Goal: Transaction & Acquisition: Obtain resource

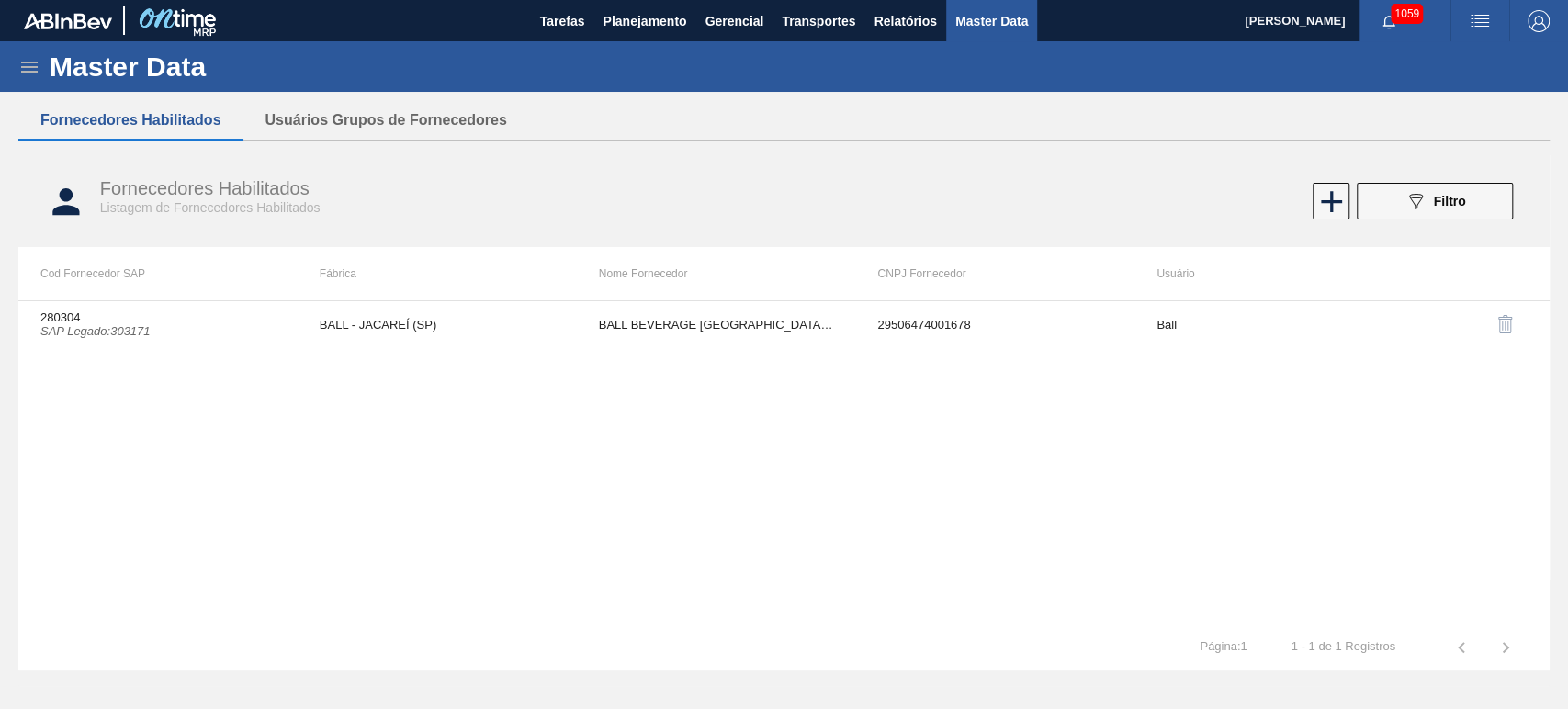
click at [1499, 15] on span "button" at bounding box center [1480, 21] width 44 height 22
click at [1419, 105] on li "Upload de Volumes" at bounding box center [1469, 98] width 168 height 33
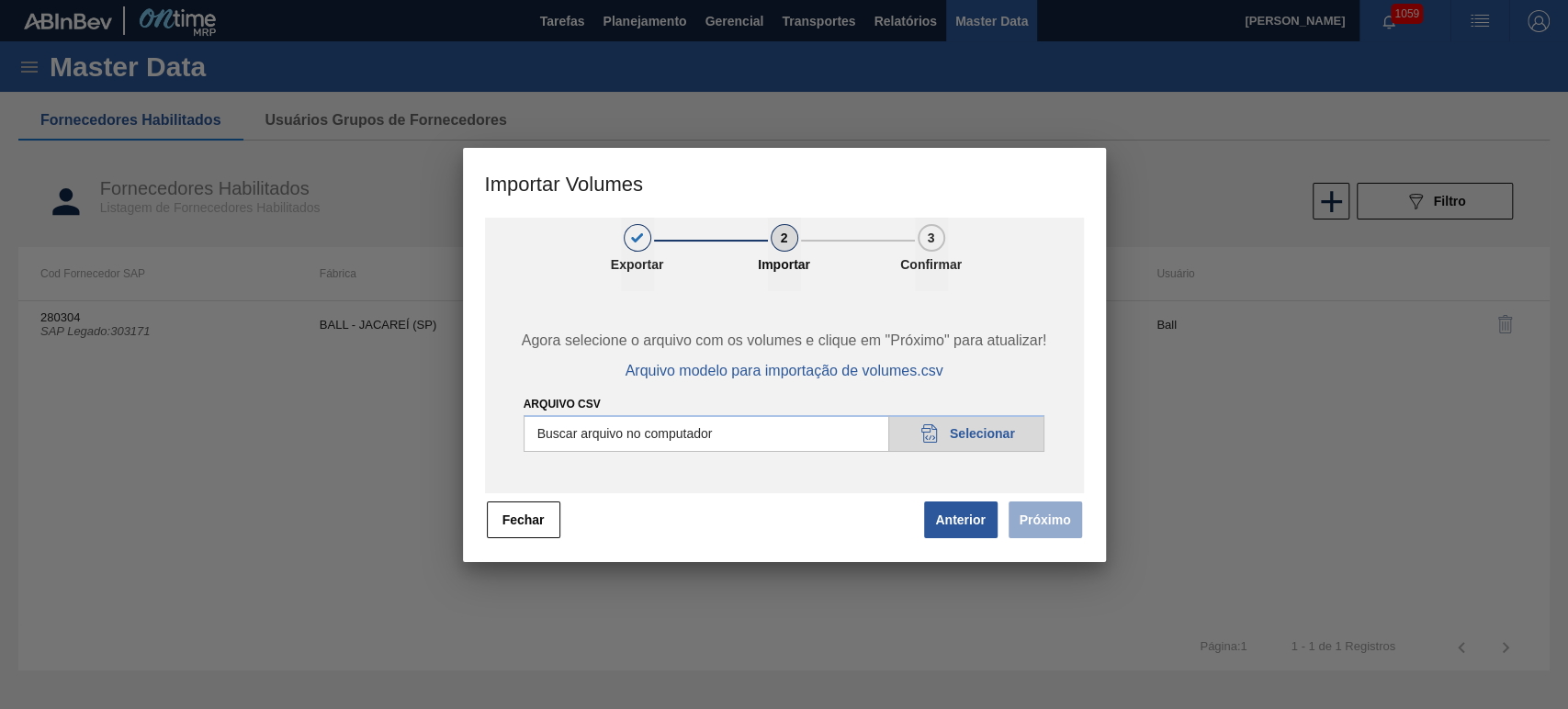
click at [955, 433] on input "Arquivo csv" at bounding box center [785, 432] width 522 height 36
type input "C:\fakepath\Template Subida LM.csv"
click at [1019, 533] on button "Próximo" at bounding box center [1045, 519] width 74 height 36
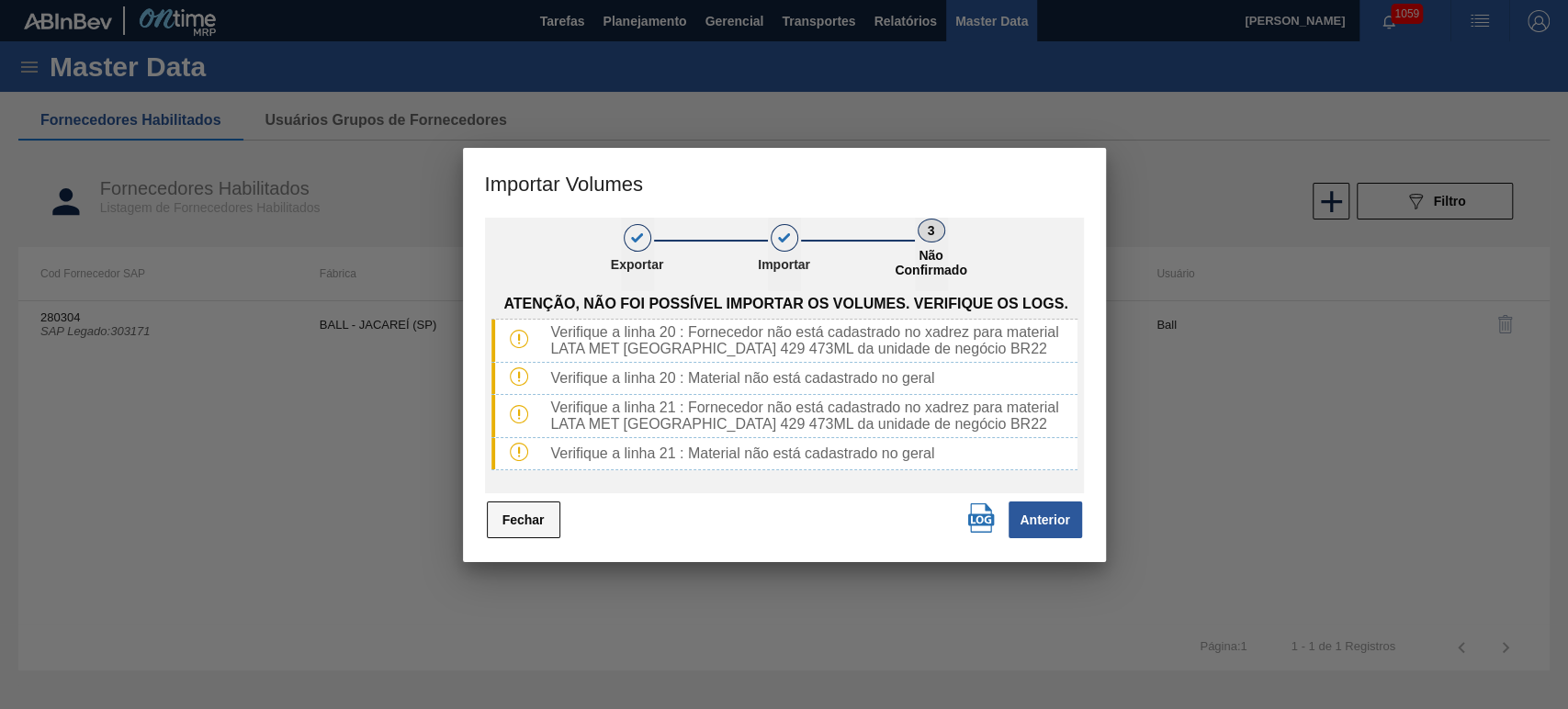
click at [541, 519] on button "Fechar" at bounding box center [523, 519] width 74 height 36
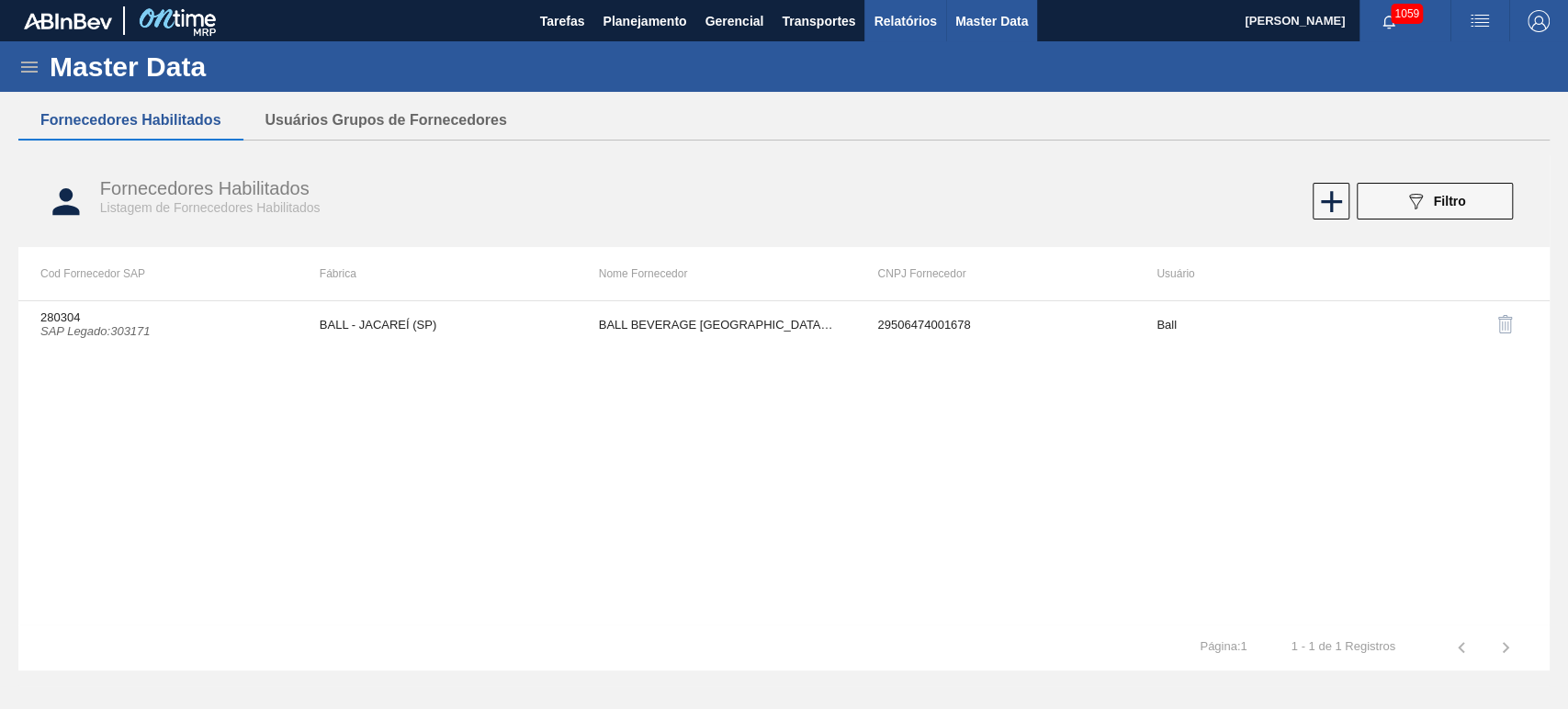
click at [897, 22] on span "Relatórios" at bounding box center [905, 21] width 63 height 22
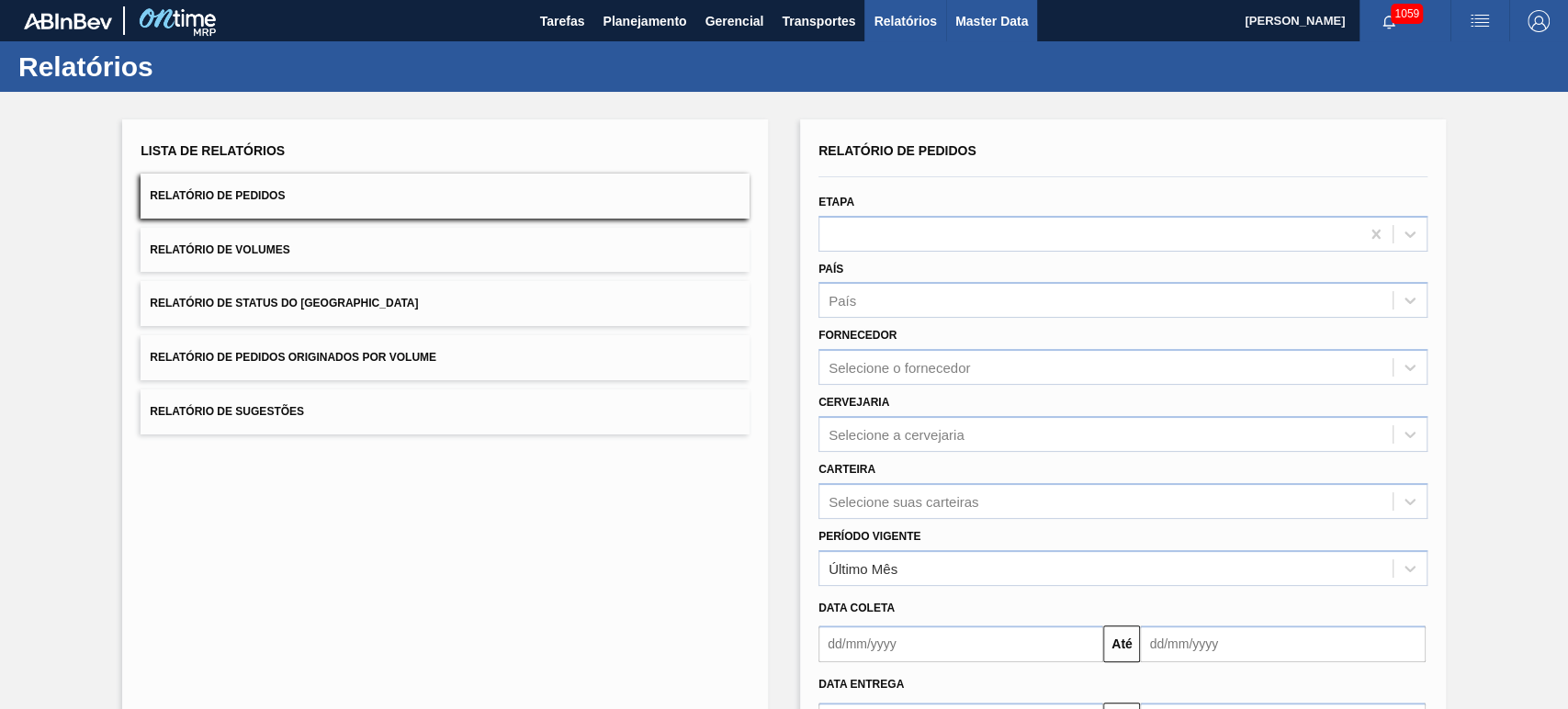
click at [973, 16] on span "Master Data" at bounding box center [991, 21] width 73 height 22
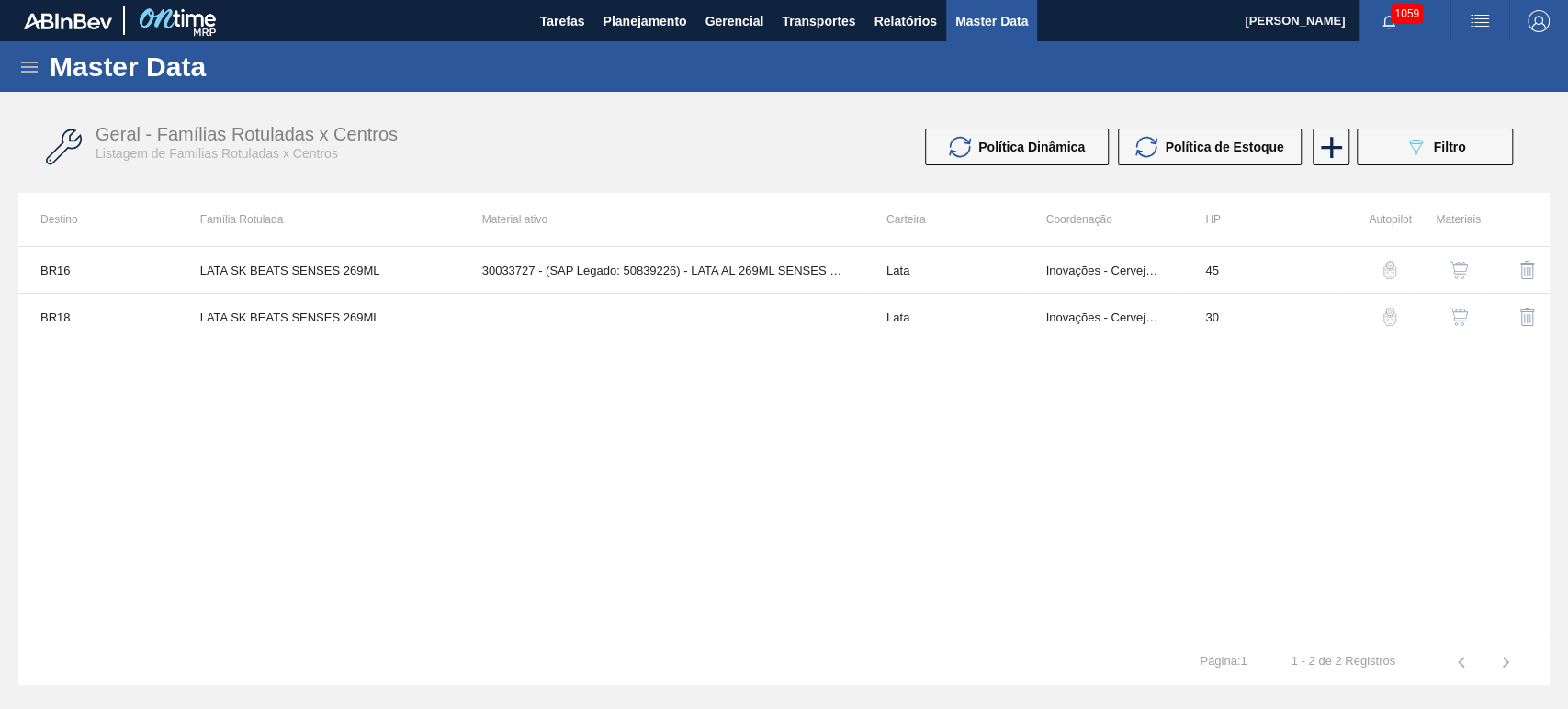
click at [32, 73] on icon at bounding box center [29, 67] width 22 height 22
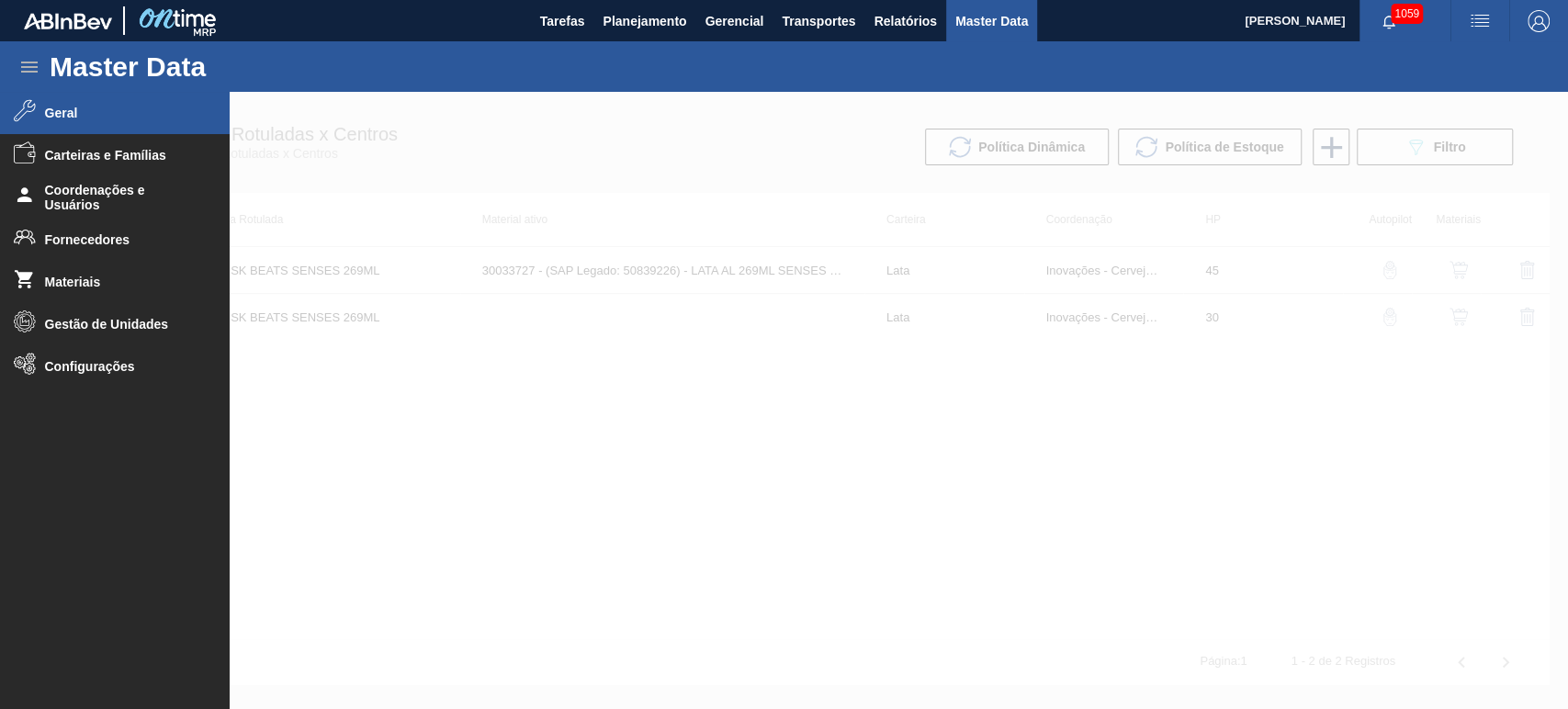
click at [70, 116] on span "Geral" at bounding box center [121, 113] width 151 height 15
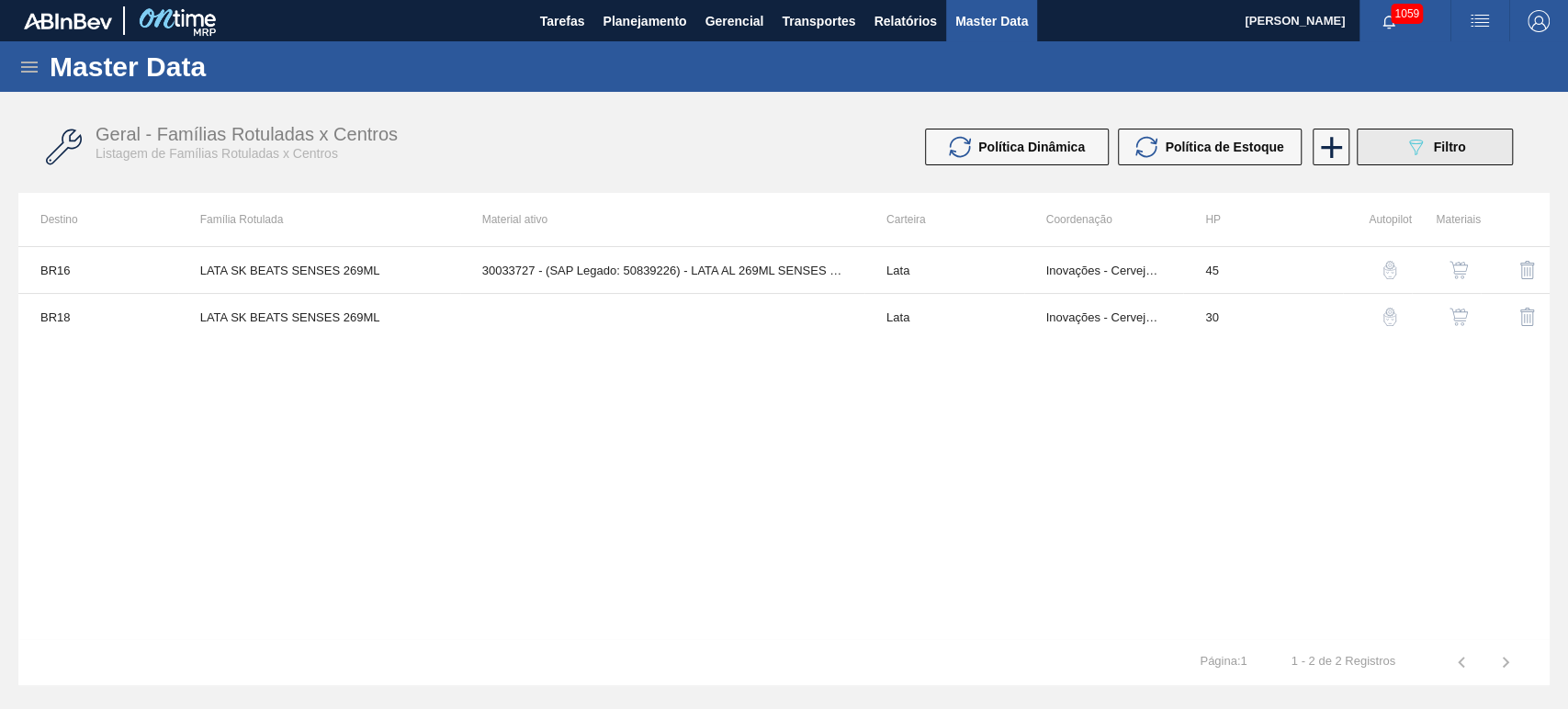
click at [1477, 153] on button "089F7B8B-B2A5-4AFE-B5C0-19BA573D28AC Filtro" at bounding box center [1435, 146] width 156 height 36
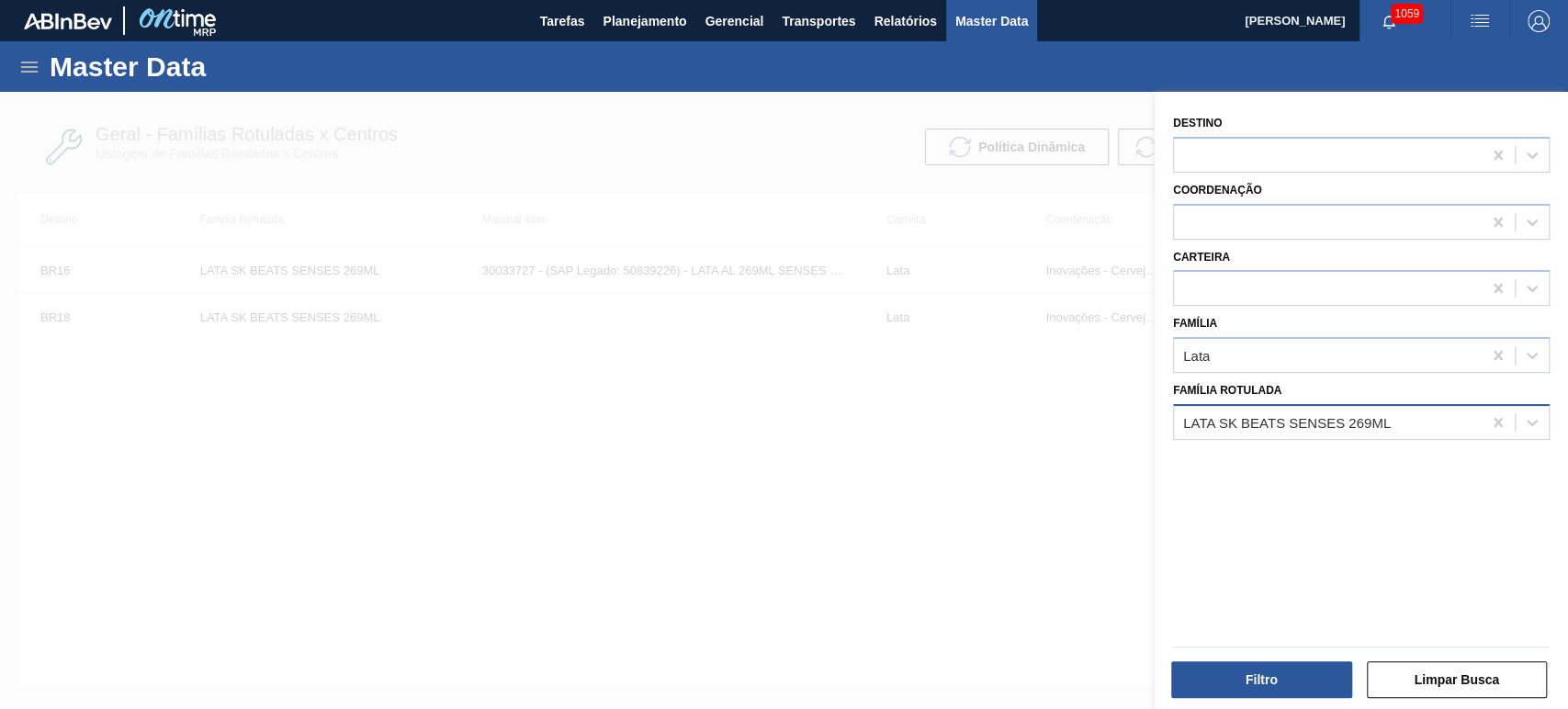
click at [1398, 413] on div "LATA SK BEATS SENSES 269ML" at bounding box center [1328, 422] width 308 height 26
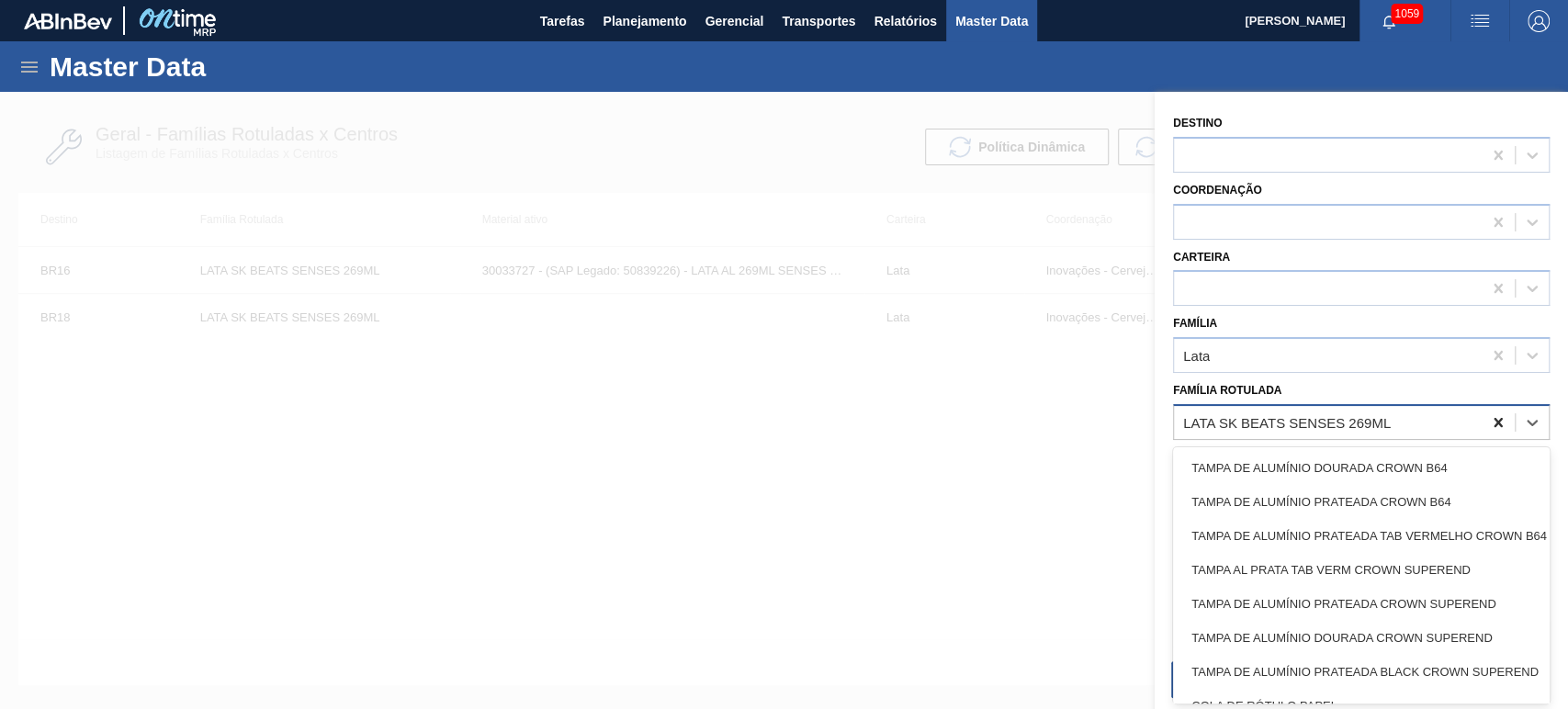
click at [1483, 426] on div at bounding box center [1498, 423] width 33 height 33
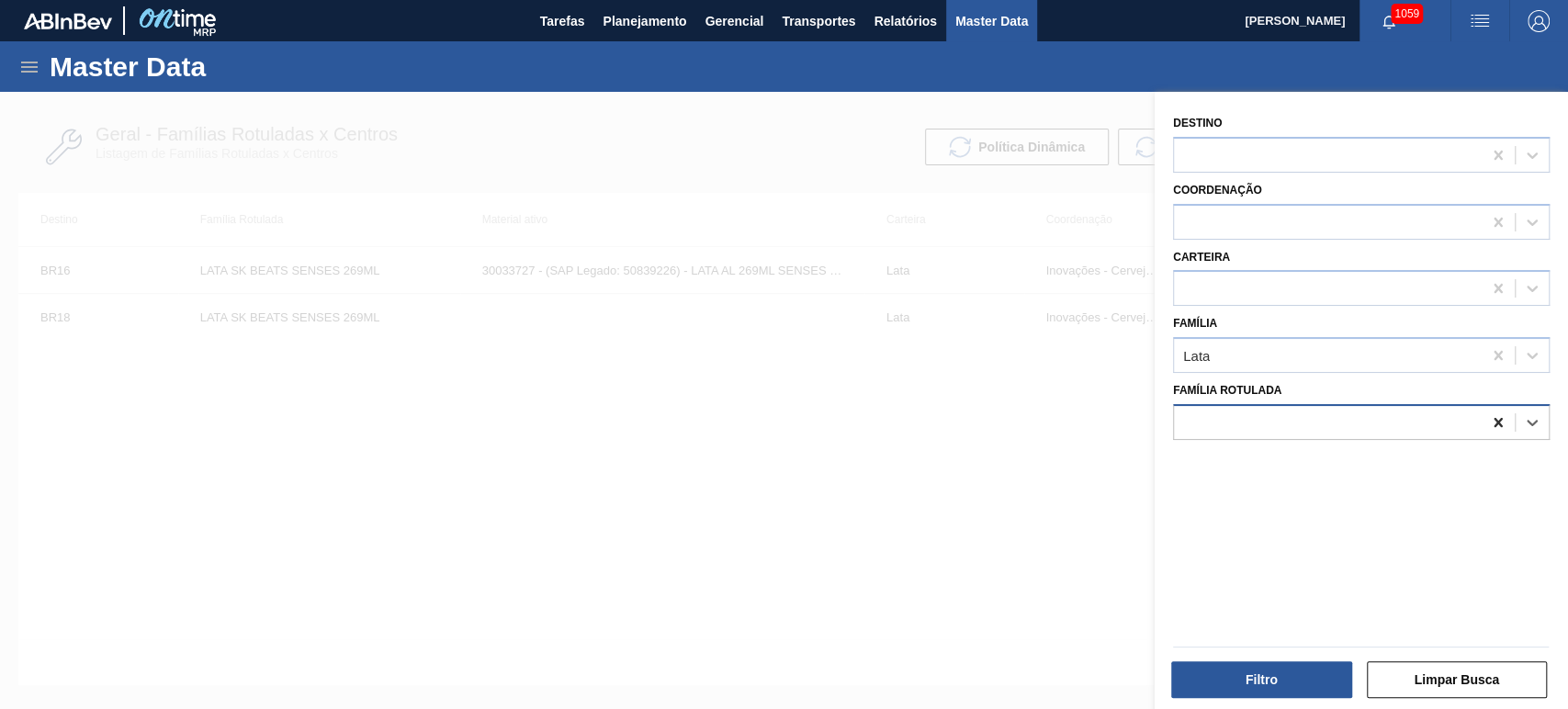
click at [1489, 425] on icon at bounding box center [1497, 422] width 19 height 19
click at [1315, 410] on div at bounding box center [1328, 422] width 308 height 26
paste Rotulada "LATA AP 473ML"
type Rotulada "LATA AP 473ML"
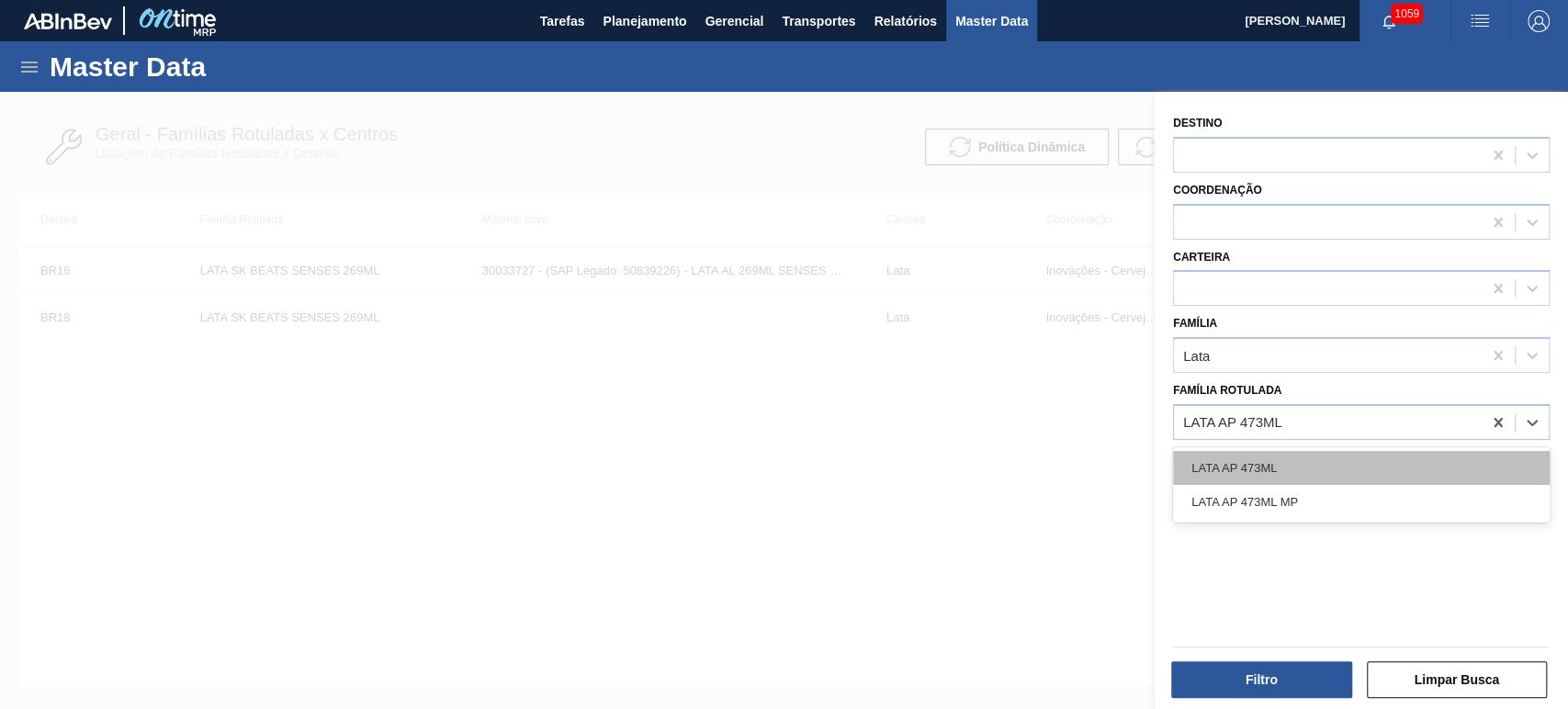
click at [1262, 461] on div "LATA AP 473ML" at bounding box center [1361, 468] width 377 height 34
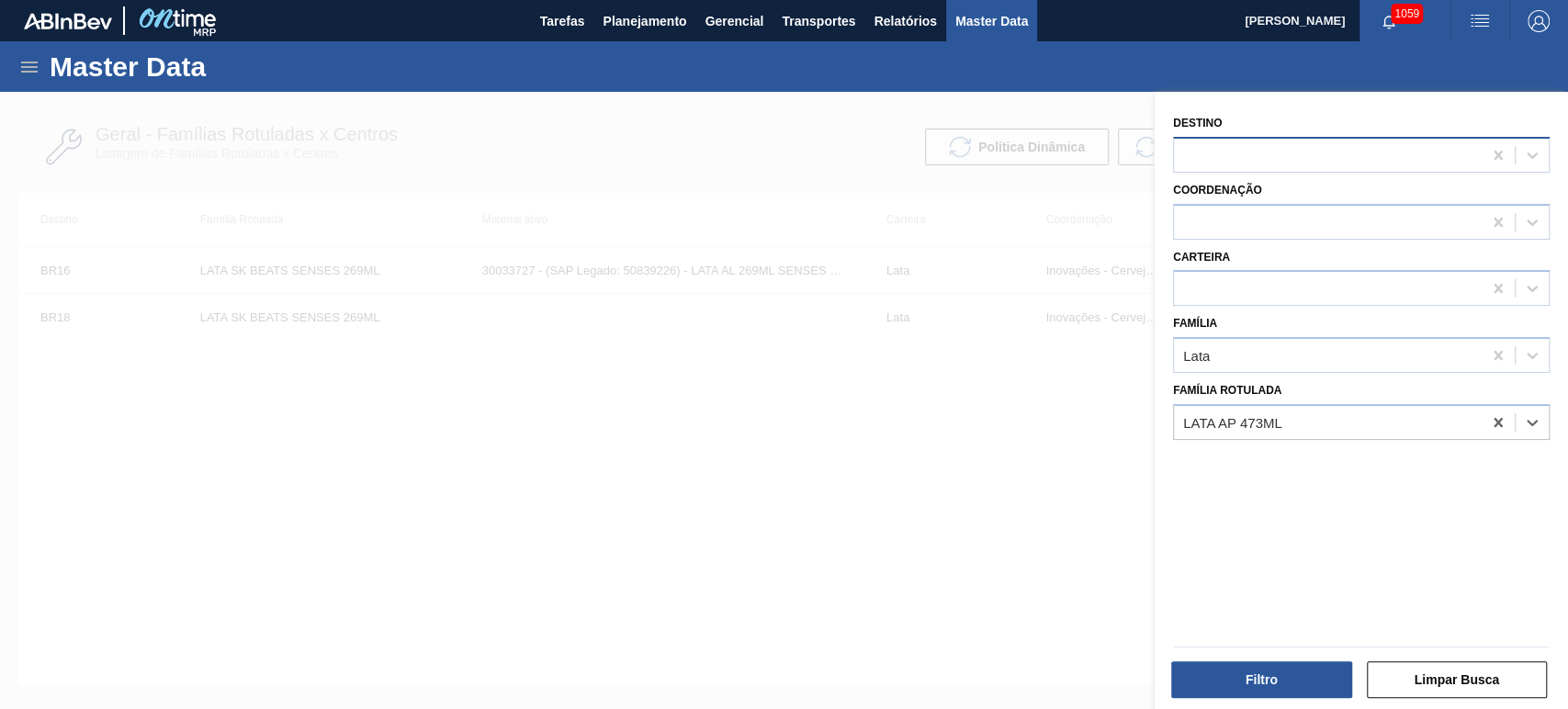
click at [1236, 153] on div at bounding box center [1328, 154] width 308 height 26
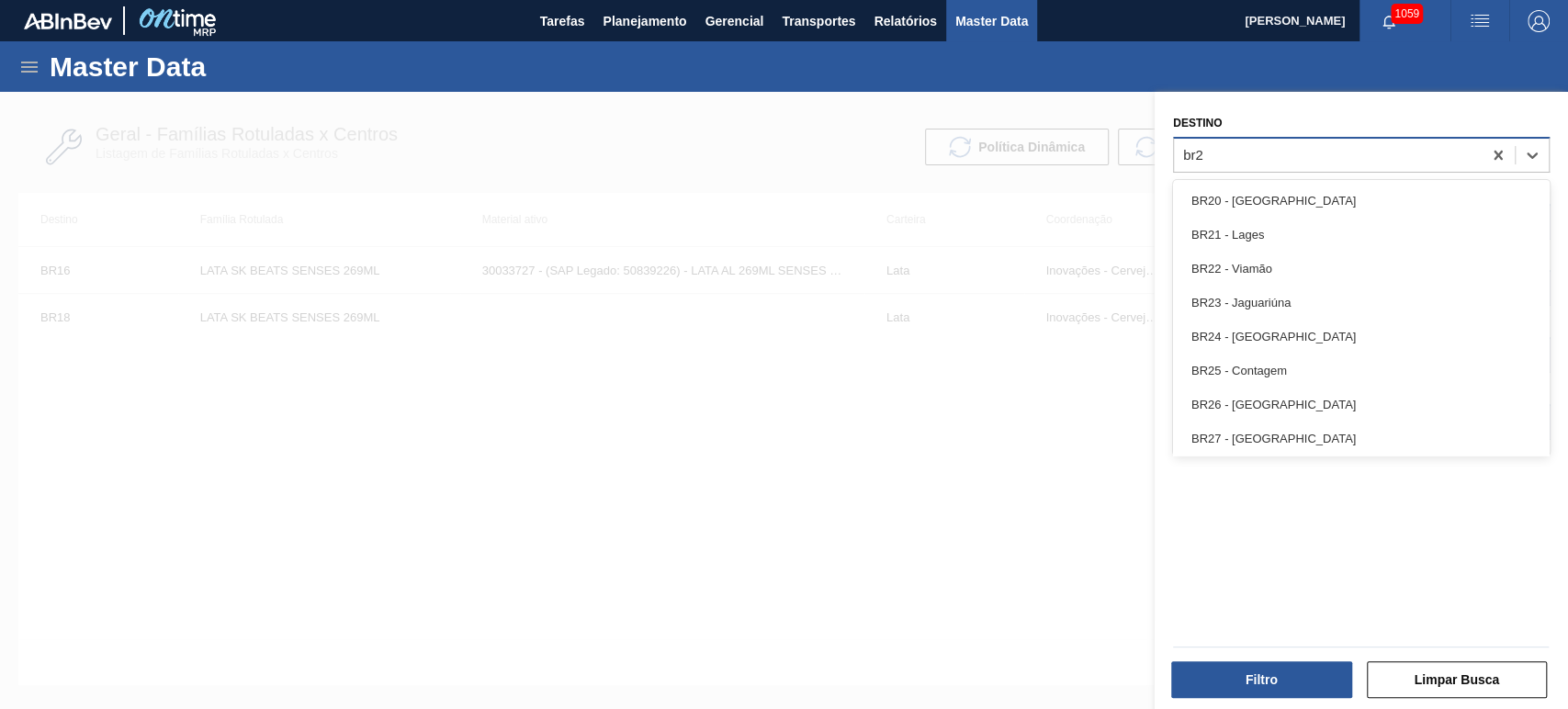
type input "br22"
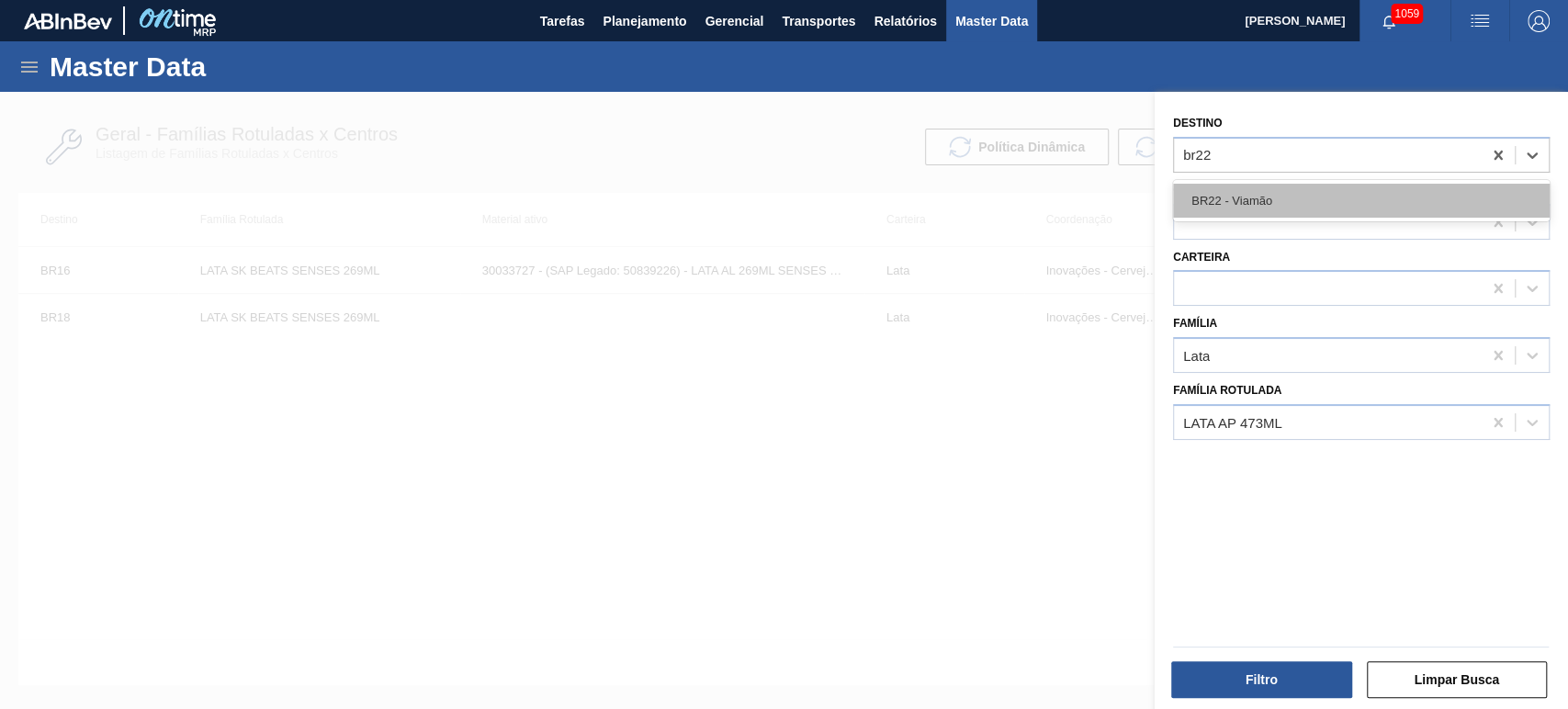
click at [1257, 205] on div "BR22 - Viamão" at bounding box center [1361, 200] width 377 height 34
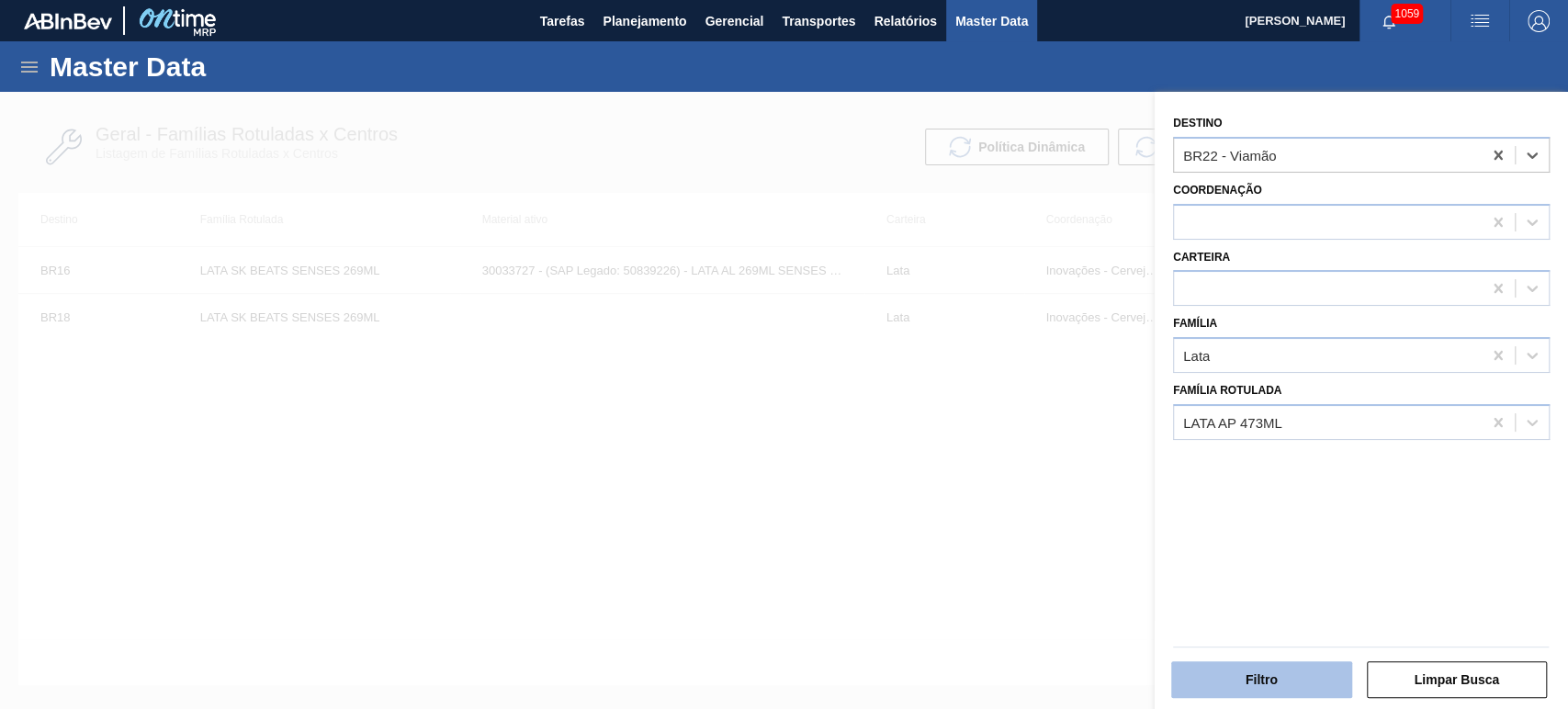
click at [1279, 678] on button "Filtro" at bounding box center [1261, 679] width 181 height 36
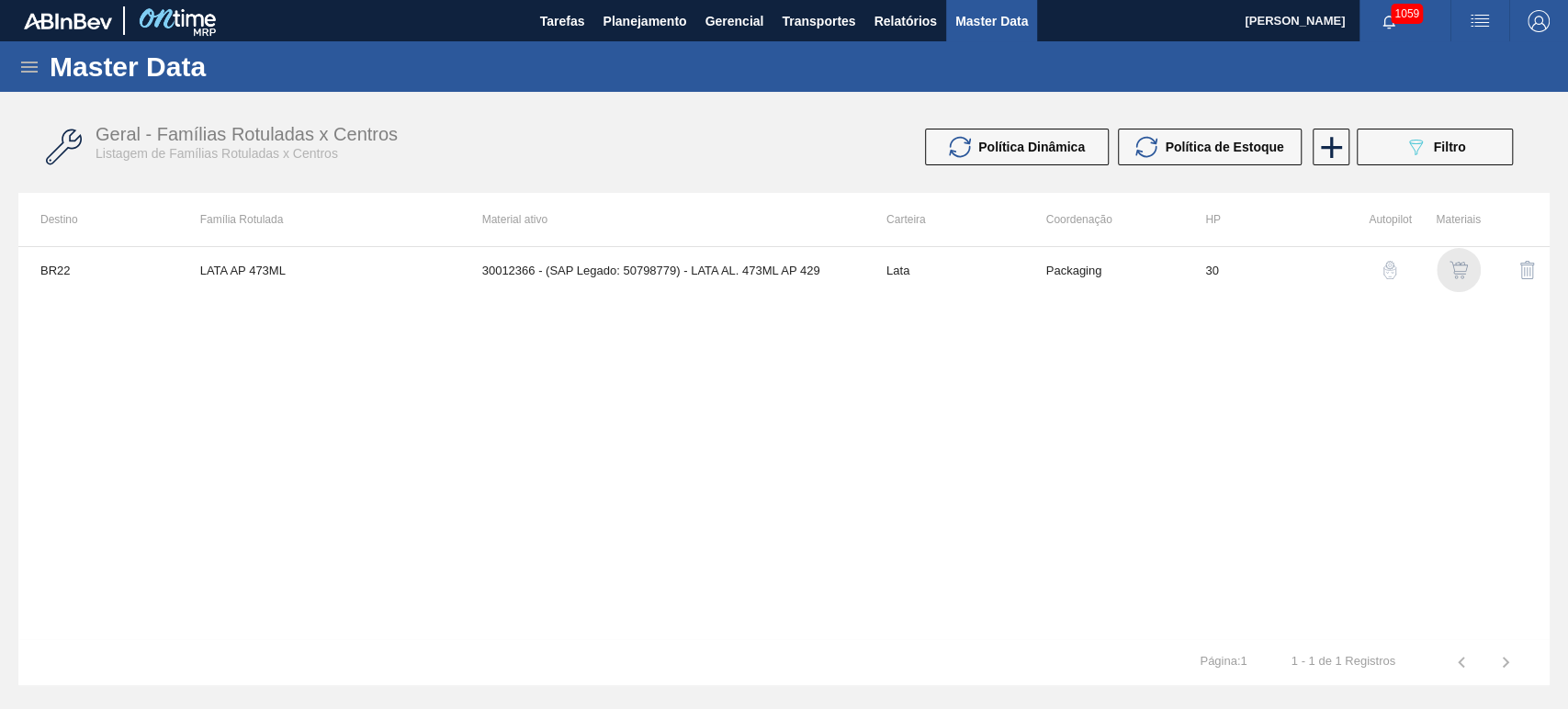
click at [1461, 267] on img "button" at bounding box center [1458, 270] width 19 height 19
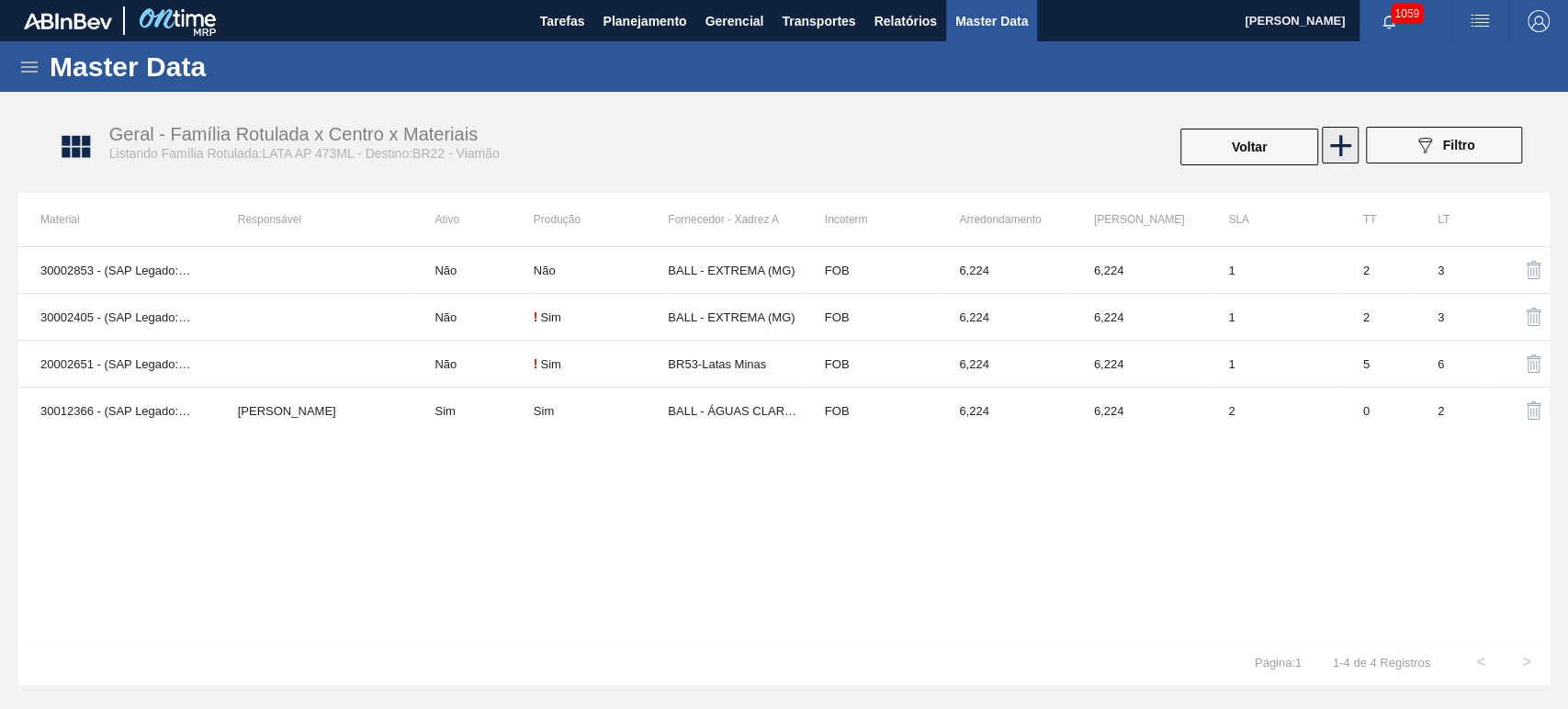
click at [1343, 144] on icon at bounding box center [1340, 146] width 22 height 22
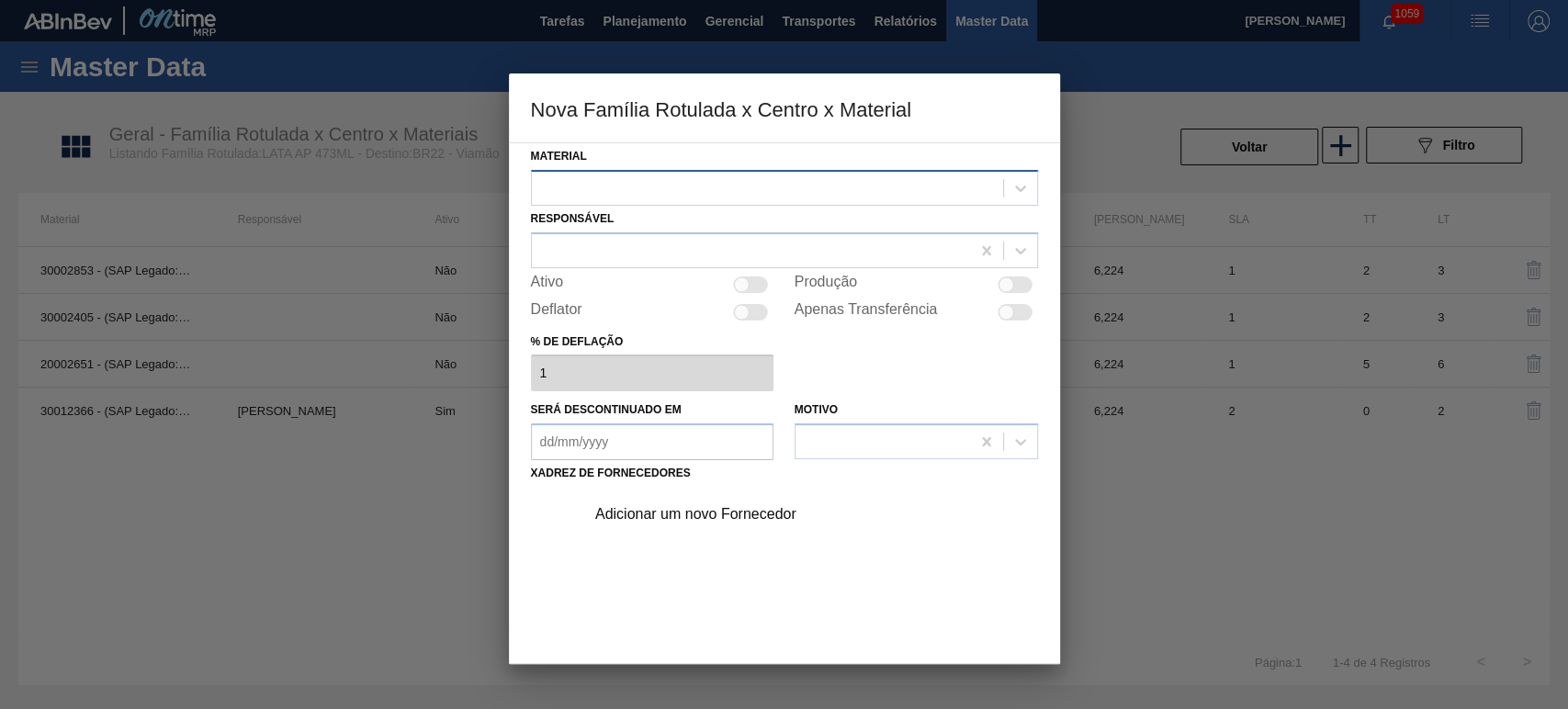
click at [809, 184] on div at bounding box center [767, 187] width 471 height 26
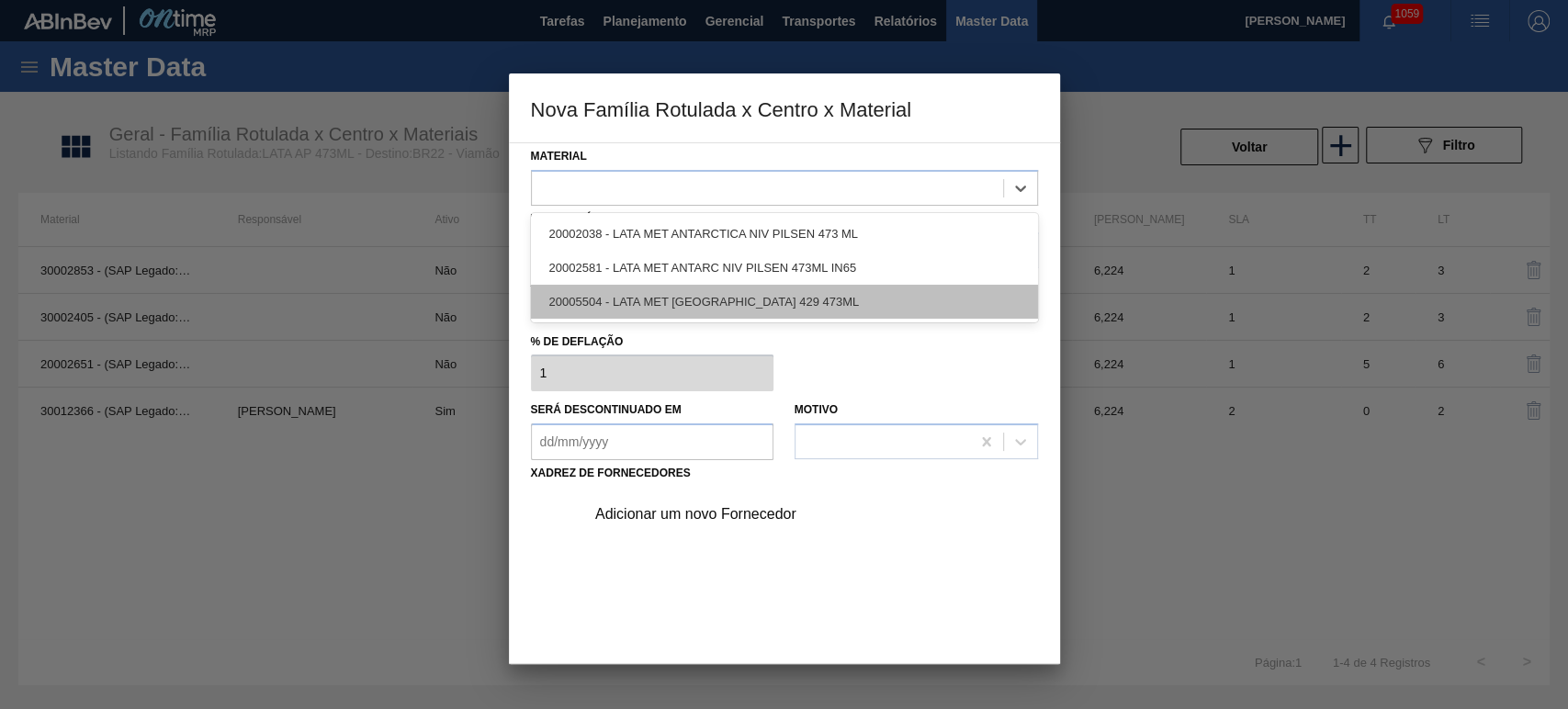
click at [719, 294] on div "20005504 - LATA MET [GEOGRAPHIC_DATA] 429 473ML" at bounding box center [784, 301] width 507 height 34
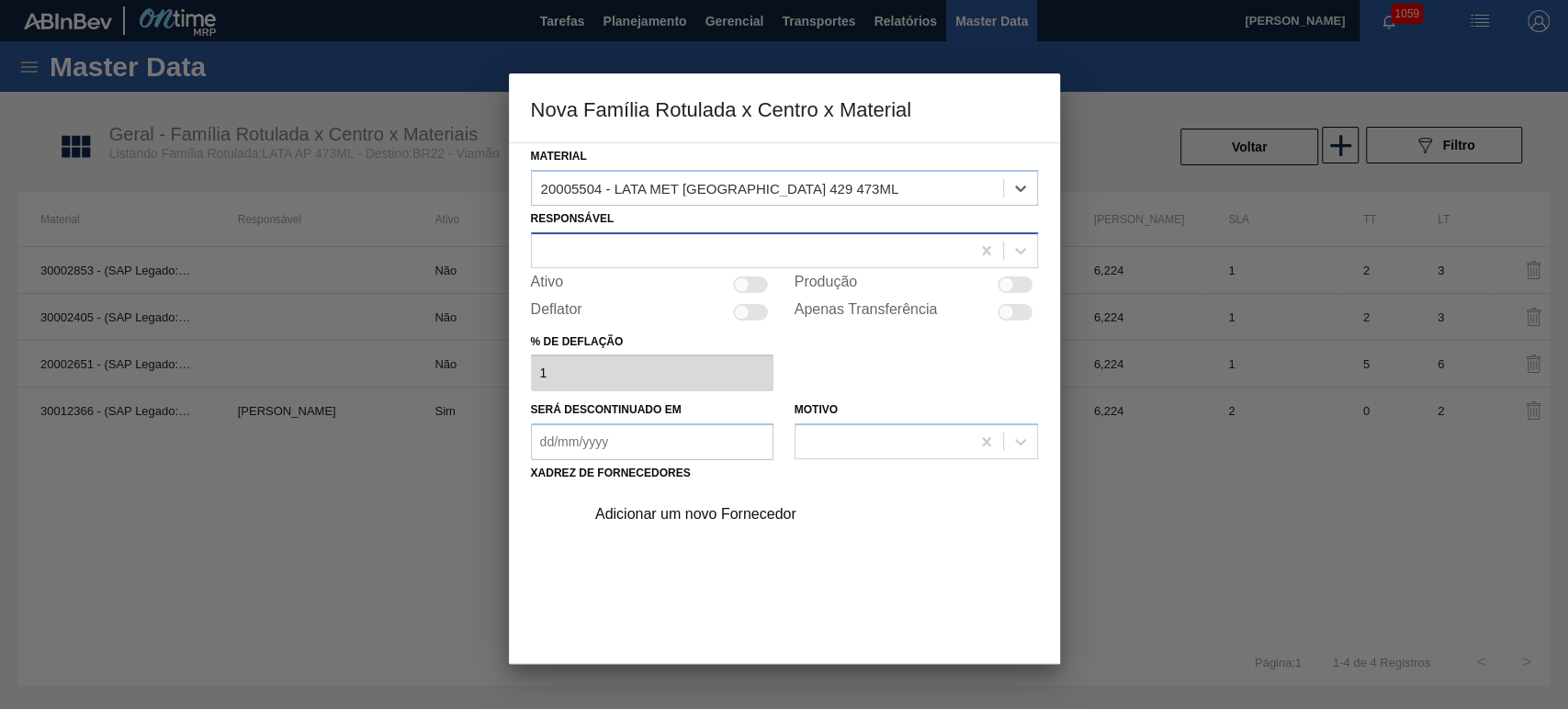
click at [671, 248] on div at bounding box center [751, 250] width 438 height 26
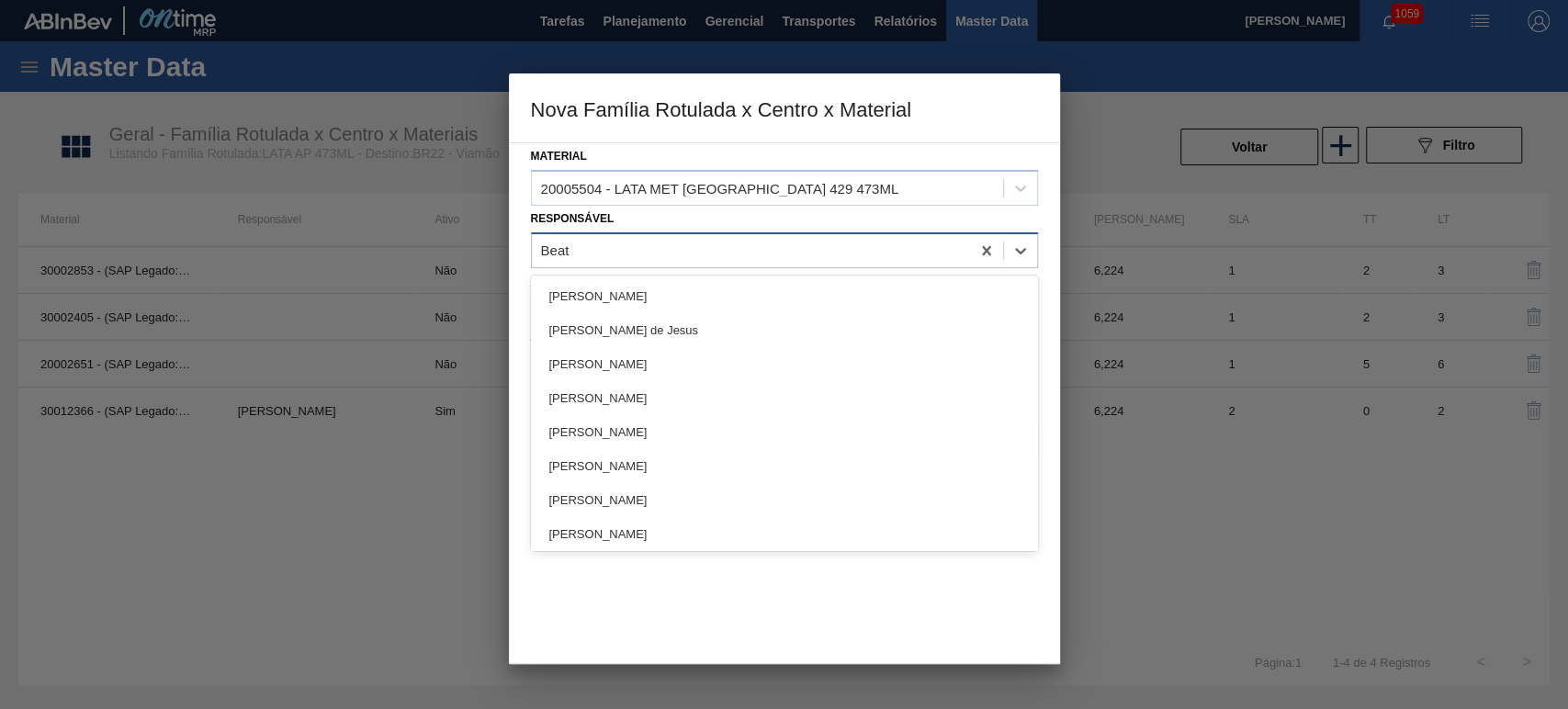
type input "Beatr"
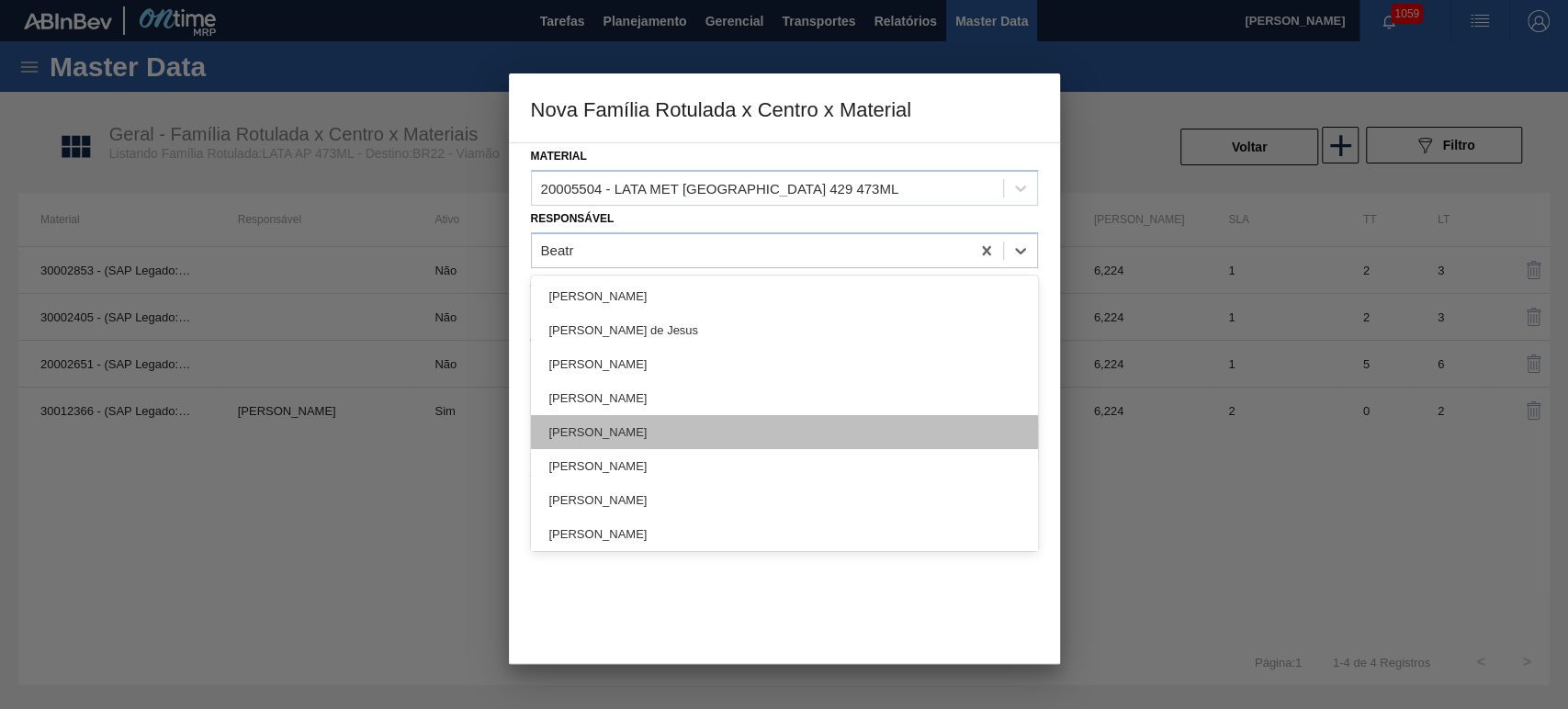
click at [666, 430] on div "[PERSON_NAME]" at bounding box center [784, 431] width 507 height 34
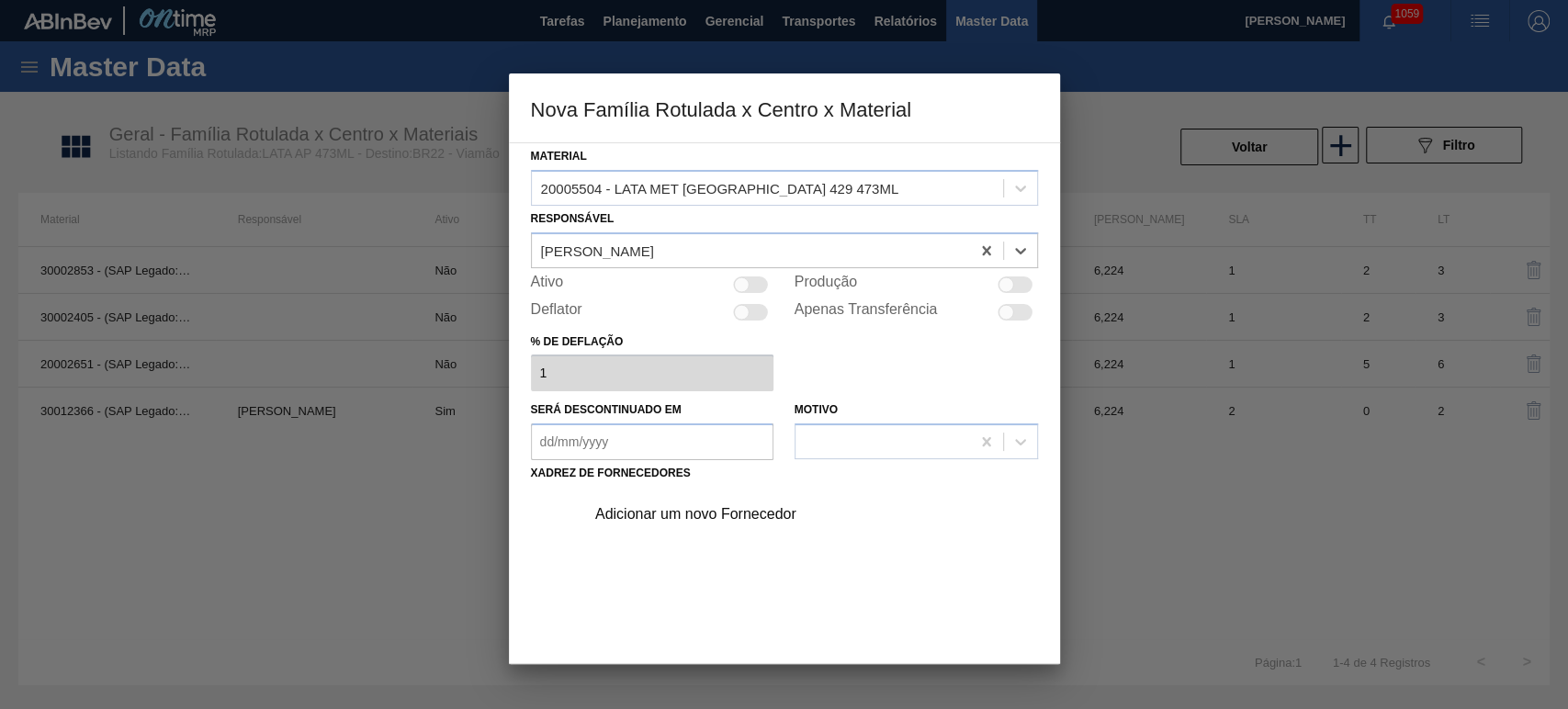
click at [999, 279] on div at bounding box center [1006, 284] width 16 height 16
checkbox input "true"
click at [697, 497] on div "Adicionar um novo Fornecedor" at bounding box center [806, 514] width 464 height 46
click at [698, 507] on div "Adicionar um novo Fornecedor" at bounding box center [775, 514] width 360 height 17
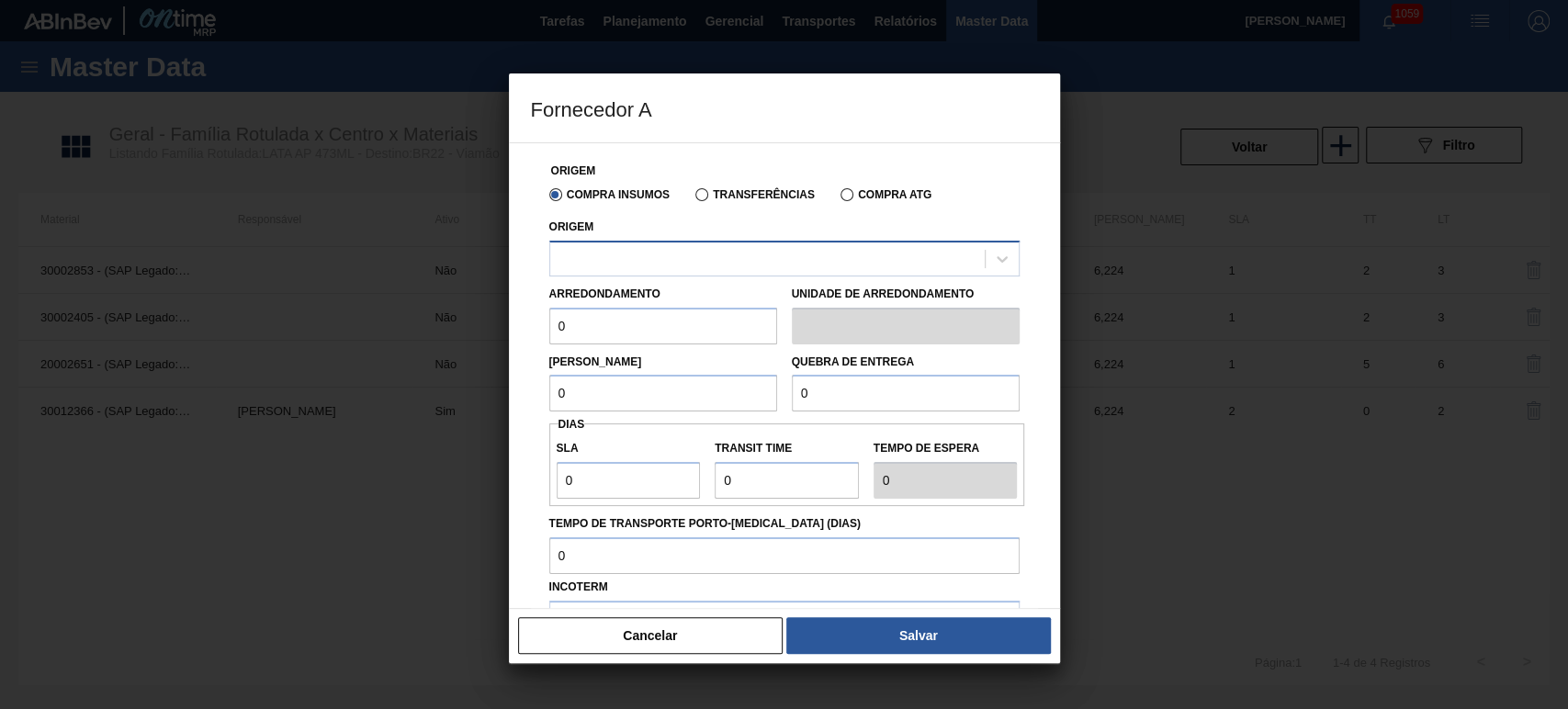
click at [698, 246] on div at bounding box center [767, 258] width 435 height 26
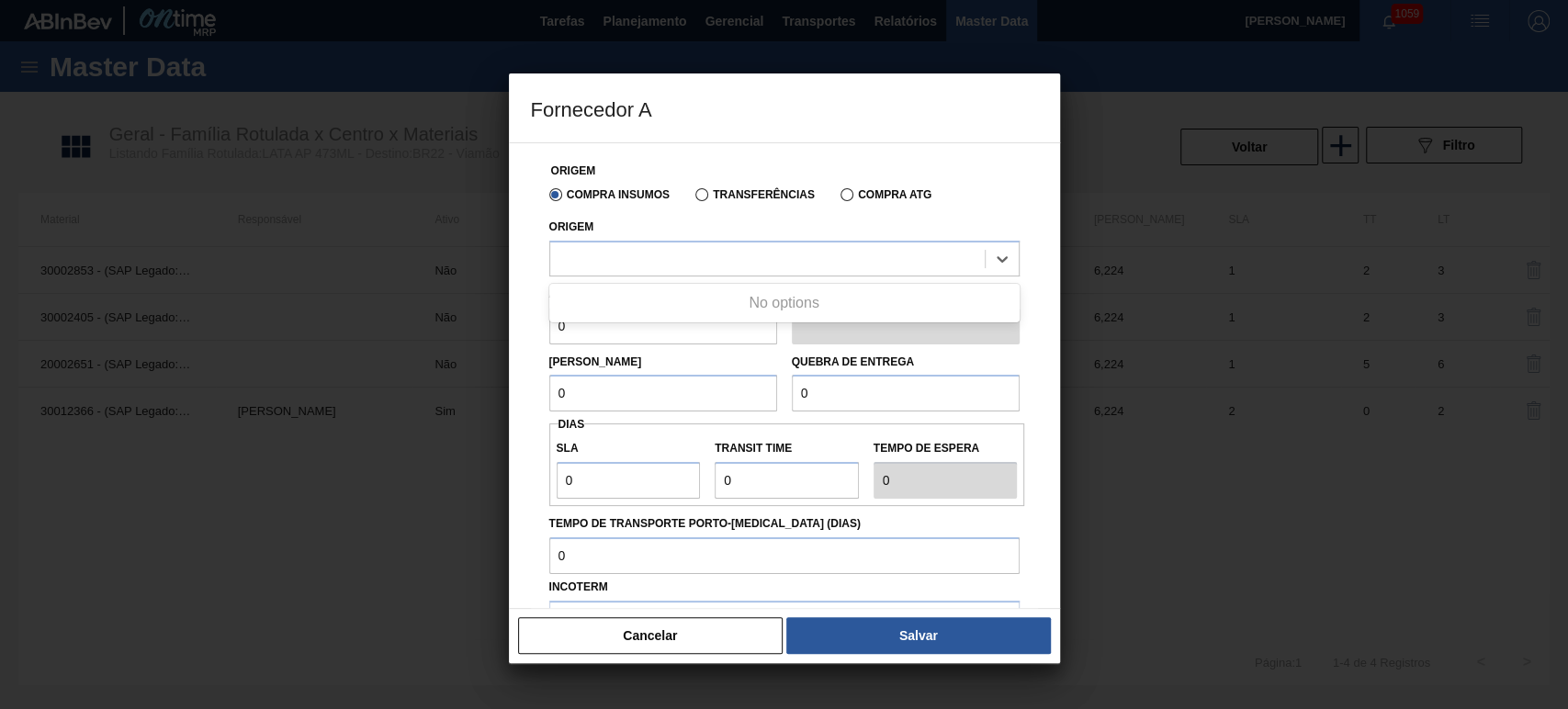
click at [740, 197] on label "Transferências" at bounding box center [756, 194] width 120 height 13
click at [693, 198] on input "Transferências" at bounding box center [693, 198] width 0 height 0
click at [741, 190] on label "Transferências" at bounding box center [756, 194] width 120 height 13
click at [693, 198] on input "Transferências" at bounding box center [693, 198] width 0 height 0
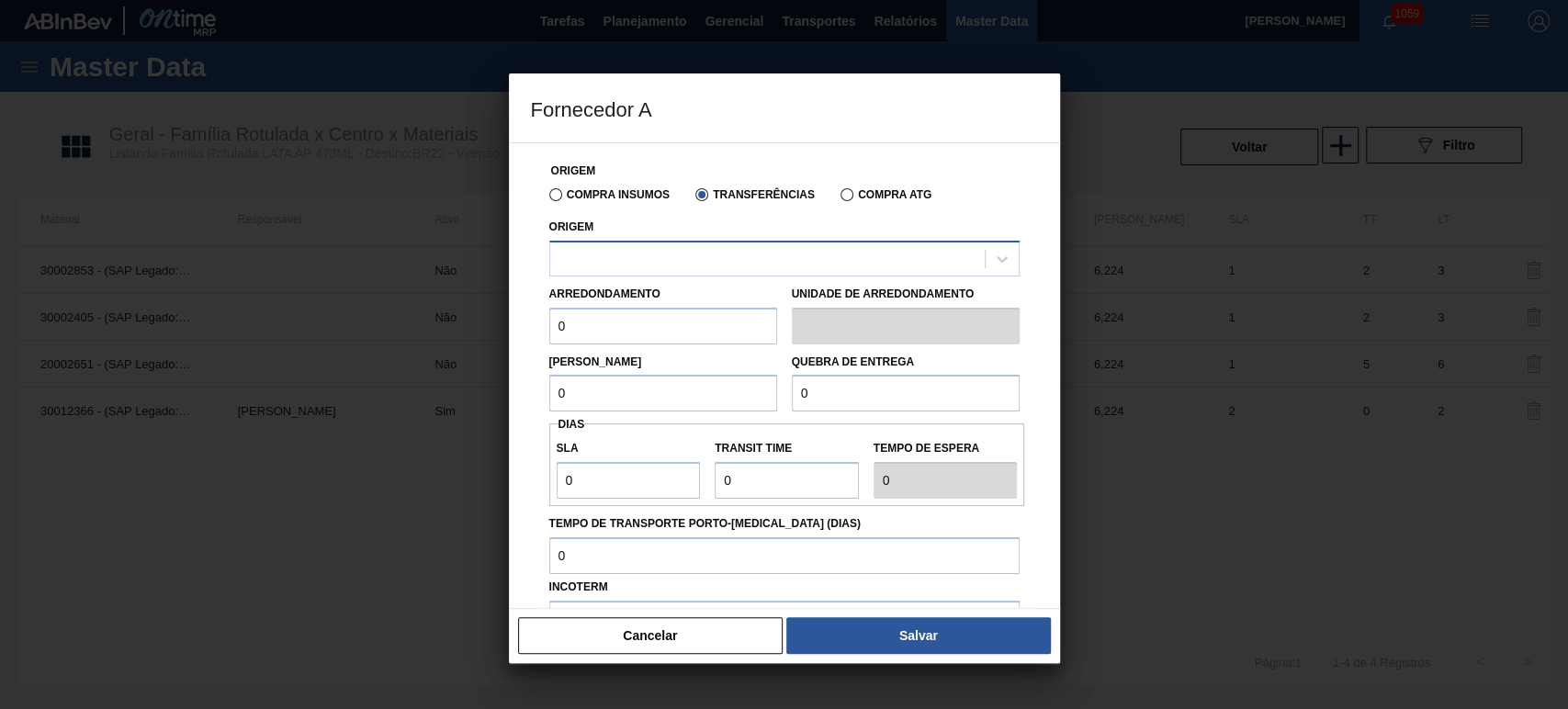
click at [723, 261] on div at bounding box center [767, 258] width 435 height 26
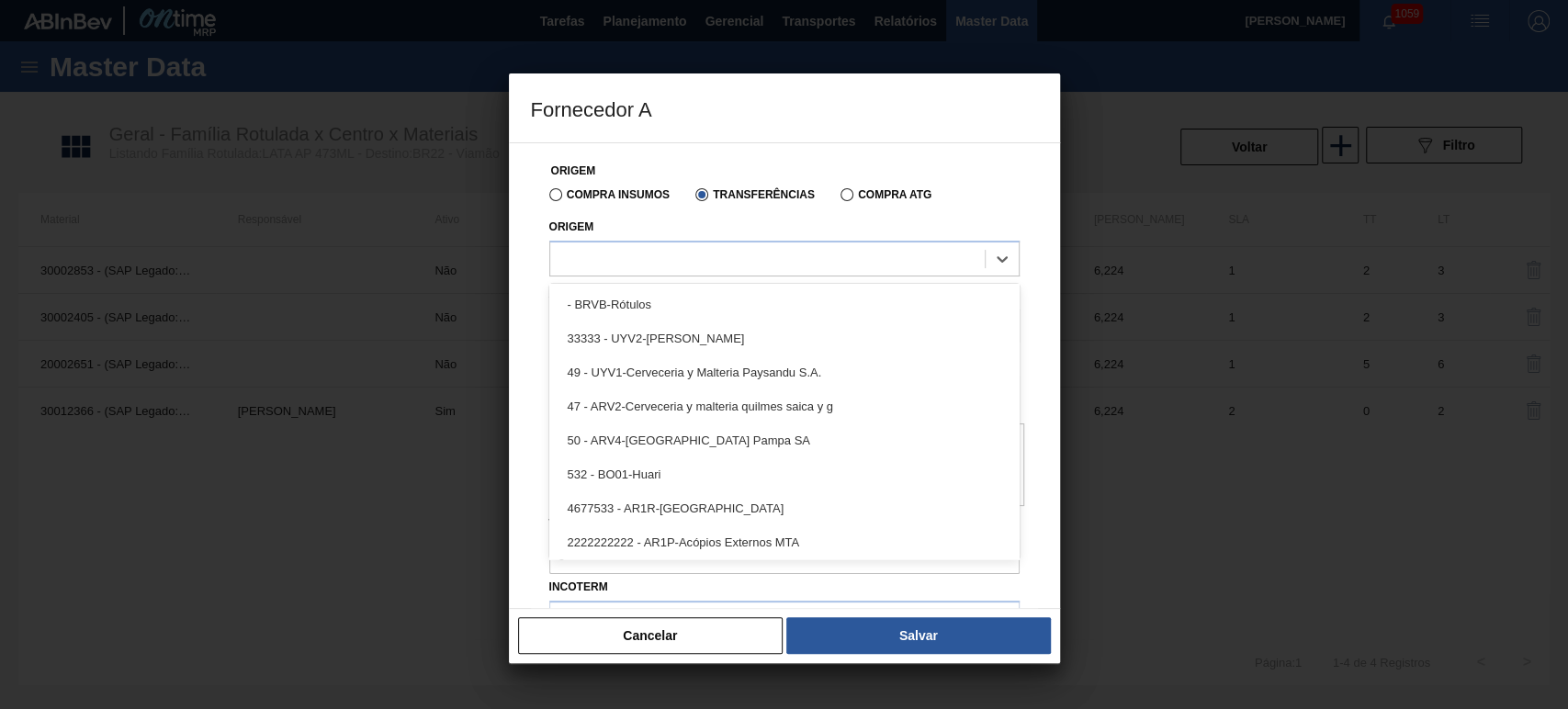
scroll to position [272, 0]
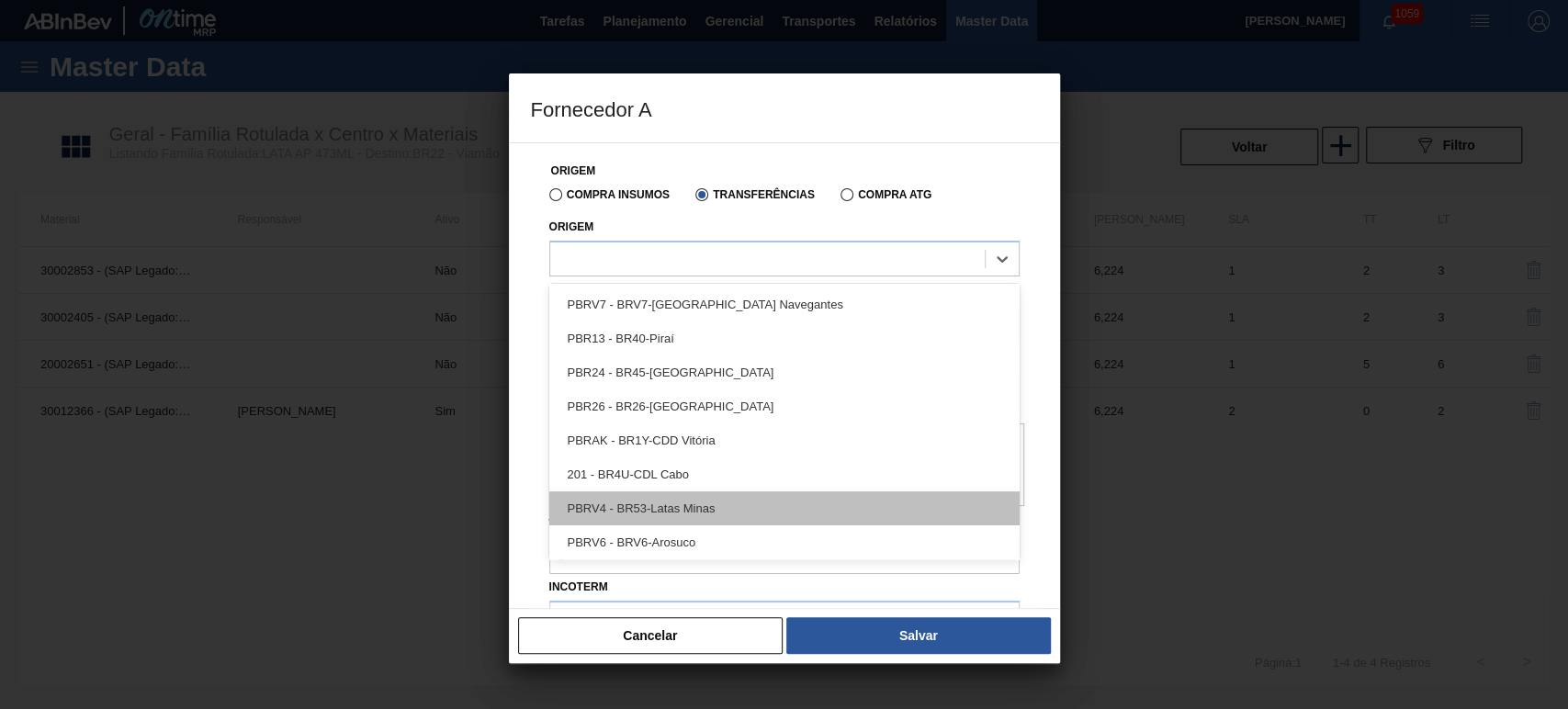
click at [725, 512] on div "PBRV4 - BR53-Latas Minas" at bounding box center [784, 508] width 470 height 34
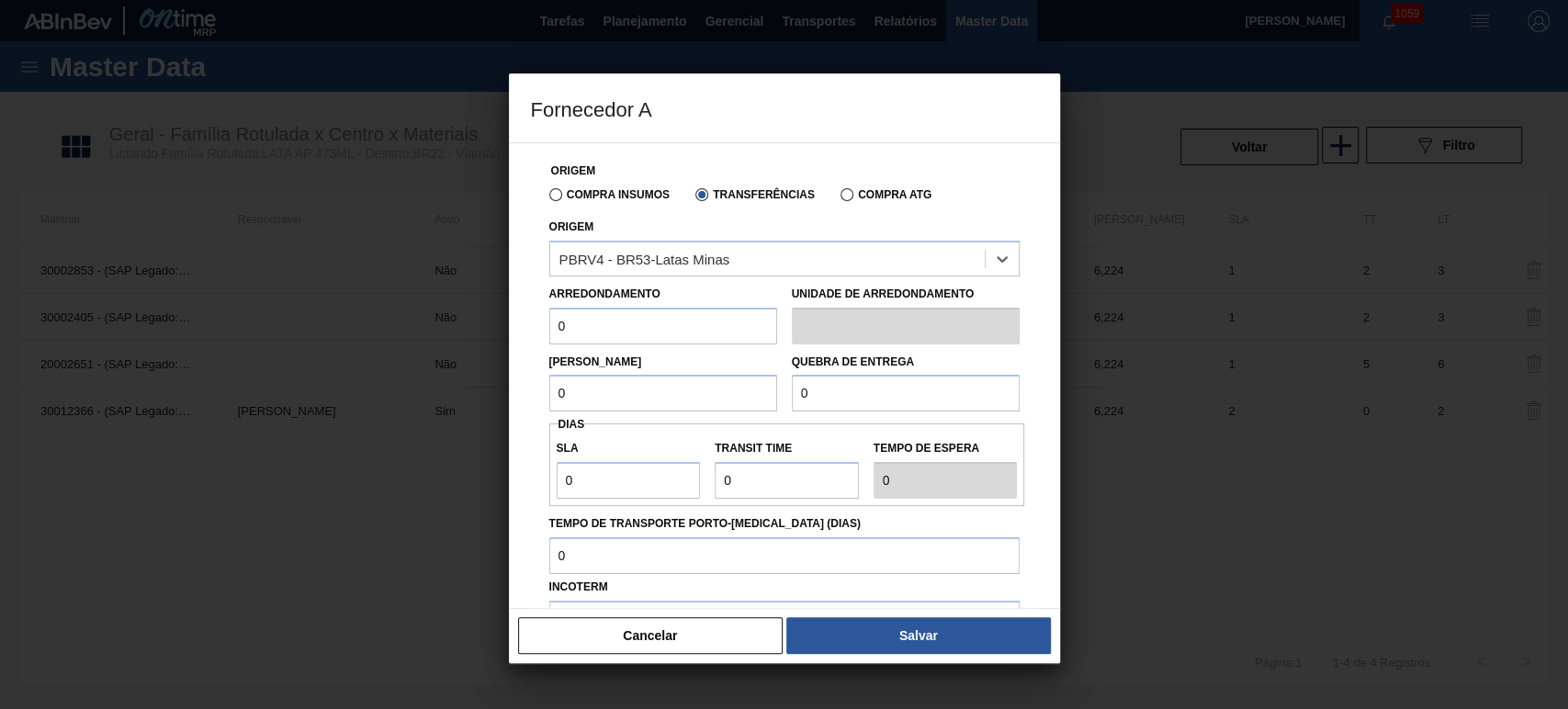
click at [678, 331] on input "0" at bounding box center [663, 326] width 228 height 36
drag, startPoint x: 720, startPoint y: 328, endPoint x: 486, endPoint y: 323, distance: 234.1
click at [499, 323] on div "Fornecedor A Origem Compra Insumos Transferências Compra ATG Origem PBRV4 - BR5…" at bounding box center [784, 354] width 1568 height 709
type input "6,224"
drag, startPoint x: 567, startPoint y: 387, endPoint x: 516, endPoint y: 387, distance: 51.0
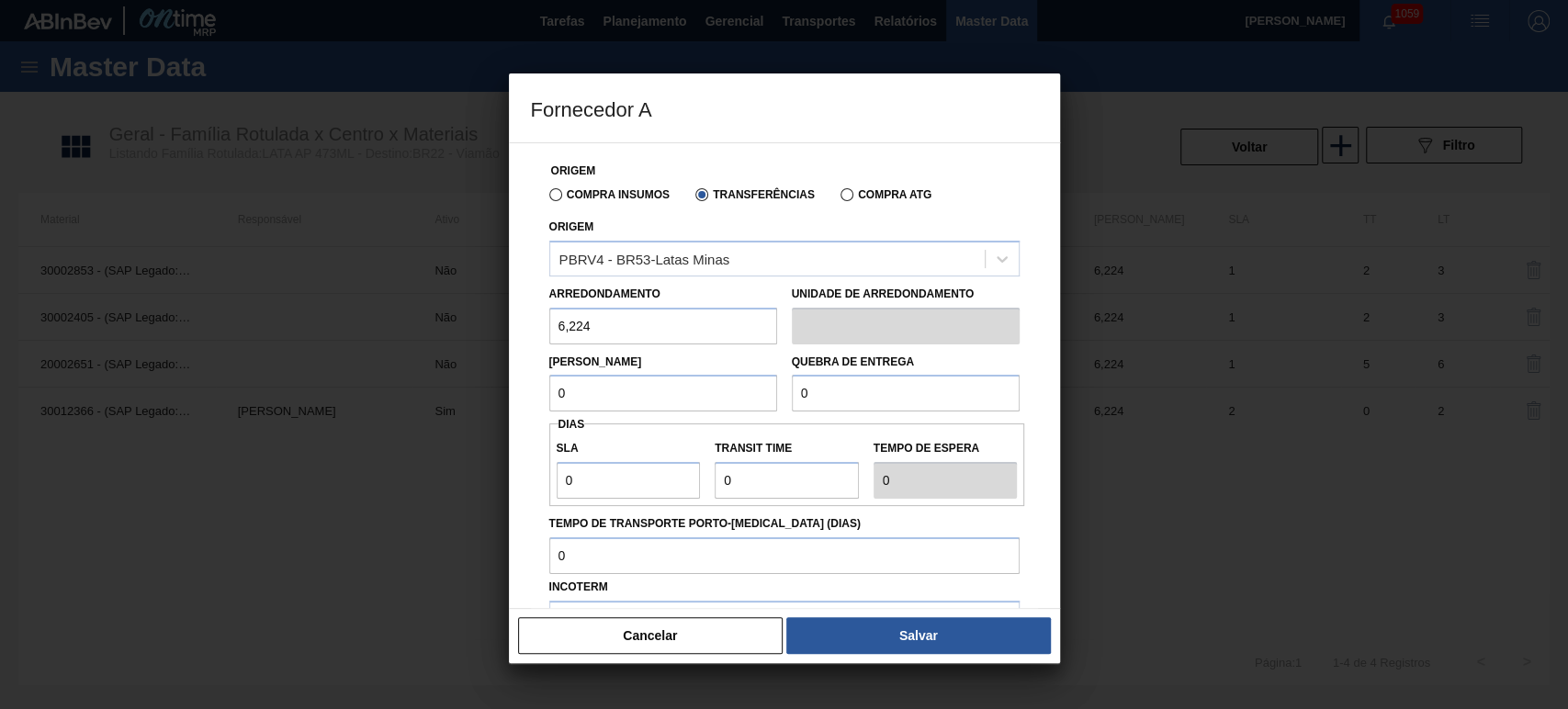
click at [522, 387] on div "Origem Compra Insumos Transferências Compra ATG Origem PBRV4 - BR53-Latas Minas…" at bounding box center [785, 376] width 551 height 467
type input "6,224"
drag, startPoint x: 850, startPoint y: 402, endPoint x: 750, endPoint y: 400, distance: 100.0
click at [753, 400] on div "Lote Mínimo 6,224 Quebra de entrega 0" at bounding box center [784, 378] width 485 height 68
type input "2"
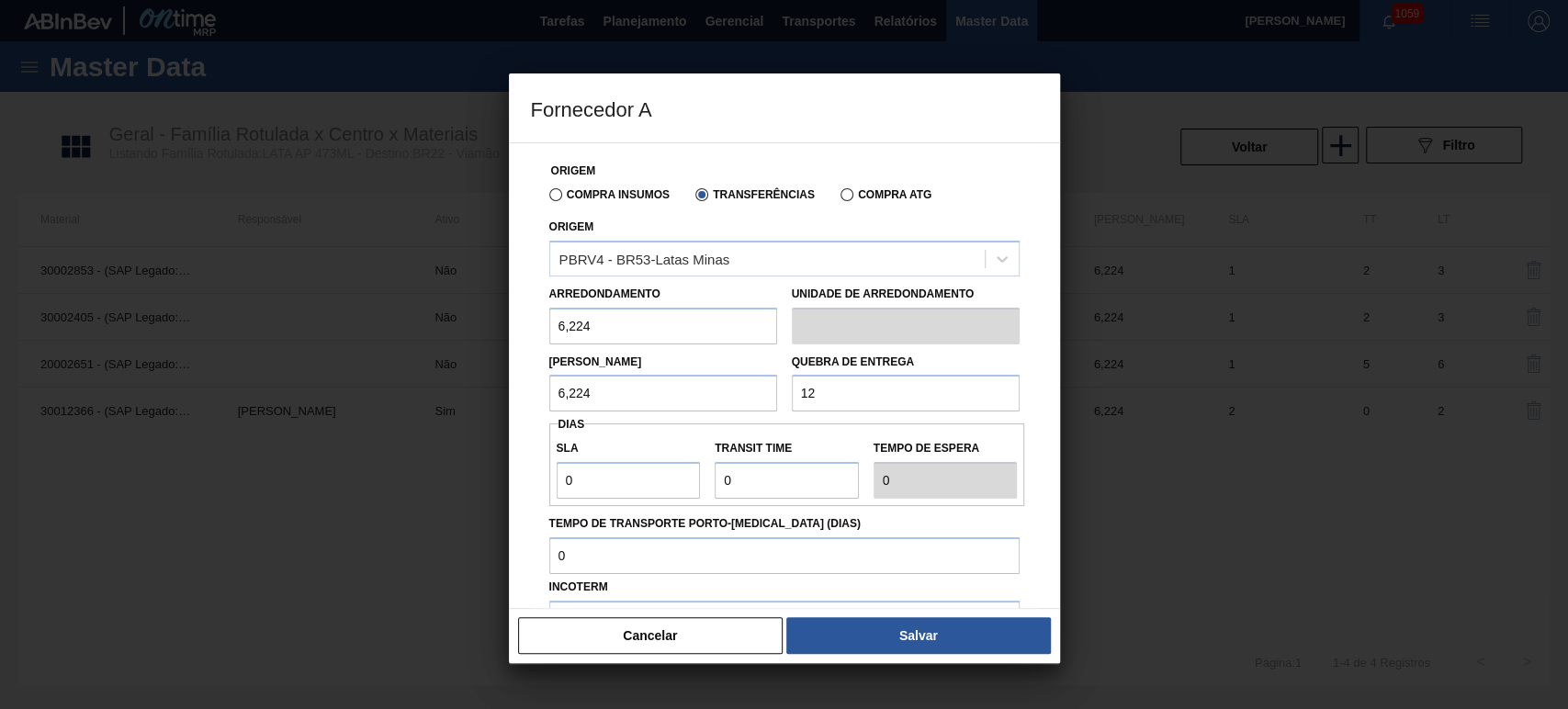
type input "1"
type input "155,6"
click at [631, 486] on input "0" at bounding box center [628, 480] width 144 height 36
click at [759, 479] on input "Transit Time" at bounding box center [786, 480] width 144 height 36
type input "NaN"
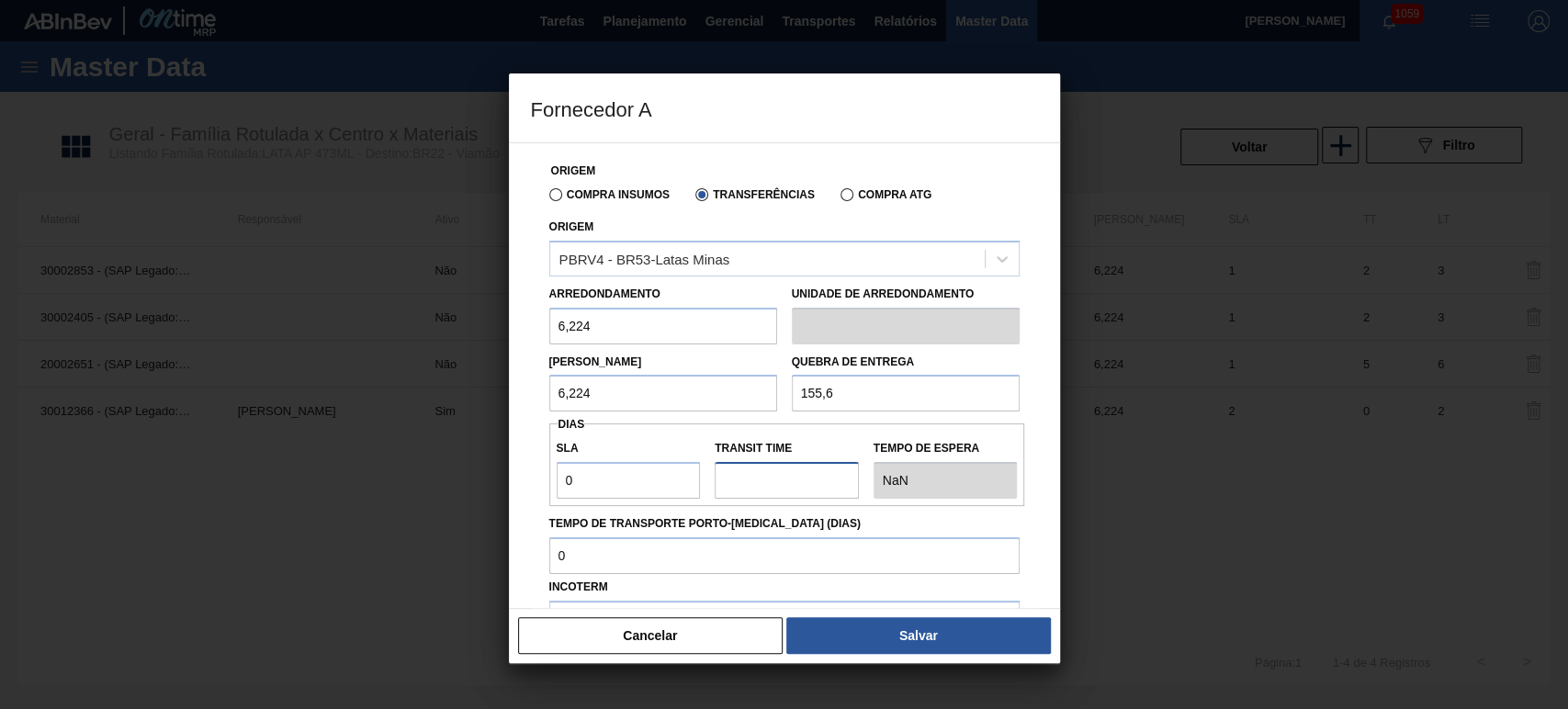
type input "3"
click at [839, 420] on div "Origem Compra Insumos Transferências Compra ATG Origem PBRV4 - BR53-[GEOGRAPHIC…" at bounding box center [784, 447] width 507 height 609
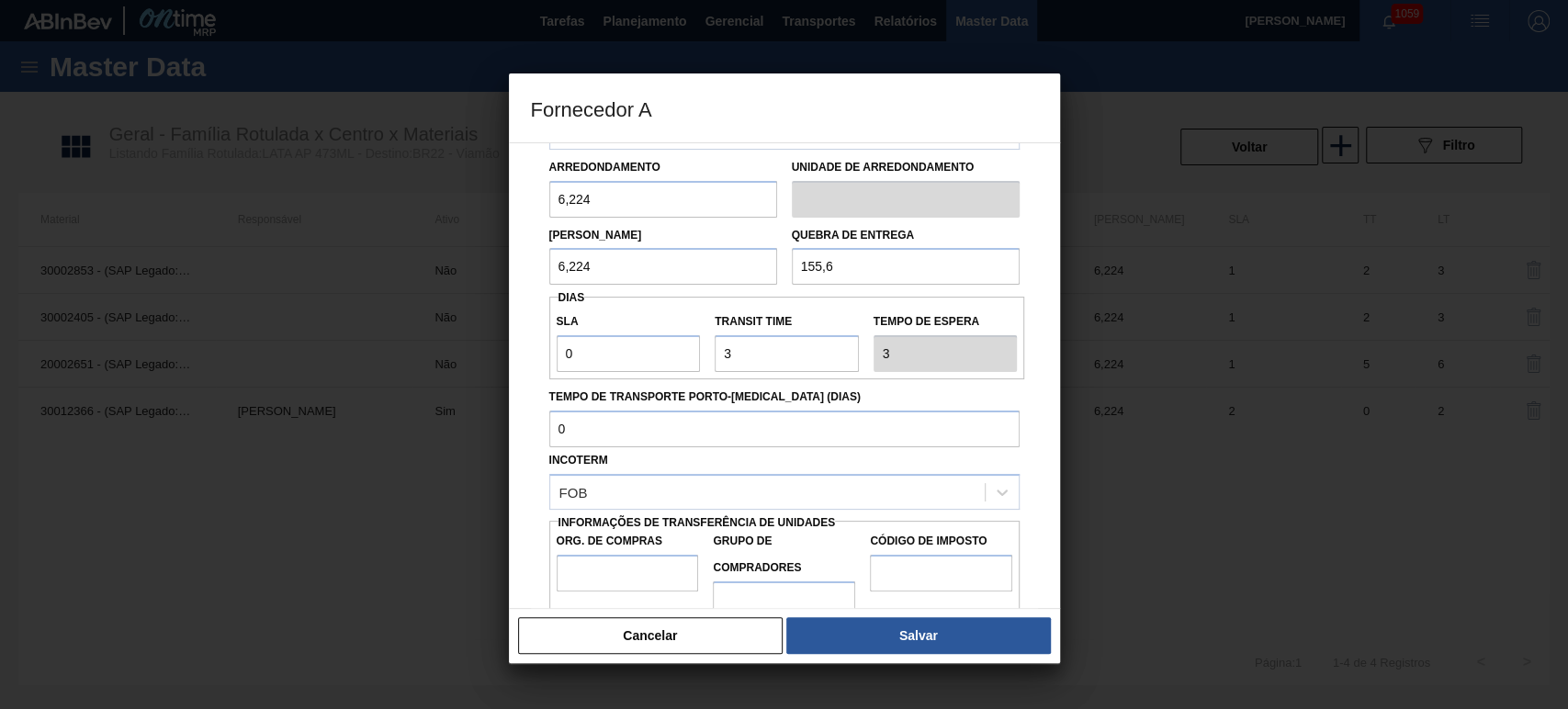
scroll to position [165, 0]
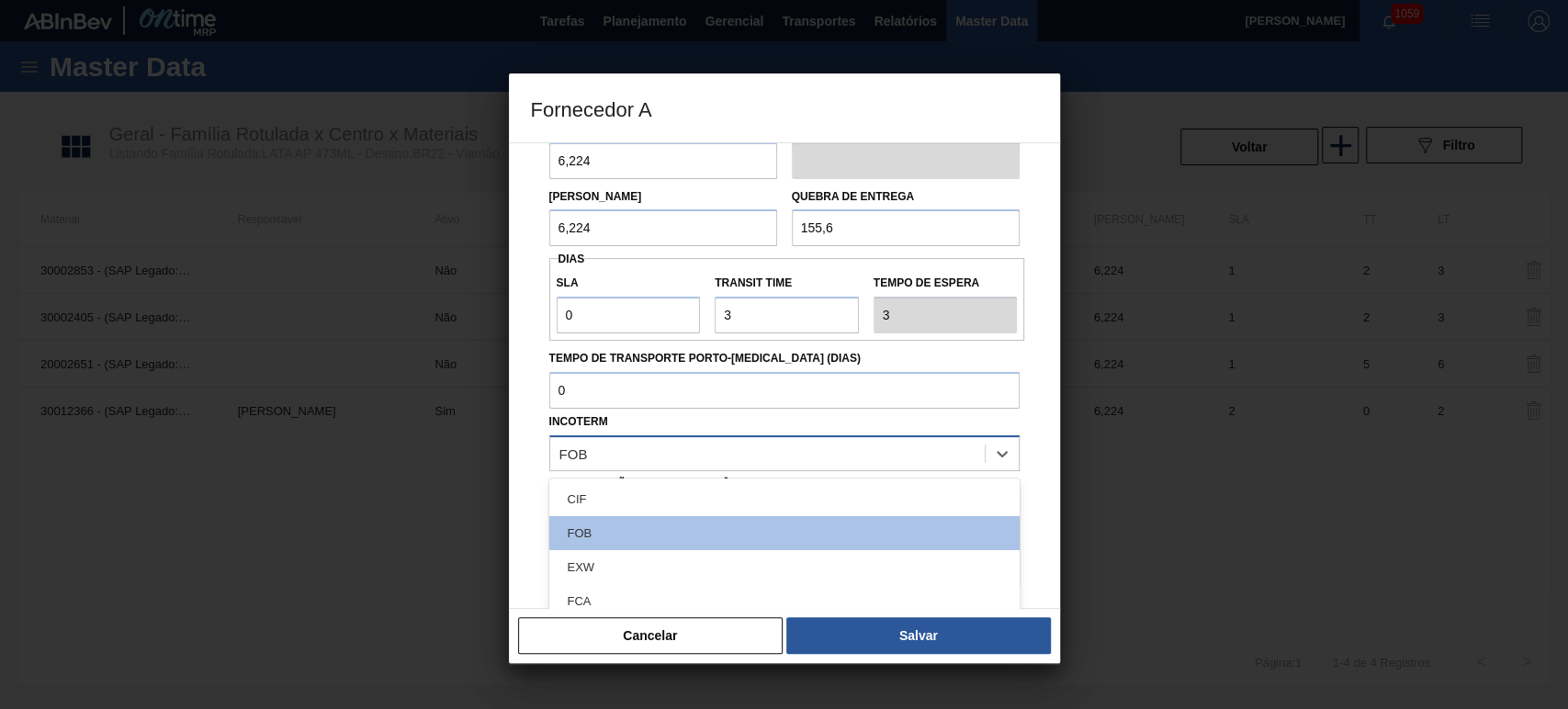
click at [660, 452] on div "FOB" at bounding box center [767, 452] width 435 height 26
click at [630, 465] on div "FOB" at bounding box center [767, 452] width 435 height 26
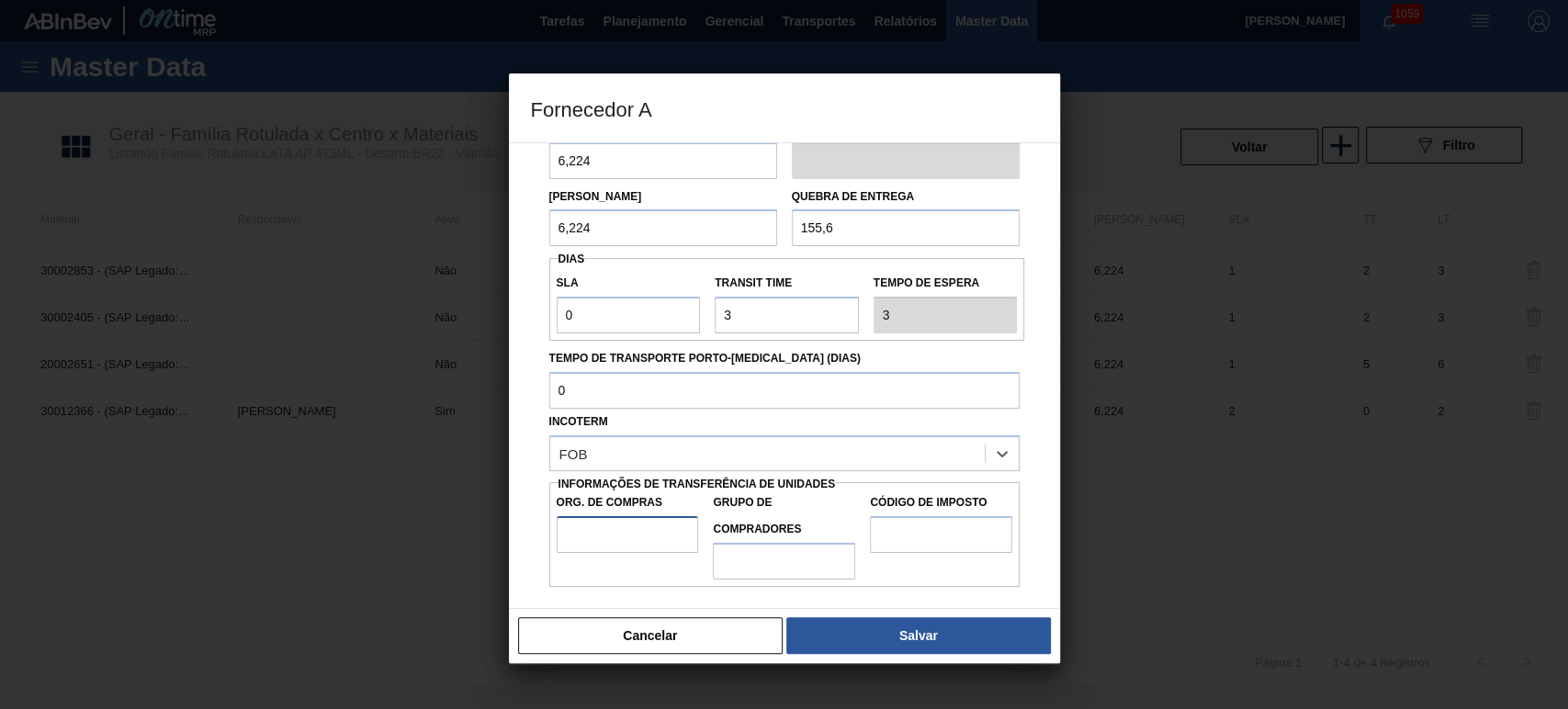
click at [650, 524] on input "Org. de Compras" at bounding box center [627, 533] width 142 height 36
click at [623, 534] on input "Org. de Compras" at bounding box center [627, 533] width 142 height 36
click at [602, 524] on input "Org. de Compras" at bounding box center [627, 533] width 142 height 36
drag, startPoint x: 609, startPoint y: 536, endPoint x: 514, endPoint y: 528, distance: 95.3
click at [514, 528] on div "Origem Compra Insumos Transferências Compra ATG Origem PBRV4 - BR53-[GEOGRAPHIC…" at bounding box center [785, 376] width 551 height 467
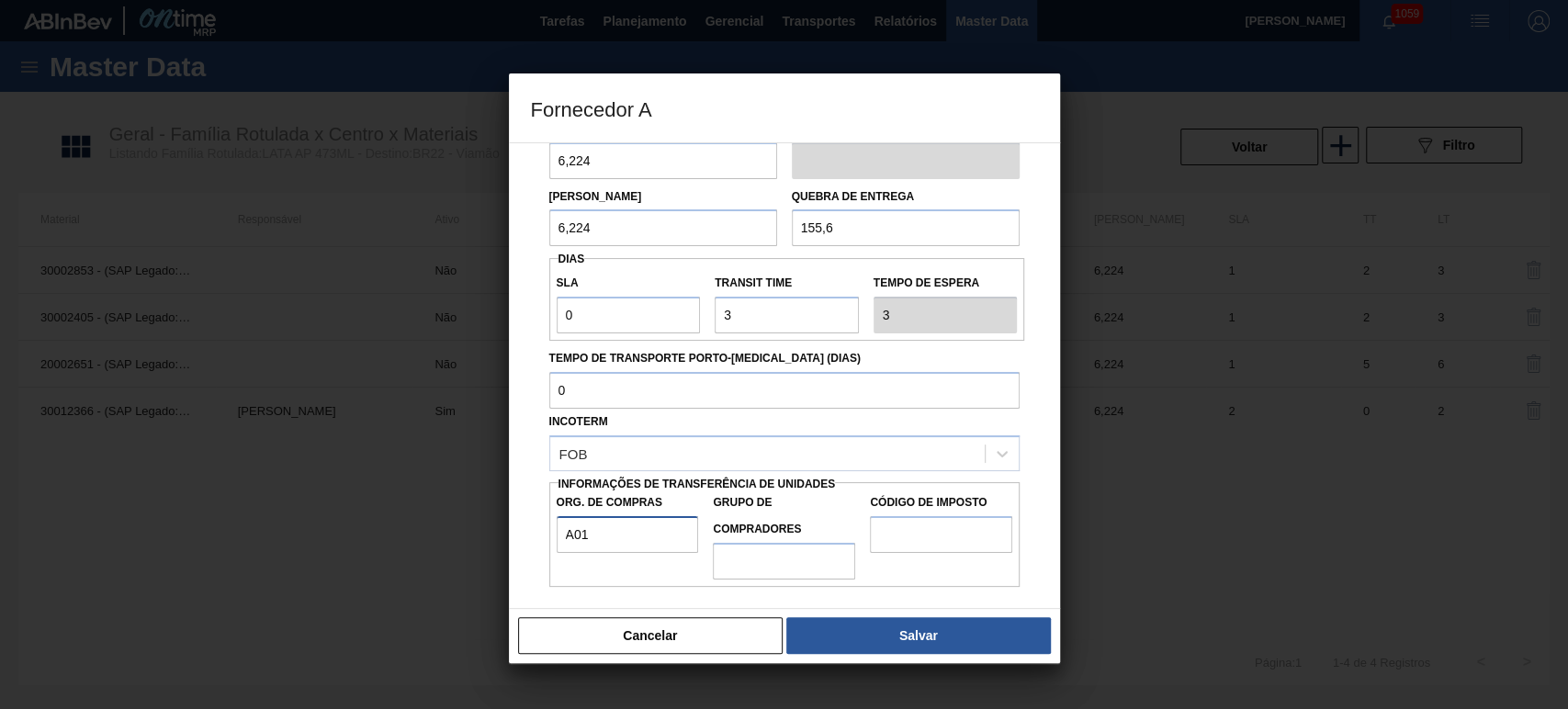
type input "A01"
type input "BR0"
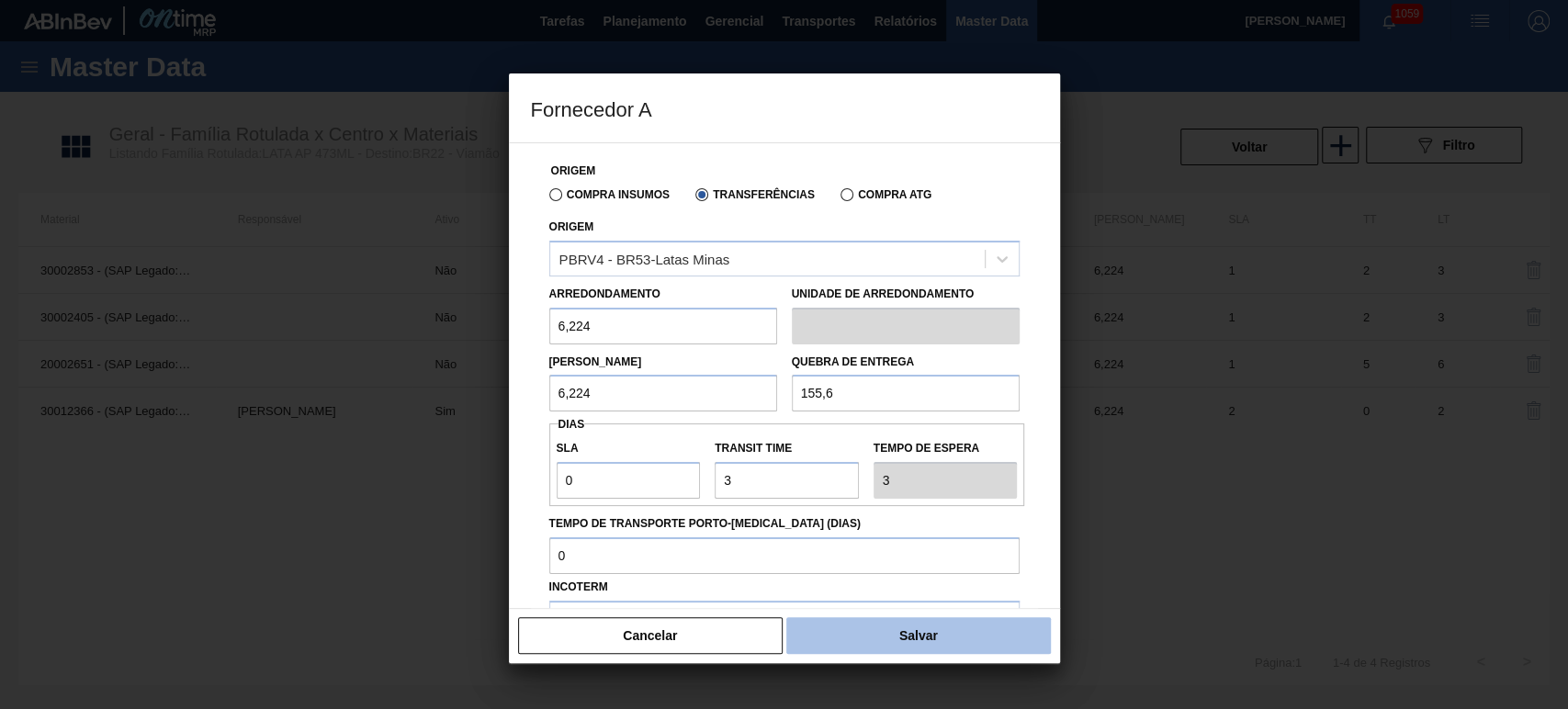
type input "I2"
click at [925, 637] on button "Salvar" at bounding box center [917, 634] width 264 height 36
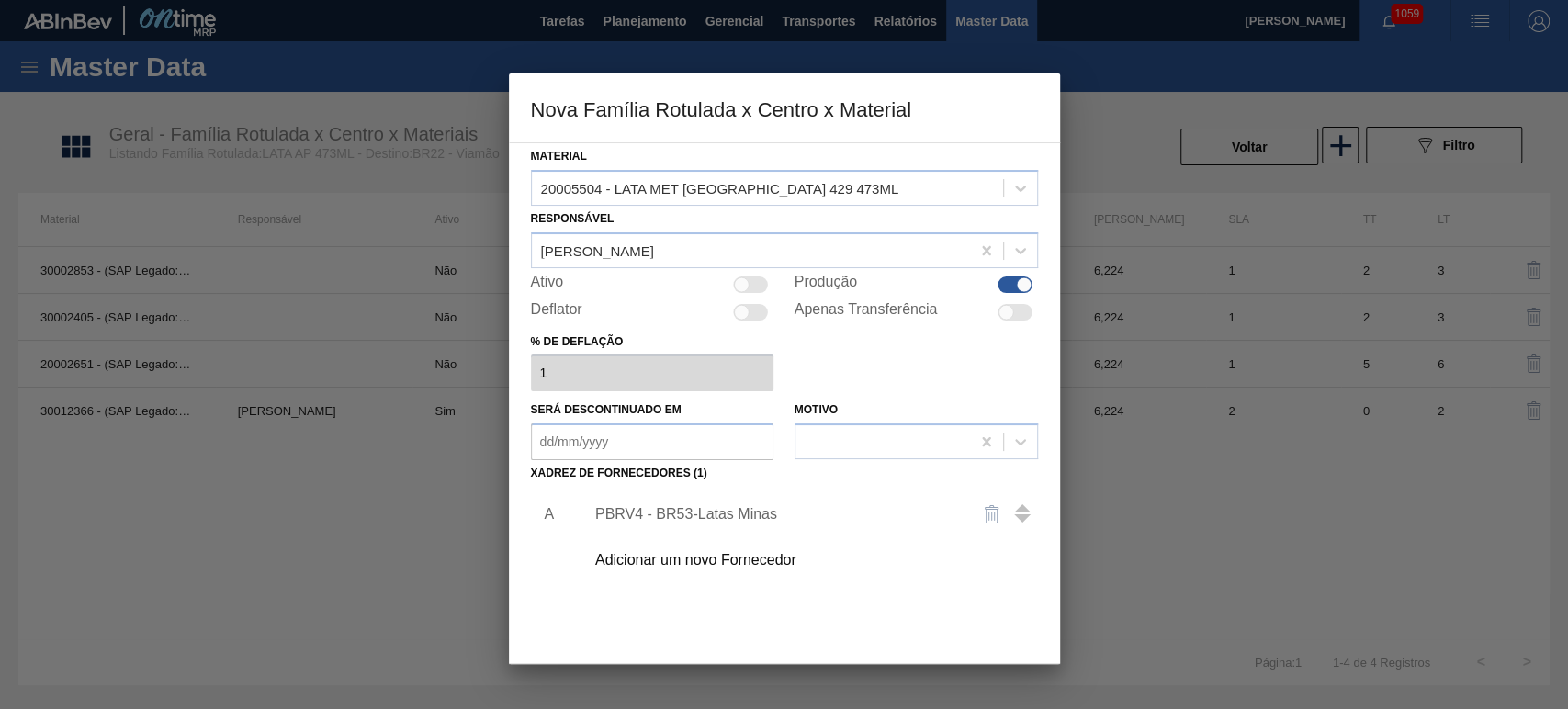
scroll to position [117, 0]
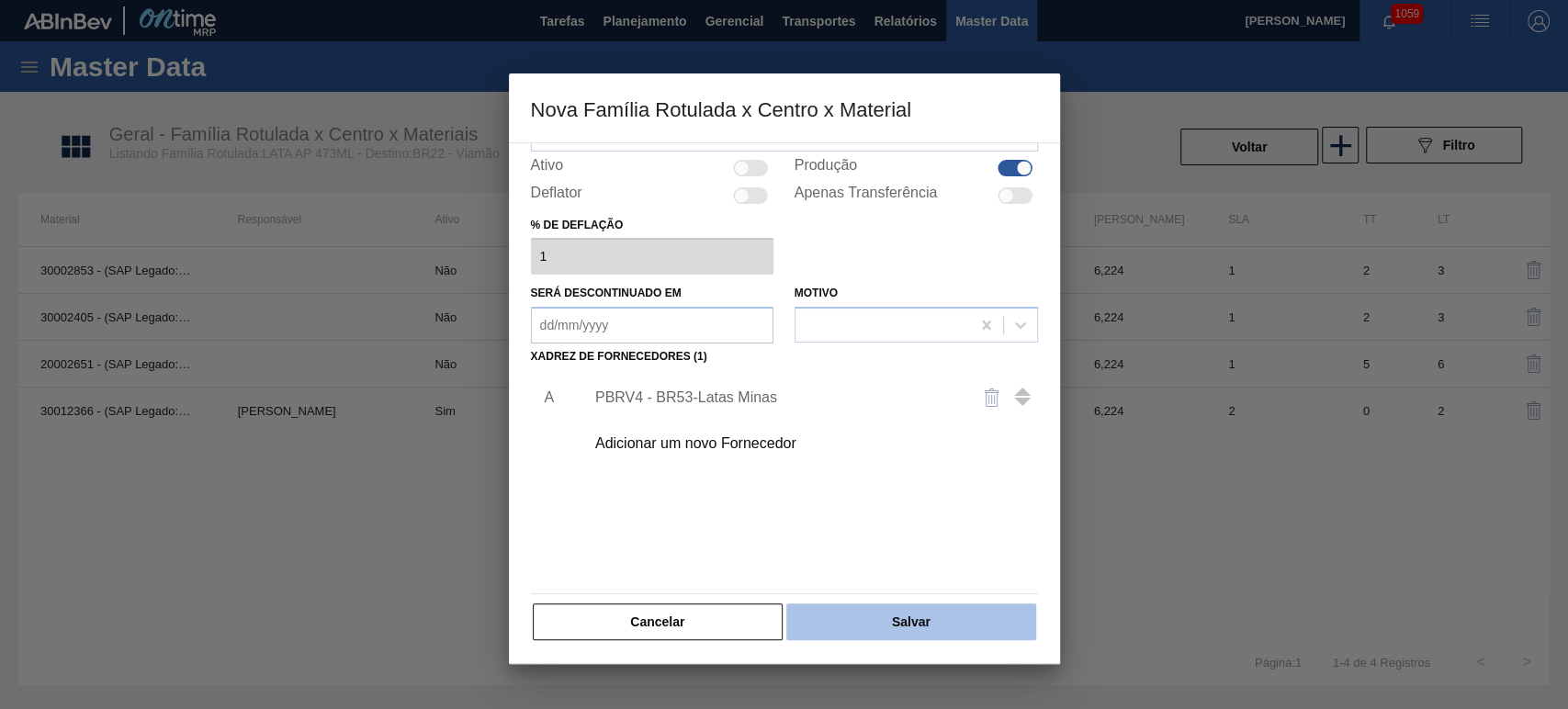
click at [943, 609] on button "Salvar" at bounding box center [911, 621] width 249 height 36
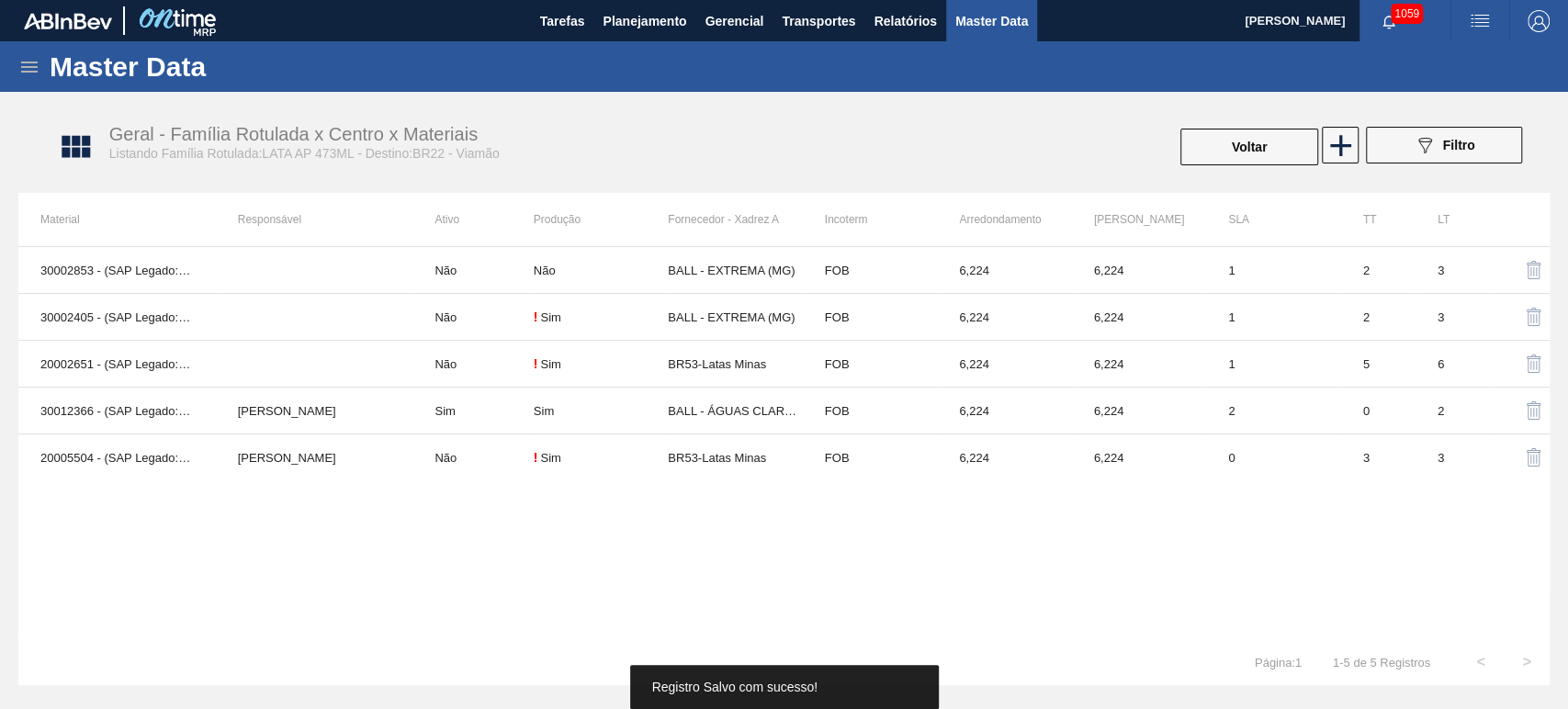
click at [1478, 22] on img "button" at bounding box center [1480, 21] width 22 height 22
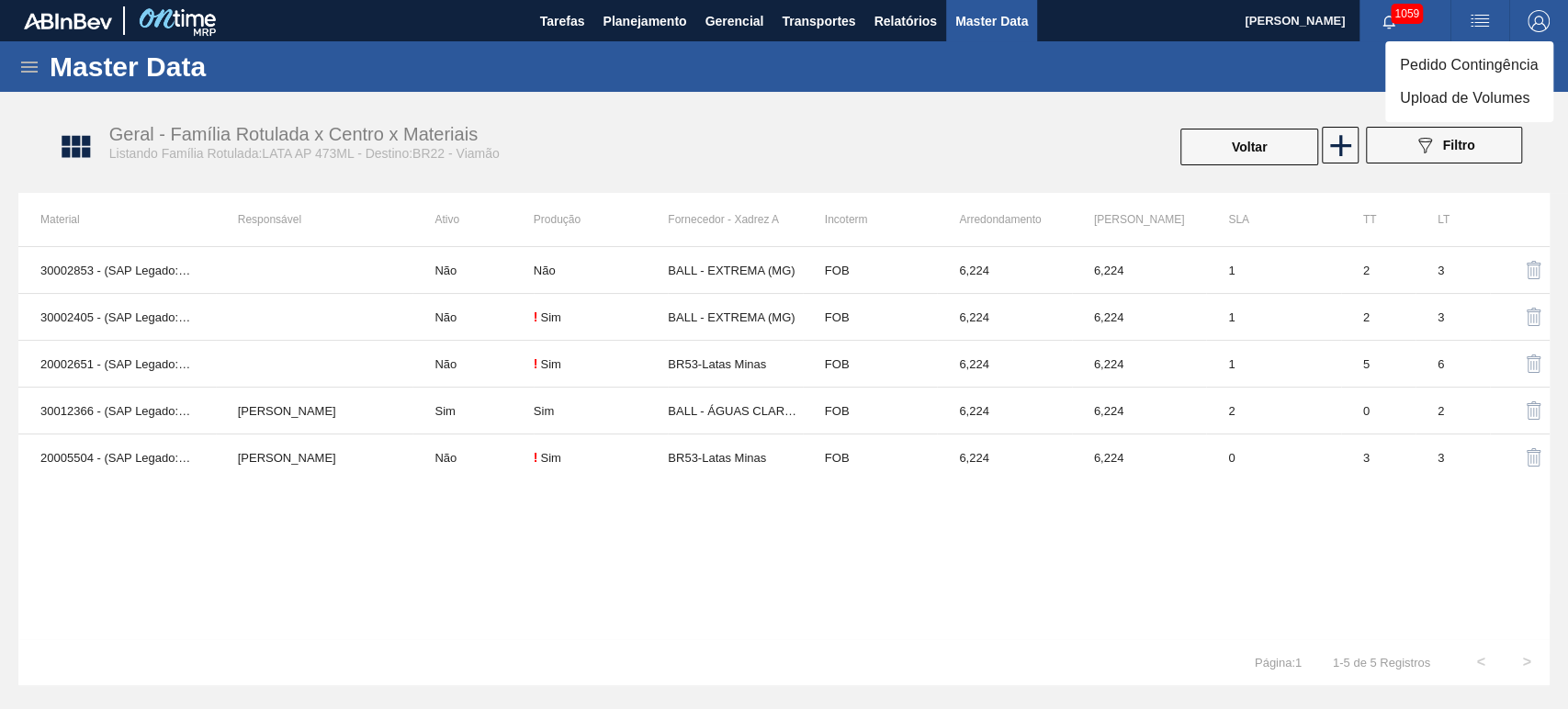
click at [1466, 106] on li "Upload de Volumes" at bounding box center [1469, 98] width 168 height 33
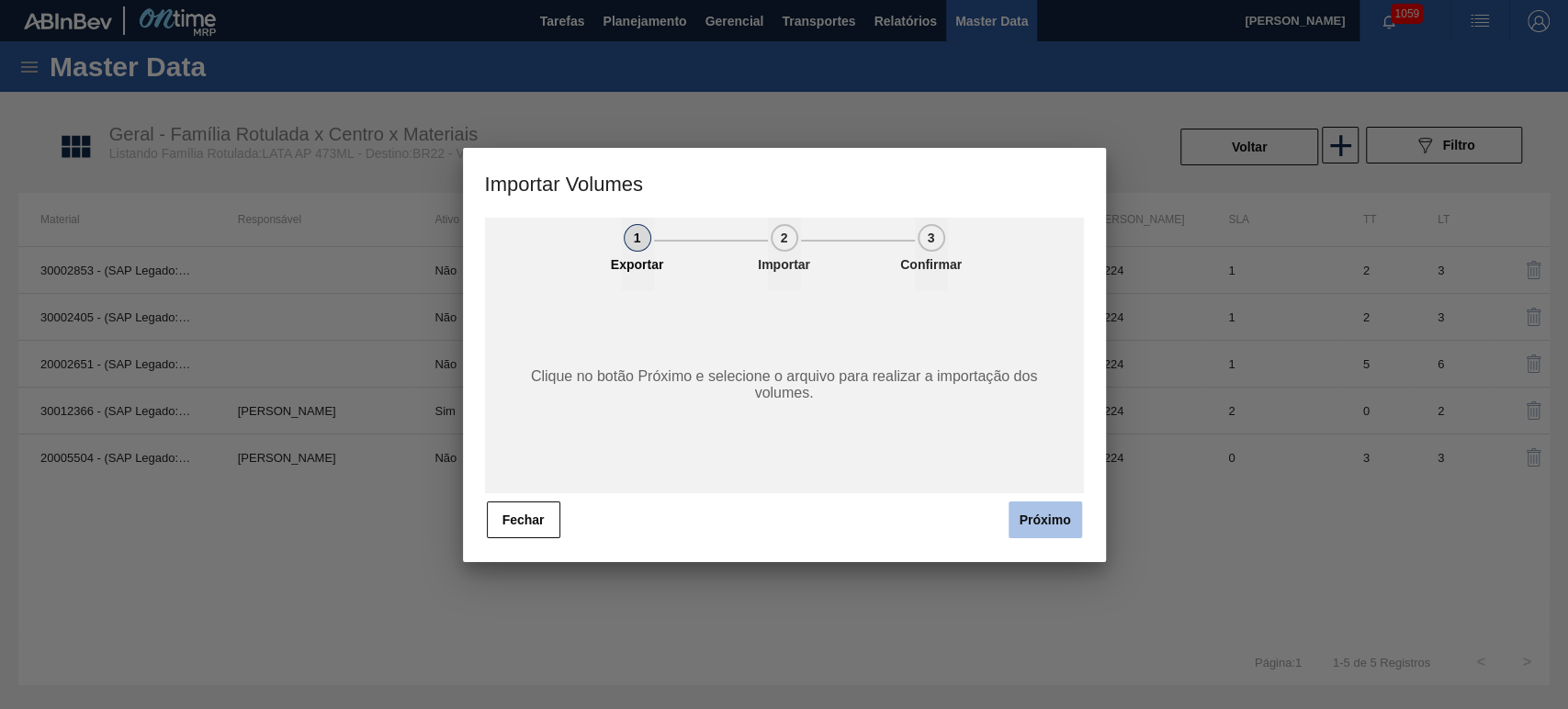
click at [1061, 520] on button "Próximo" at bounding box center [1045, 519] width 74 height 36
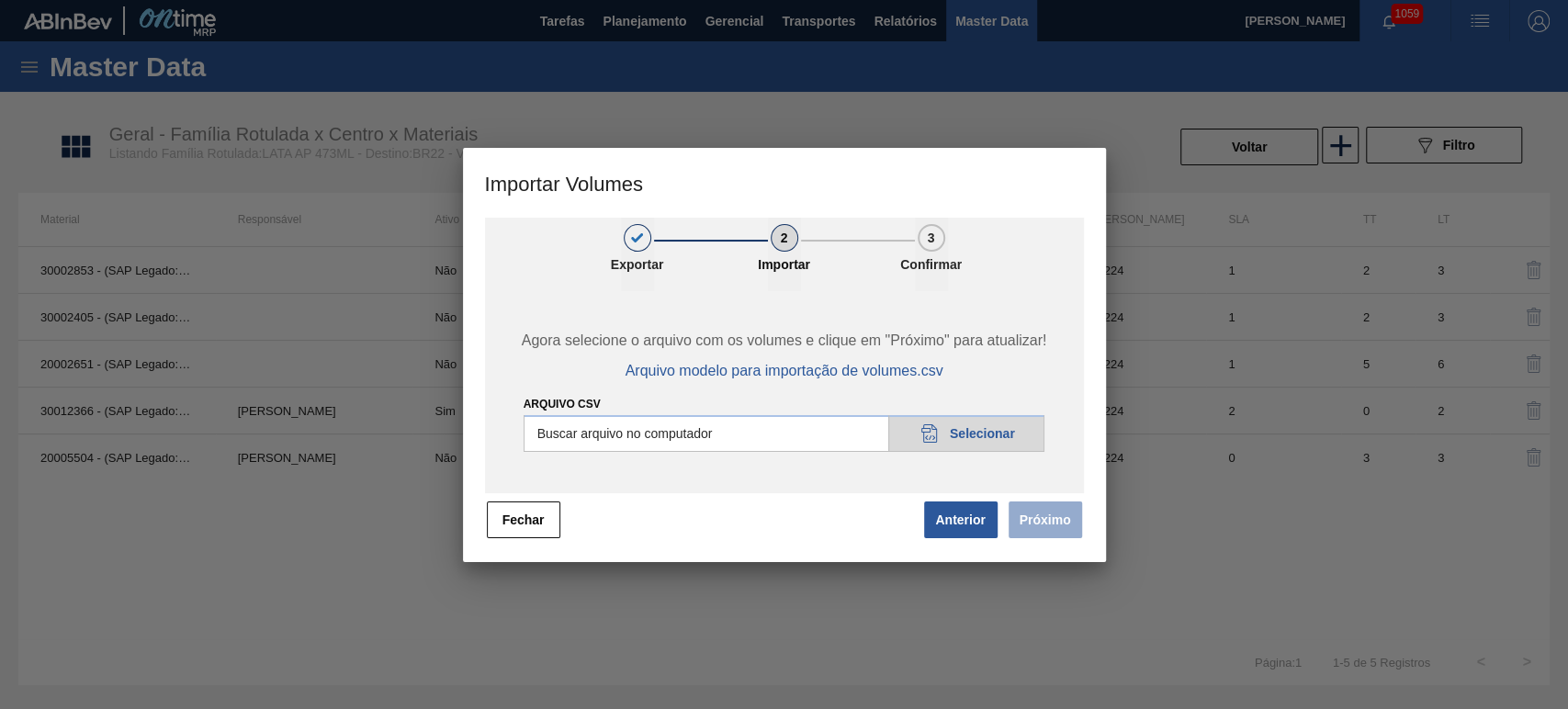
click at [948, 440] on input "Arquivo csv" at bounding box center [785, 432] width 522 height 36
type input "C:\fakepath\Template Subida LM.csv"
click at [1060, 524] on button "Próximo" at bounding box center [1045, 519] width 74 height 36
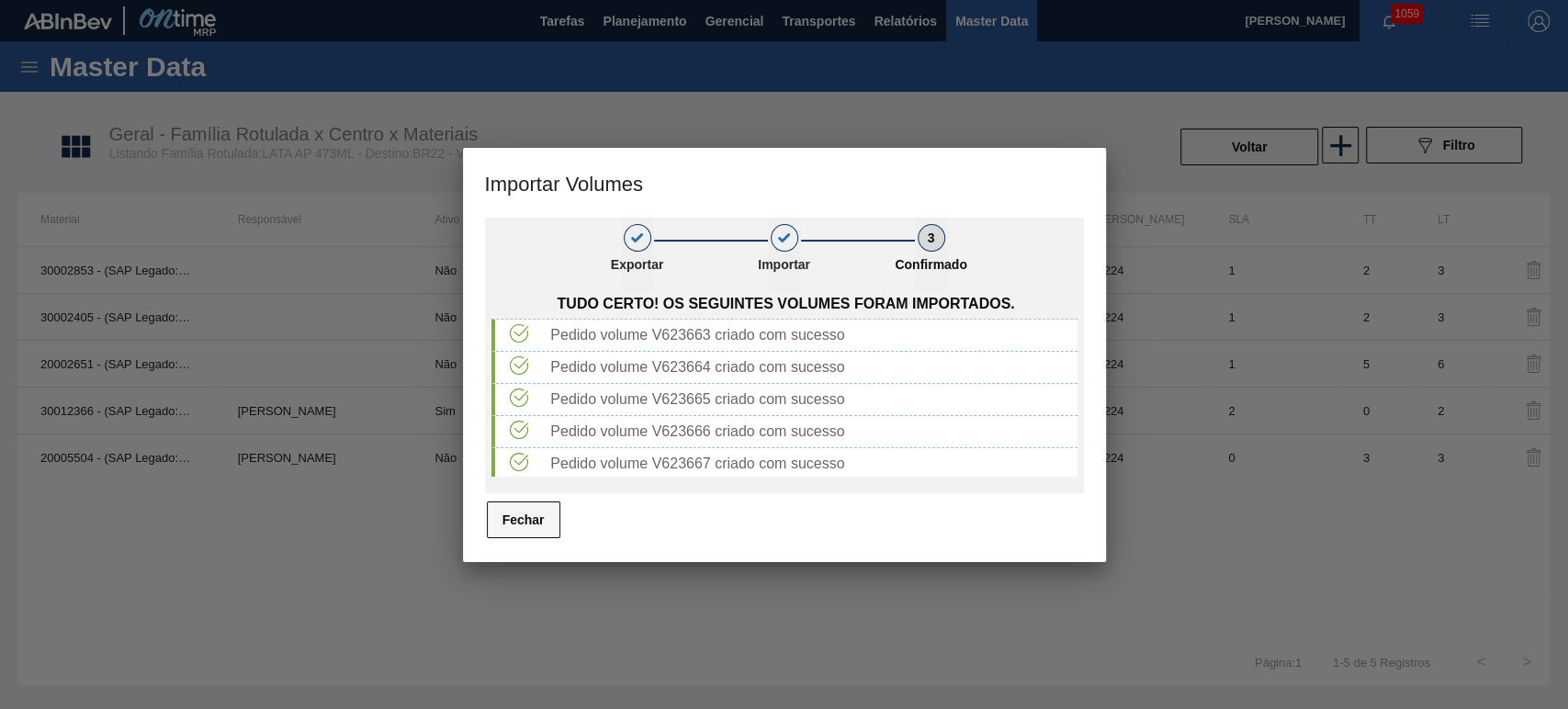
click at [545, 526] on button "Fechar" at bounding box center [523, 519] width 74 height 36
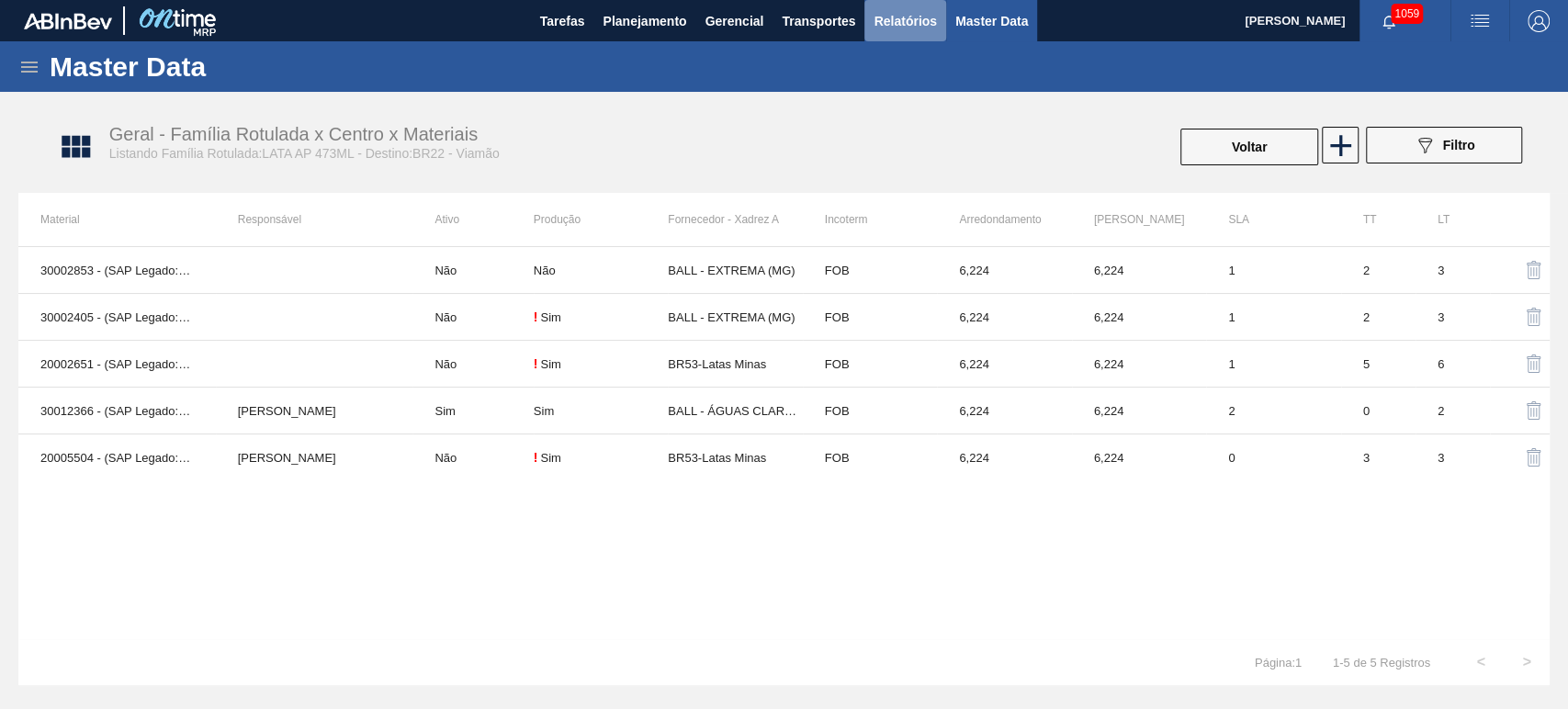
click at [892, 30] on span "Relatórios" at bounding box center [905, 21] width 63 height 22
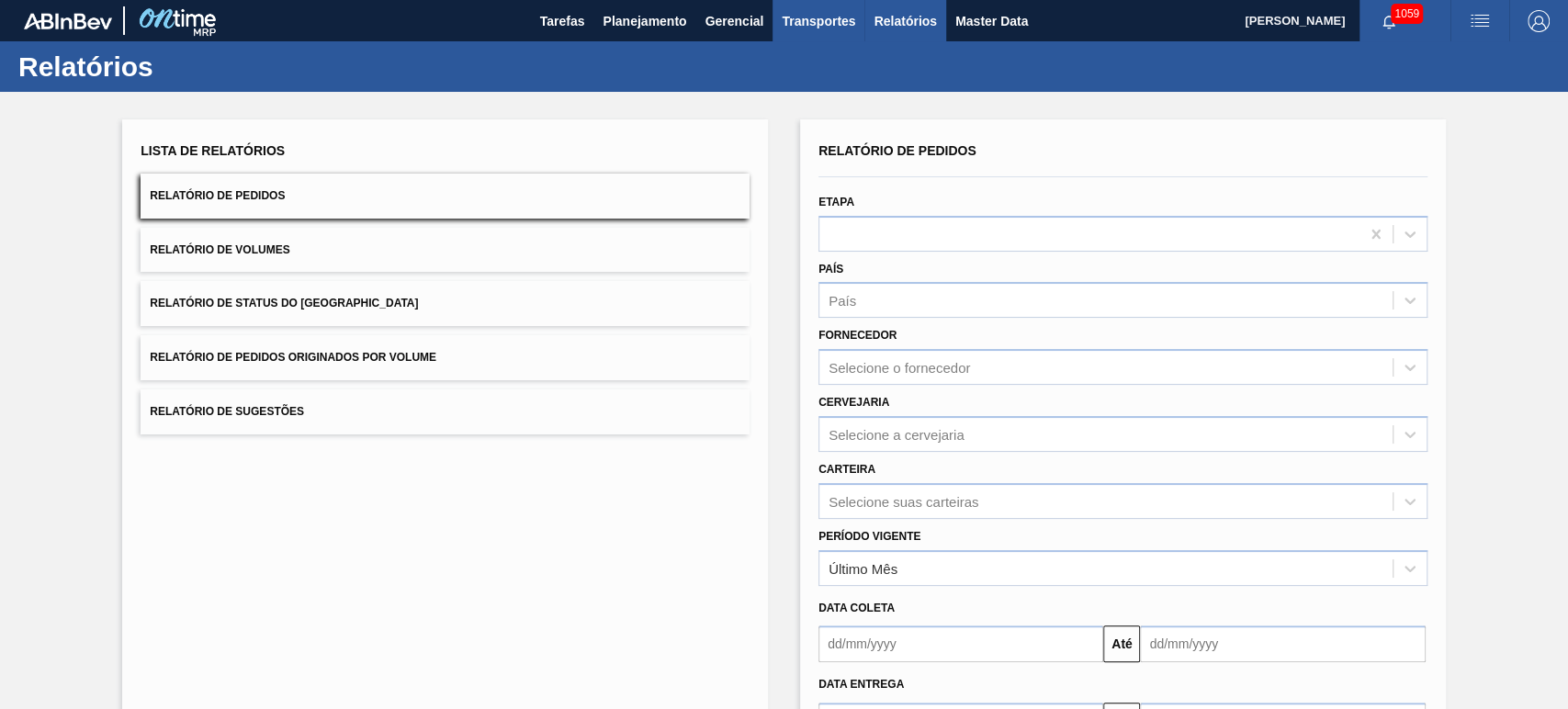
click at [786, 22] on span "Transportes" at bounding box center [818, 21] width 74 height 22
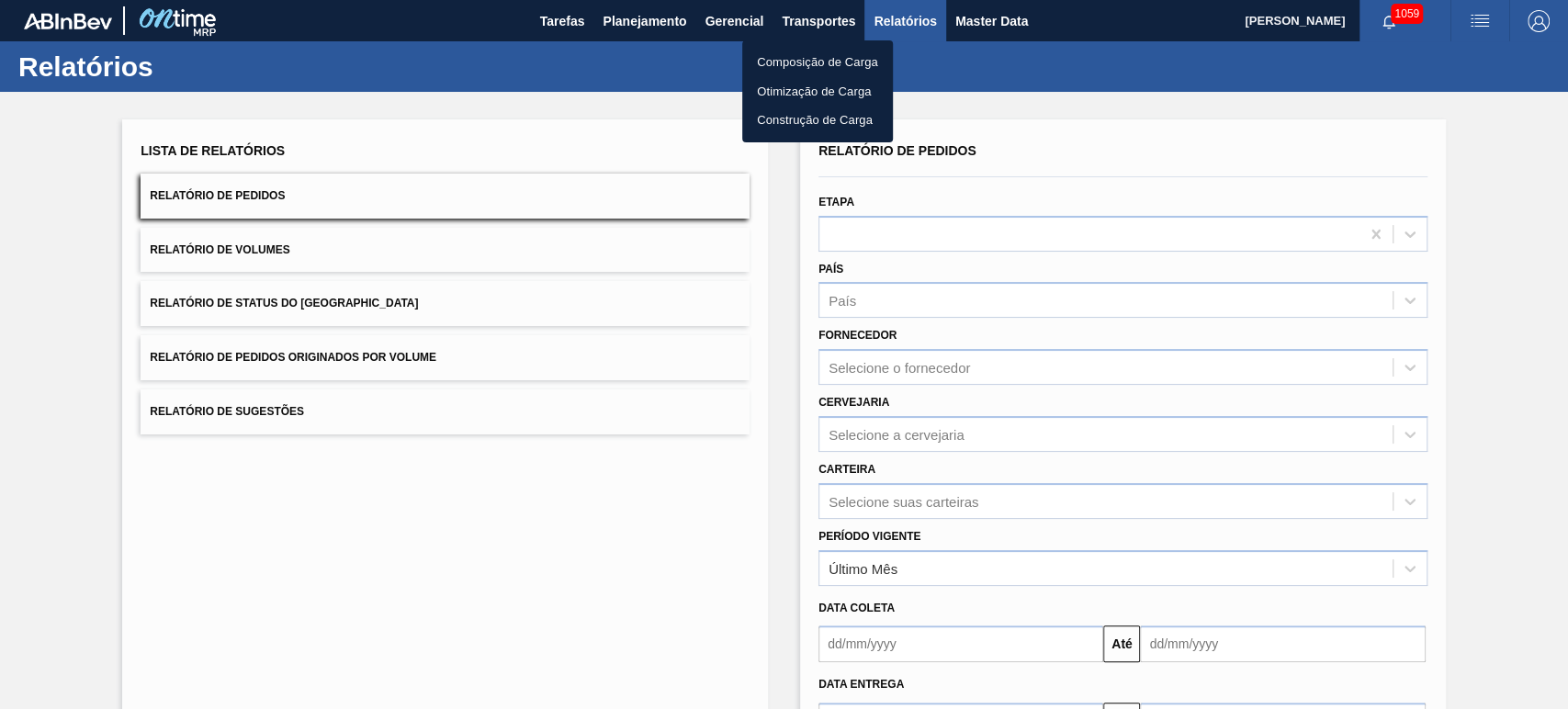
click at [799, 83] on li "Otimização de Carga" at bounding box center [817, 92] width 151 height 29
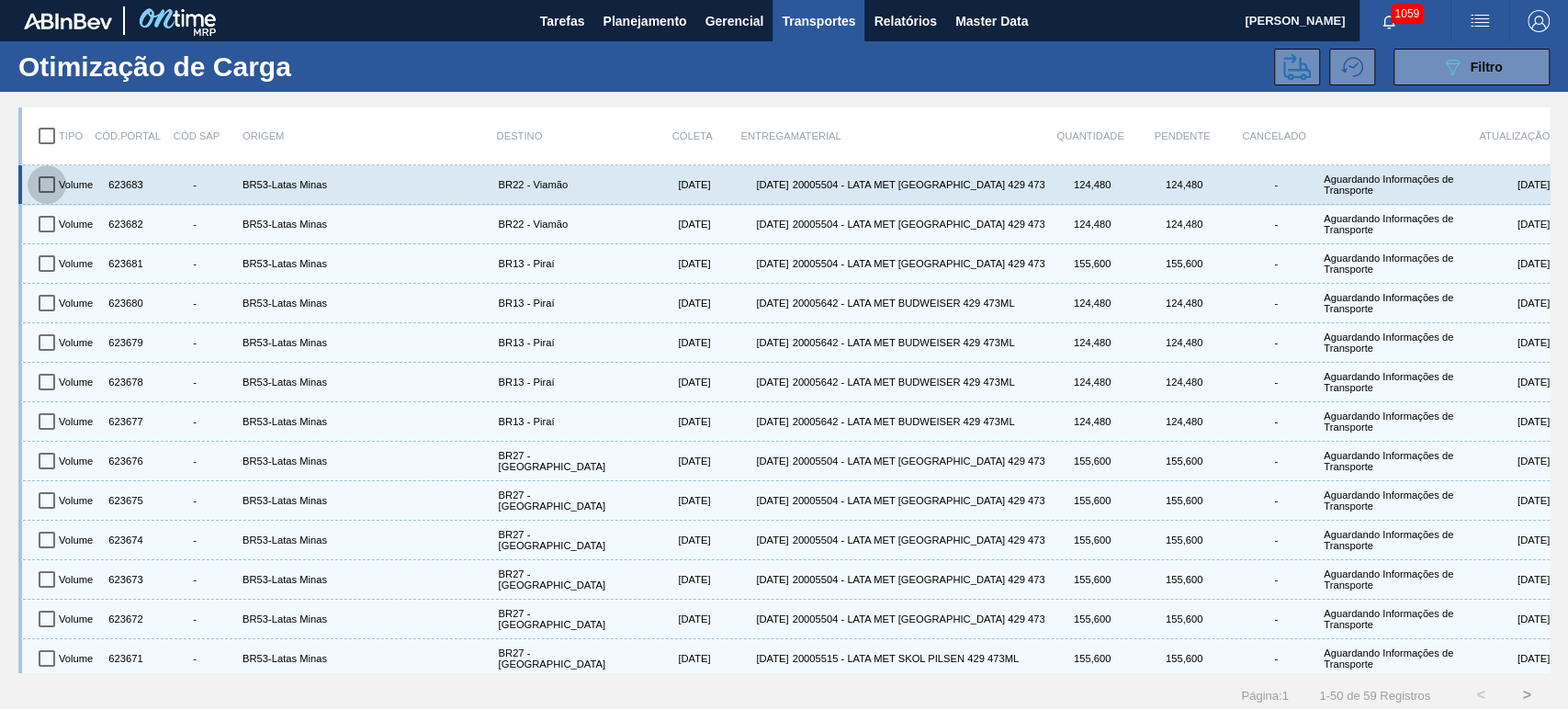
click at [44, 181] on input "checkbox" at bounding box center [46, 183] width 38 height 38
checkbox input "true"
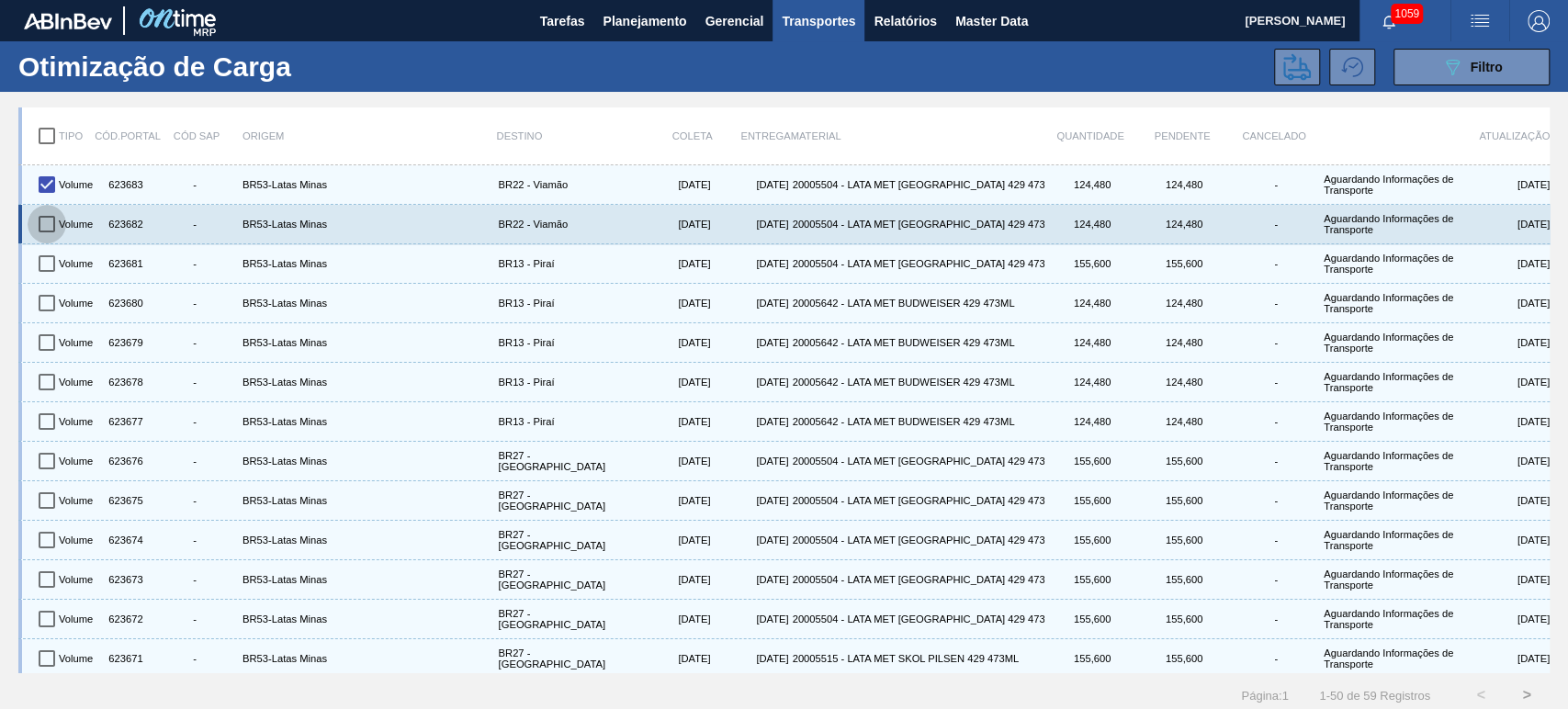
click at [43, 218] on input "checkbox" at bounding box center [46, 224] width 38 height 38
checkbox input "true"
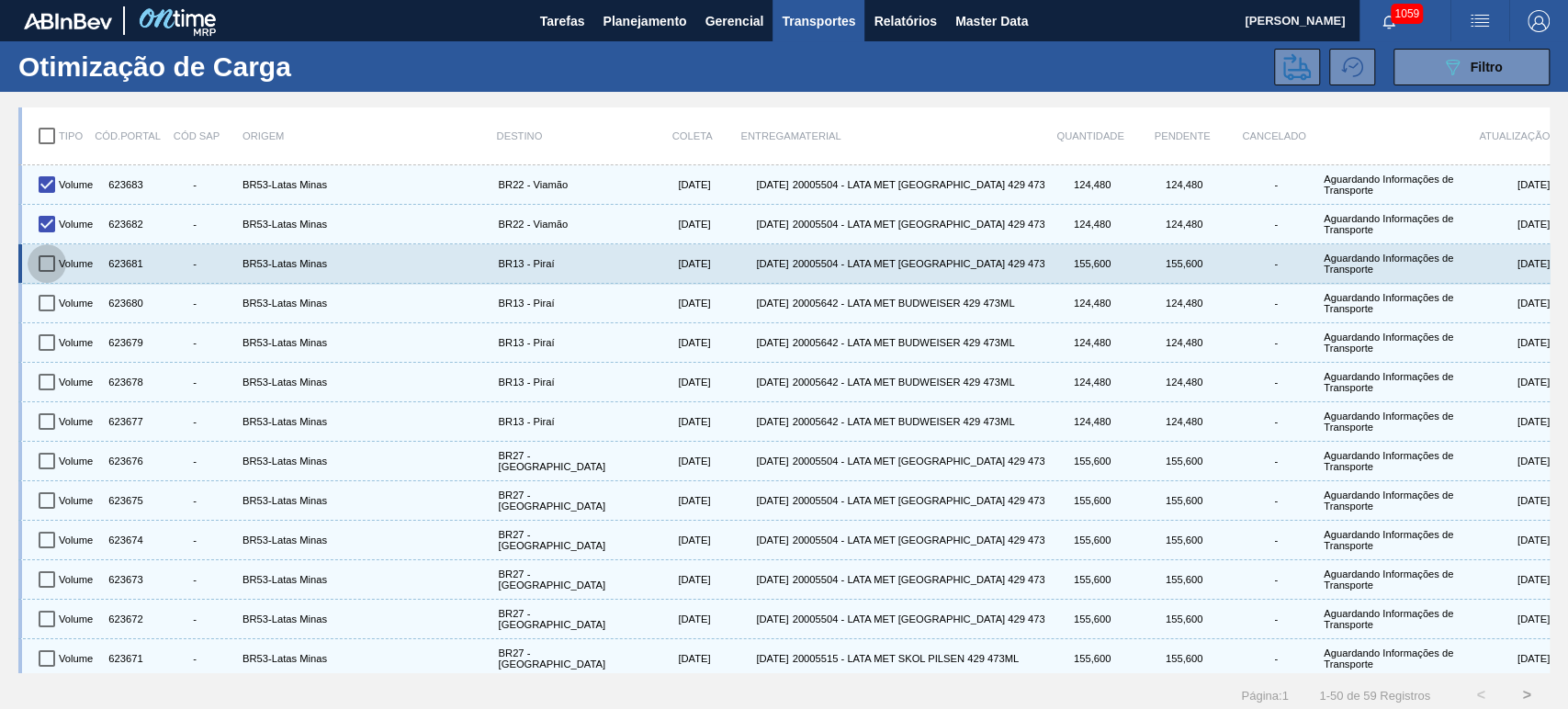
drag, startPoint x: 45, startPoint y: 260, endPoint x: 51, endPoint y: 304, distance: 44.4
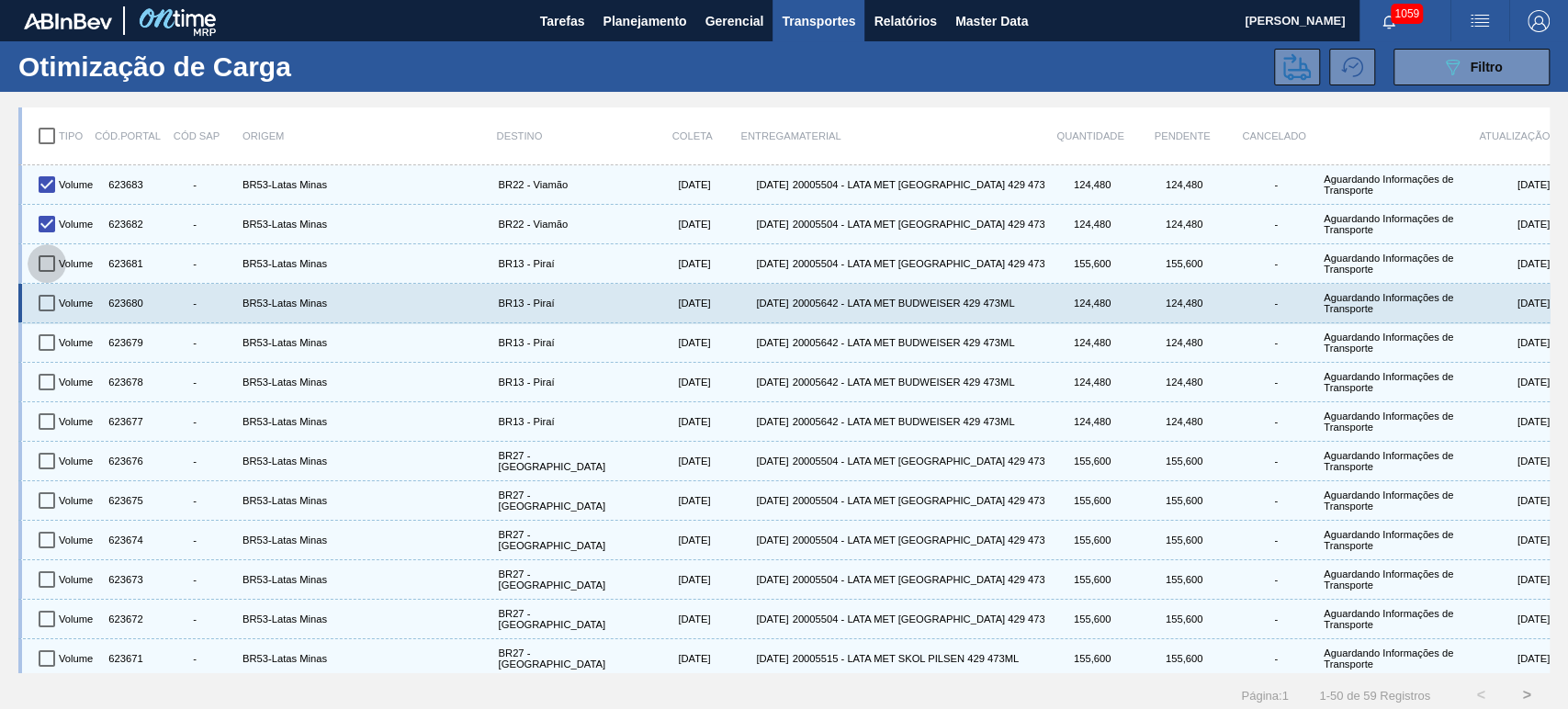
click at [45, 261] on input "checkbox" at bounding box center [46, 263] width 38 height 38
checkbox input "true"
click at [55, 311] on input "checkbox" at bounding box center [46, 302] width 38 height 38
checkbox input "true"
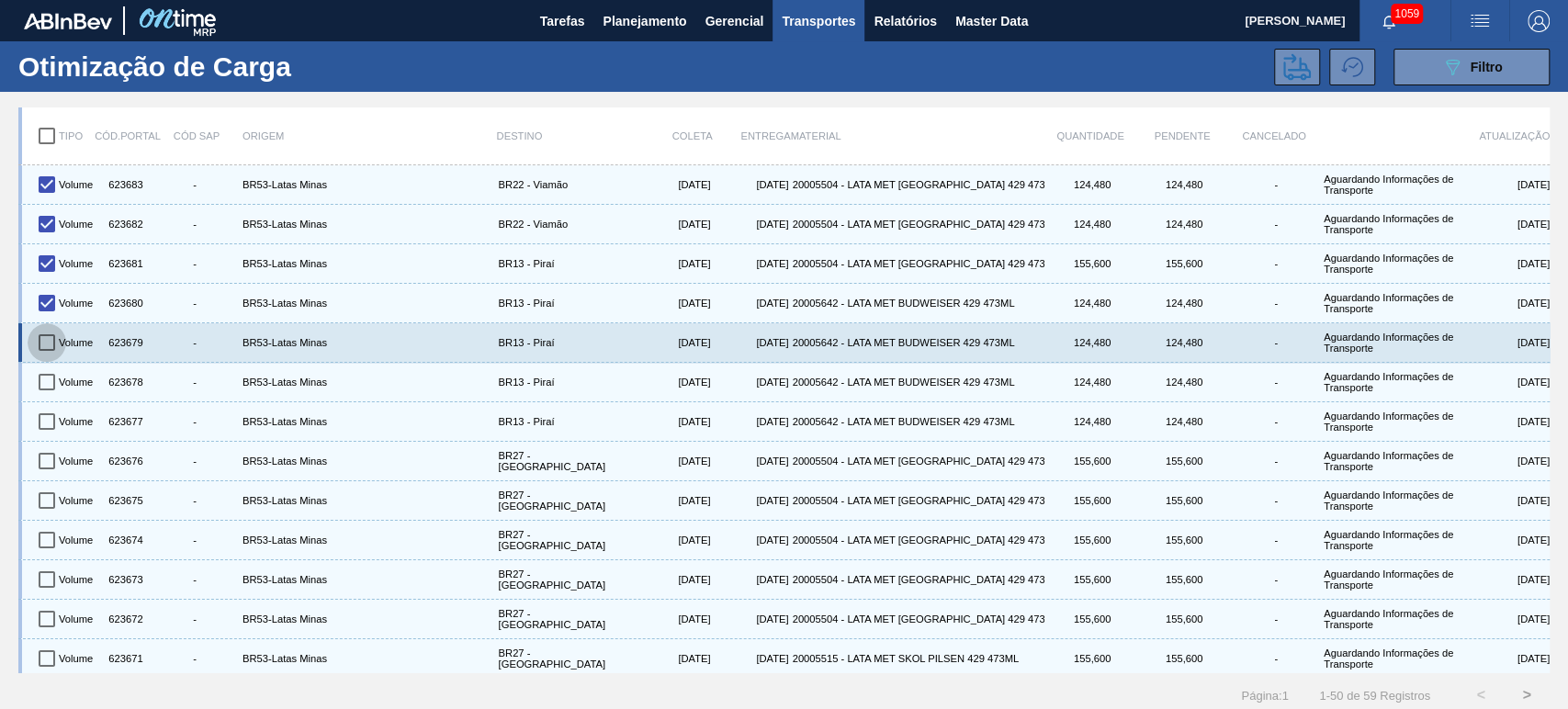
click at [50, 346] on input "checkbox" at bounding box center [46, 341] width 38 height 38
checkbox input "true"
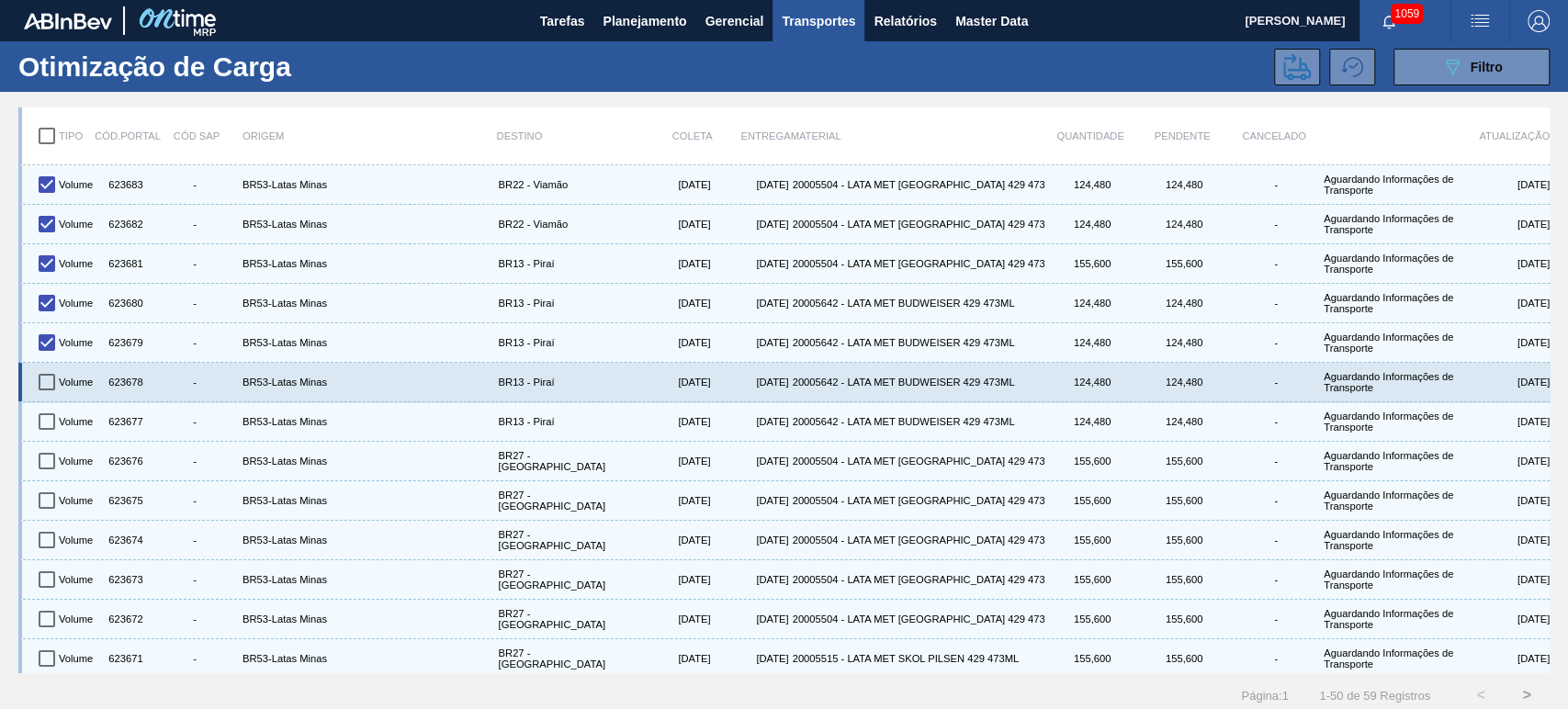
click at [51, 380] on input "checkbox" at bounding box center [46, 381] width 38 height 38
checkbox input "true"
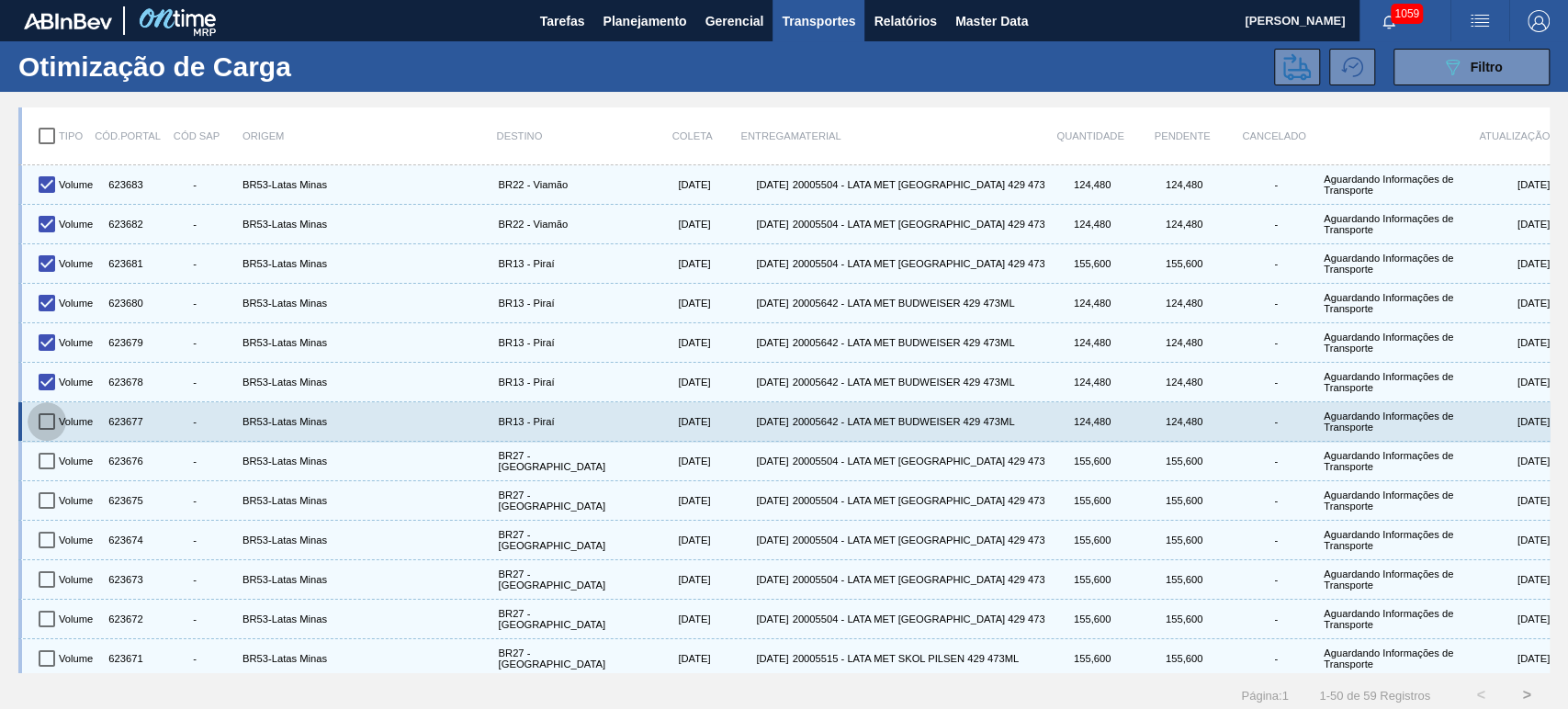
click at [41, 422] on input "checkbox" at bounding box center [46, 421] width 38 height 38
checkbox input "true"
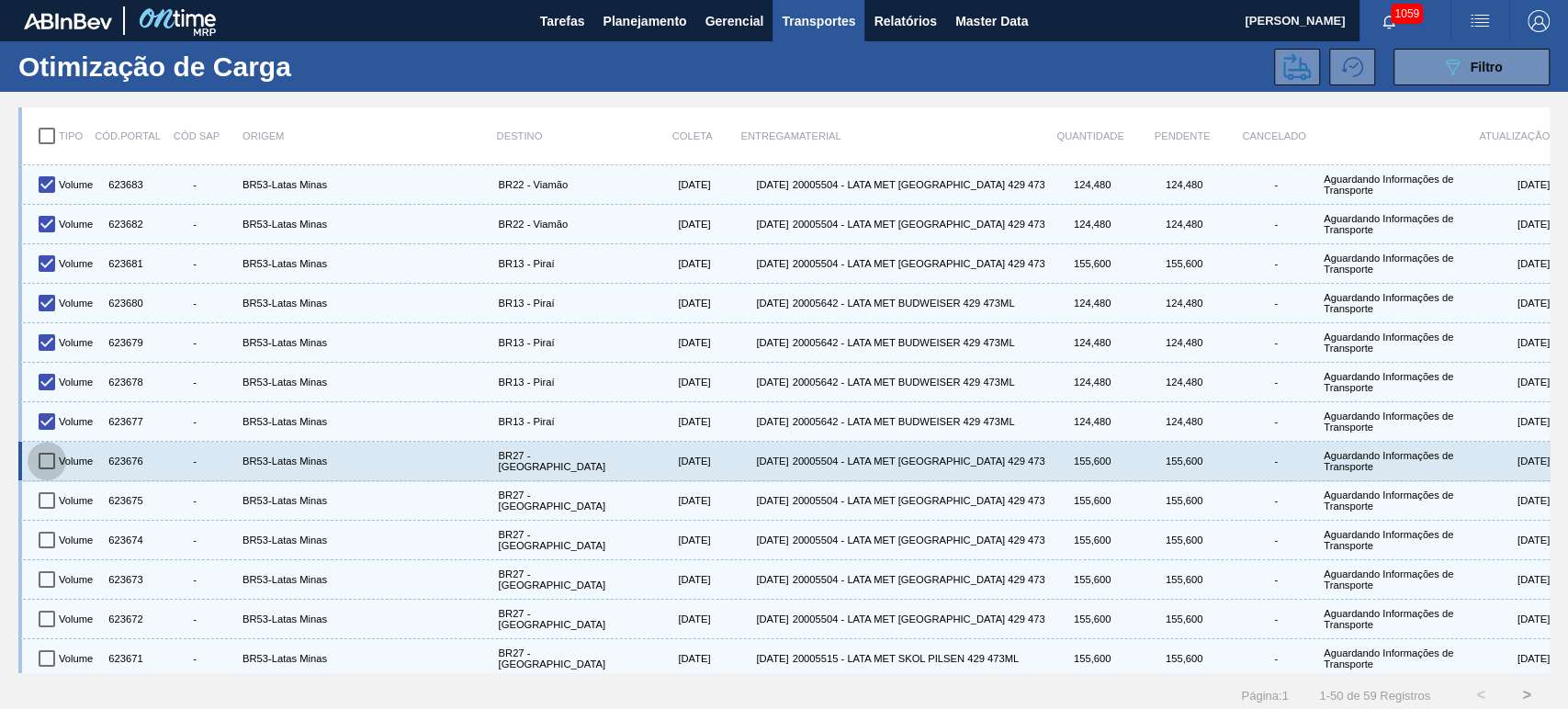
click at [52, 454] on input "checkbox" at bounding box center [46, 460] width 38 height 38
checkbox input "true"
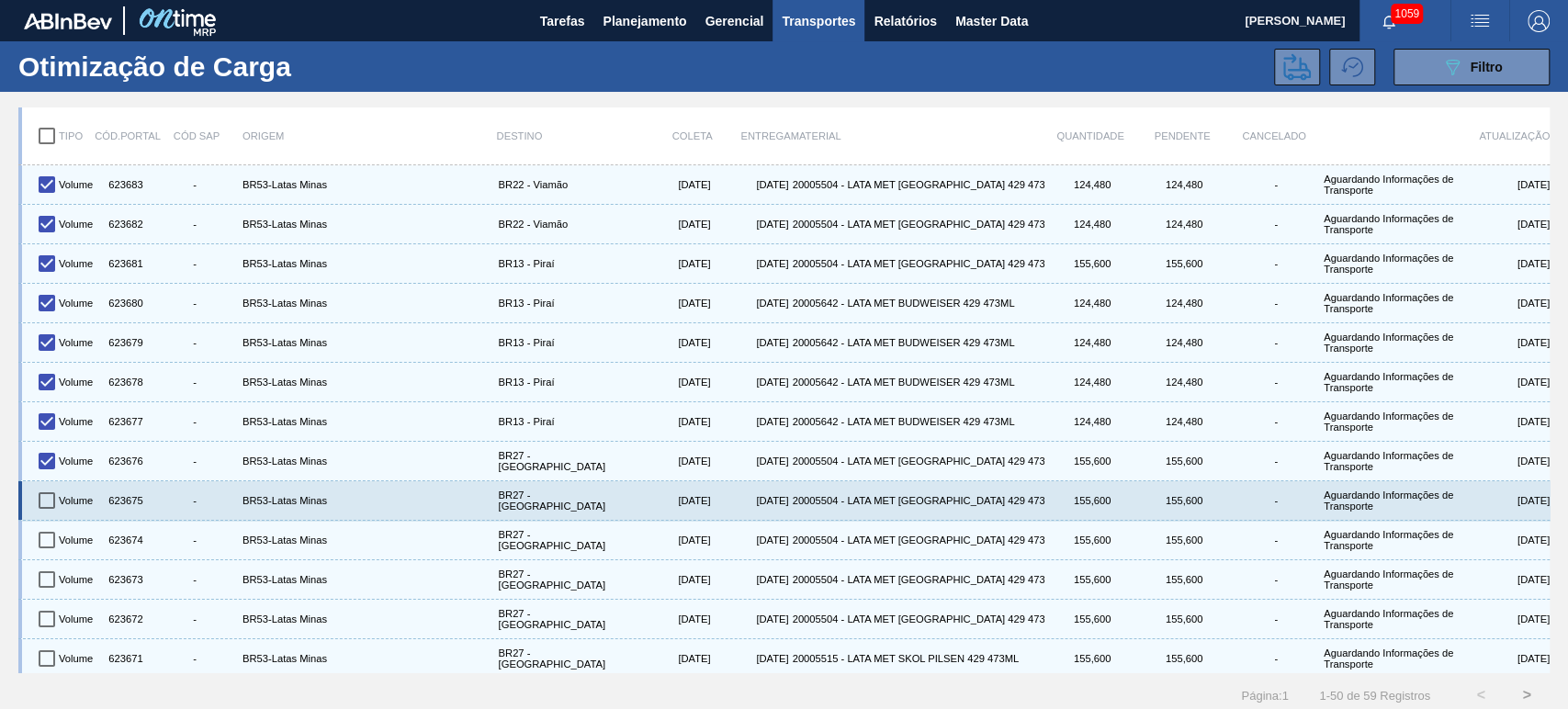
click at [43, 502] on input "checkbox" at bounding box center [46, 499] width 38 height 38
checkbox input "true"
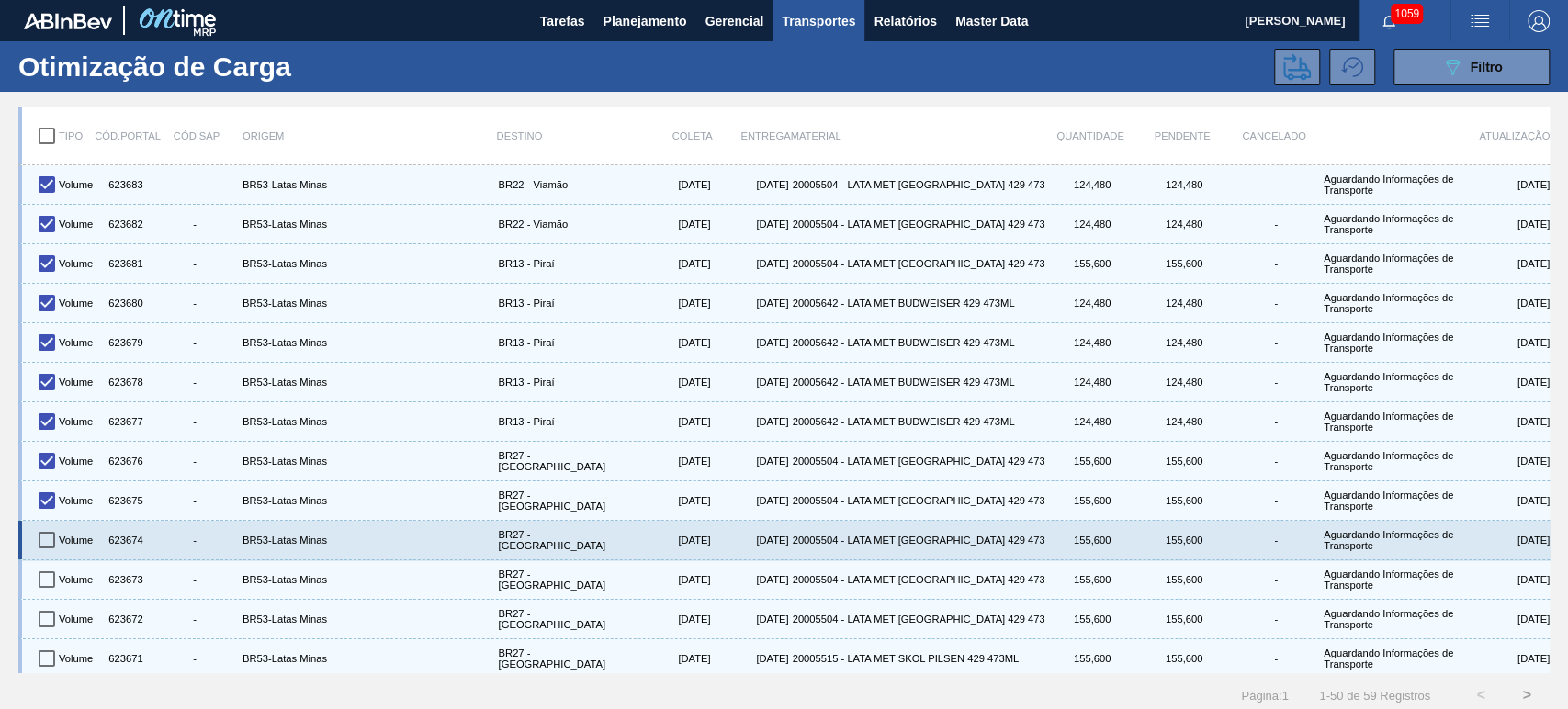
click at [38, 540] on input "checkbox" at bounding box center [46, 539] width 38 height 38
checkbox input "true"
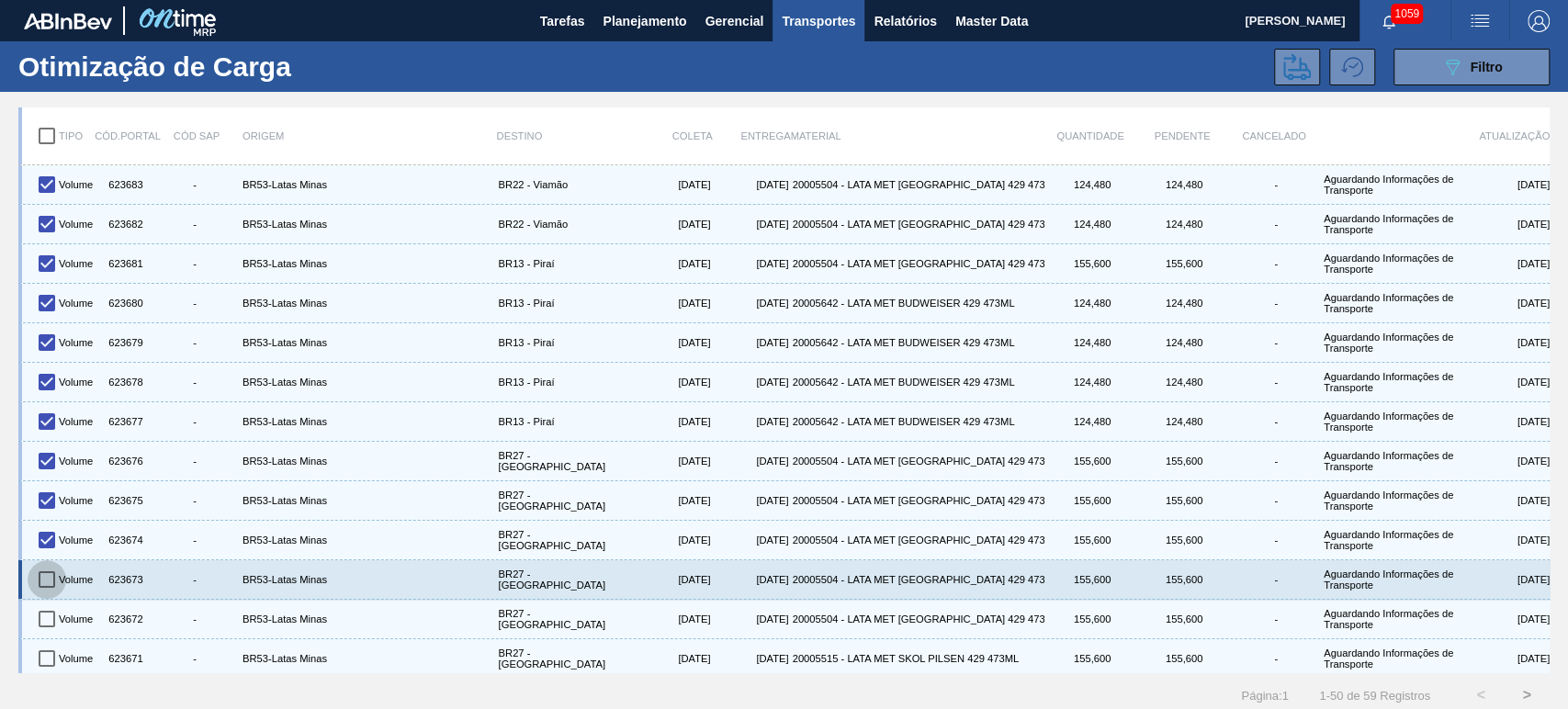
click at [44, 576] on input "checkbox" at bounding box center [46, 579] width 38 height 38
checkbox input "true"
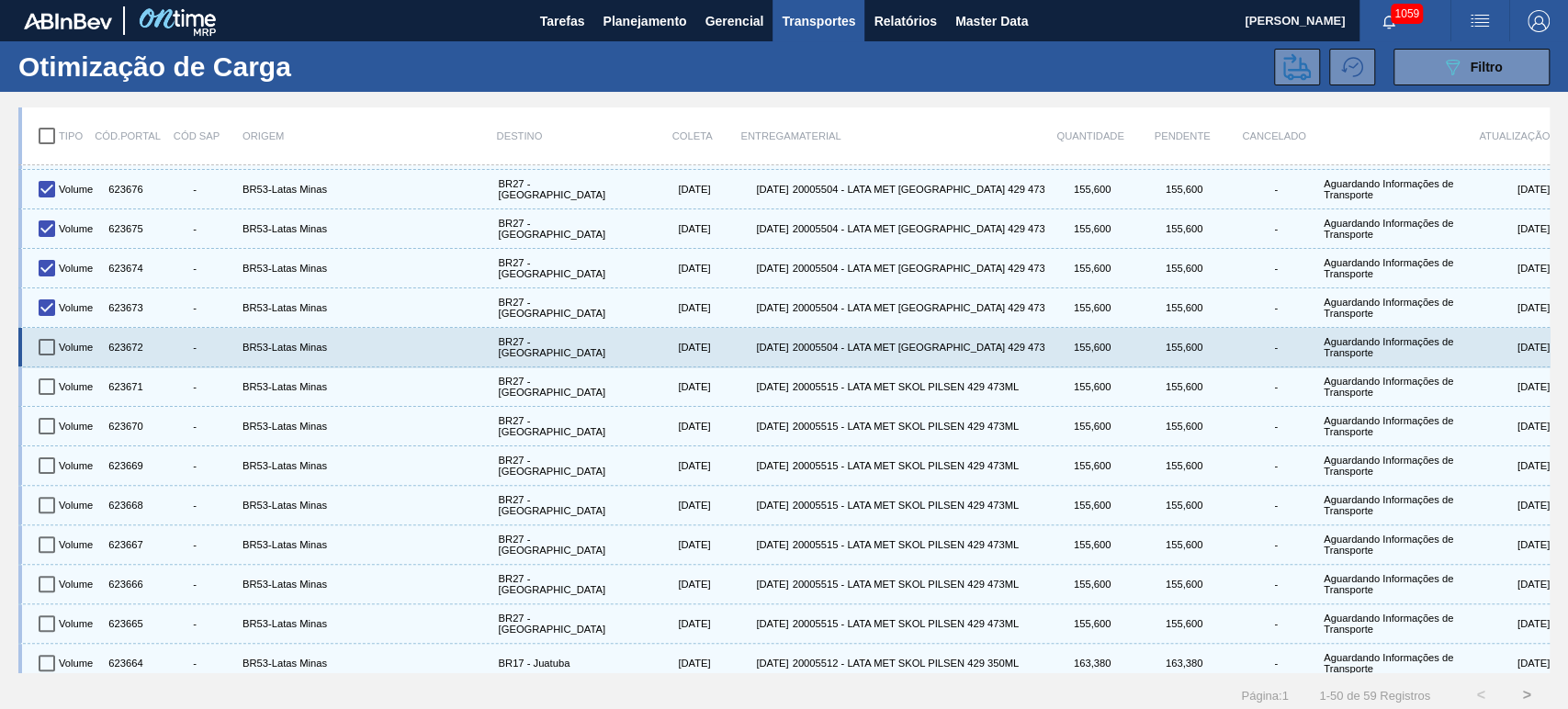
click at [47, 349] on input "checkbox" at bounding box center [46, 346] width 38 height 38
checkbox input "true"
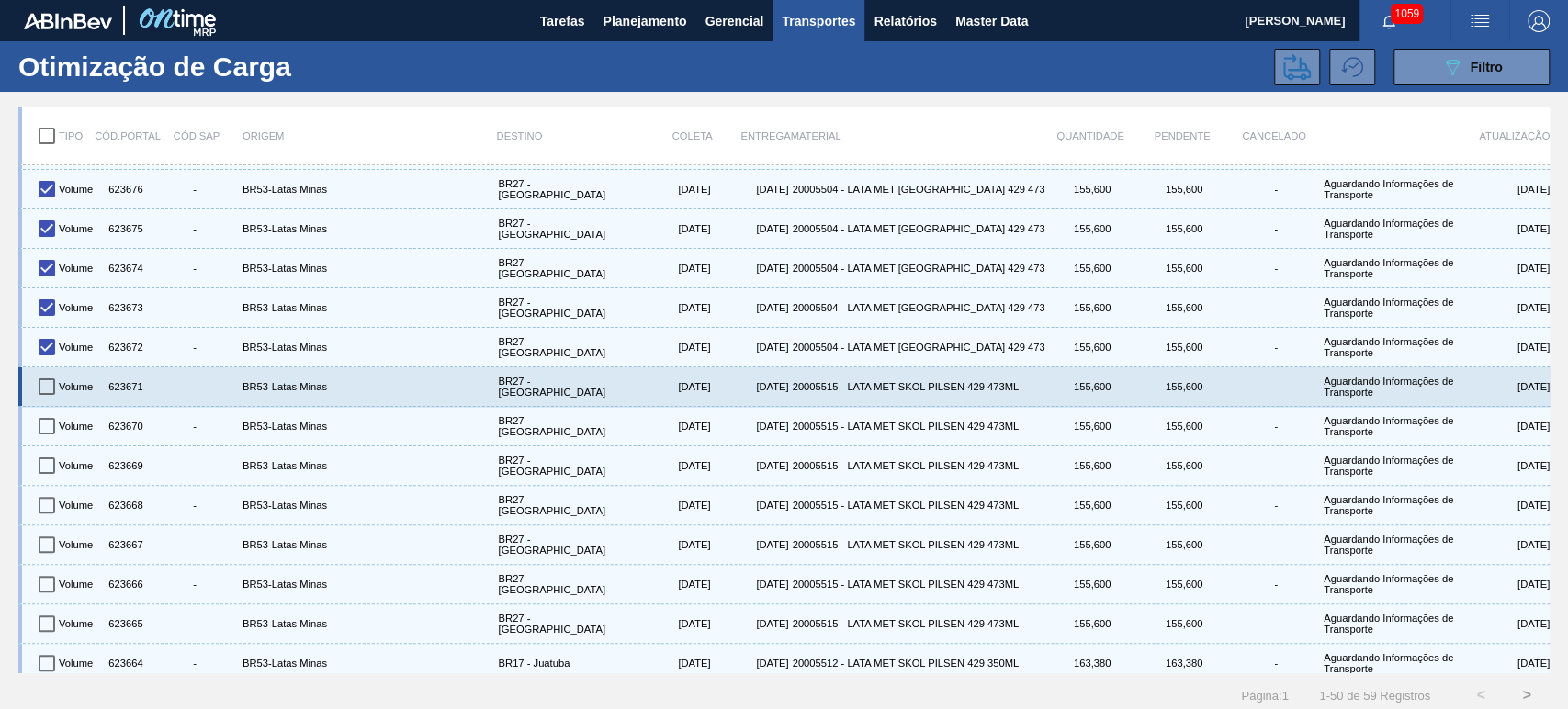
click at [38, 378] on input "checkbox" at bounding box center [46, 385] width 38 height 38
checkbox input "true"
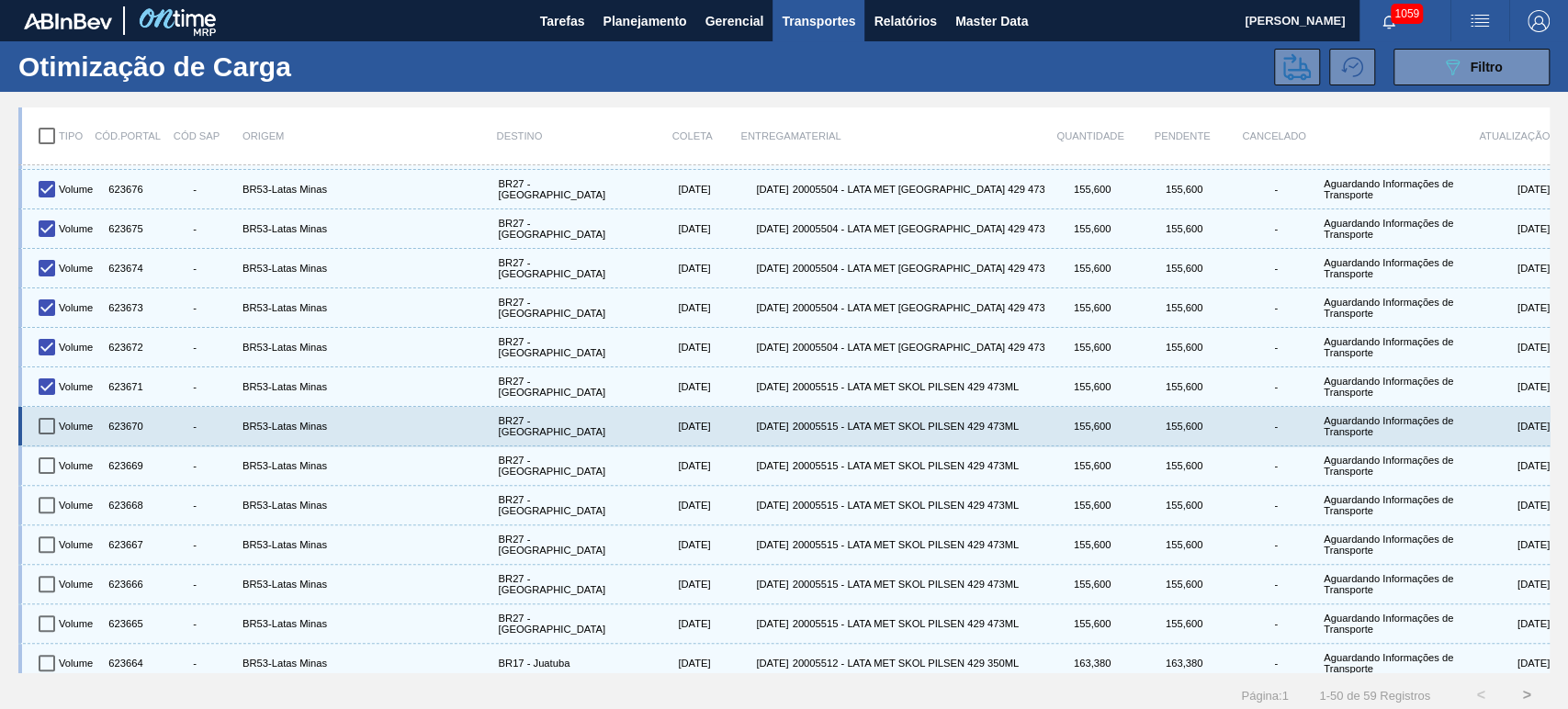
click at [51, 432] on input "checkbox" at bounding box center [46, 426] width 38 height 38
checkbox input "true"
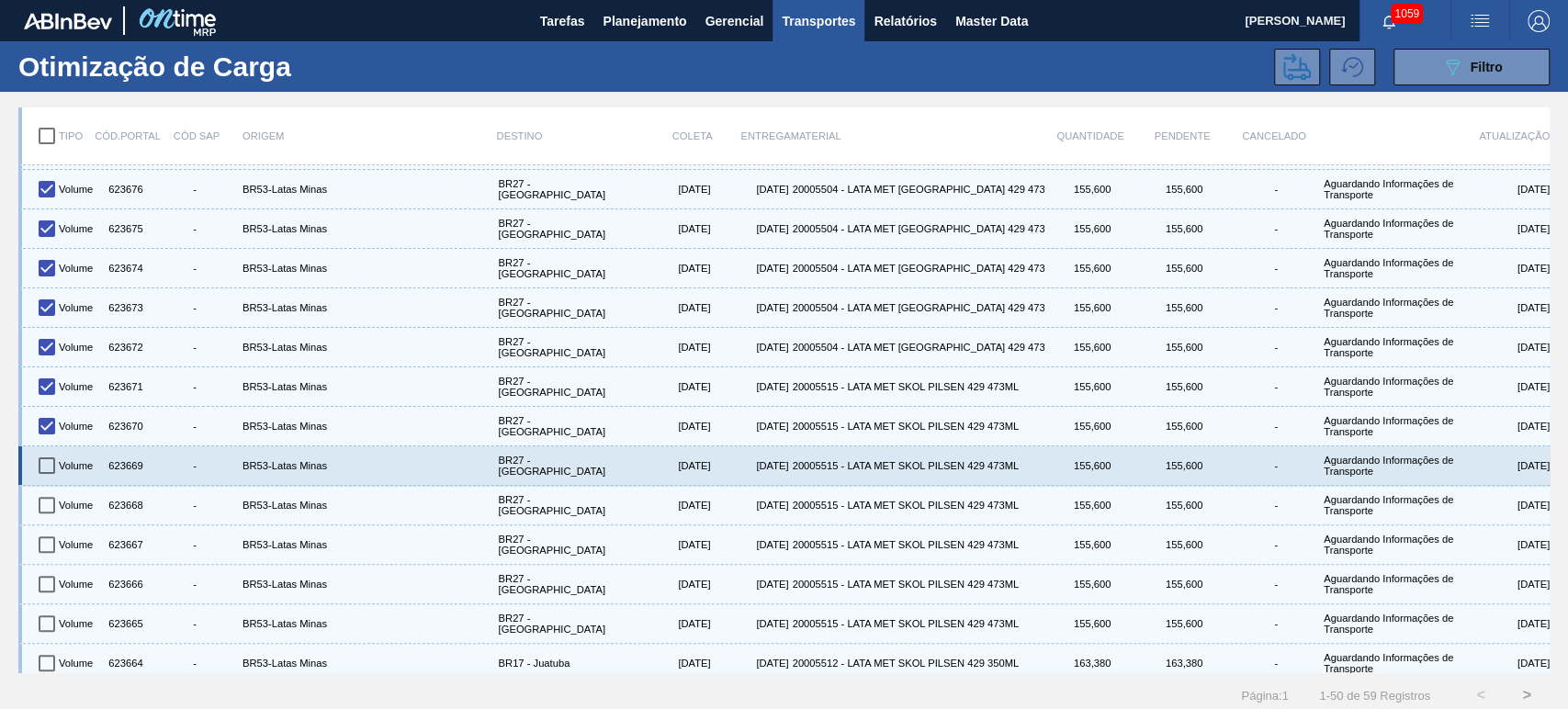
click at [50, 465] on input "checkbox" at bounding box center [46, 465] width 38 height 38
checkbox input "true"
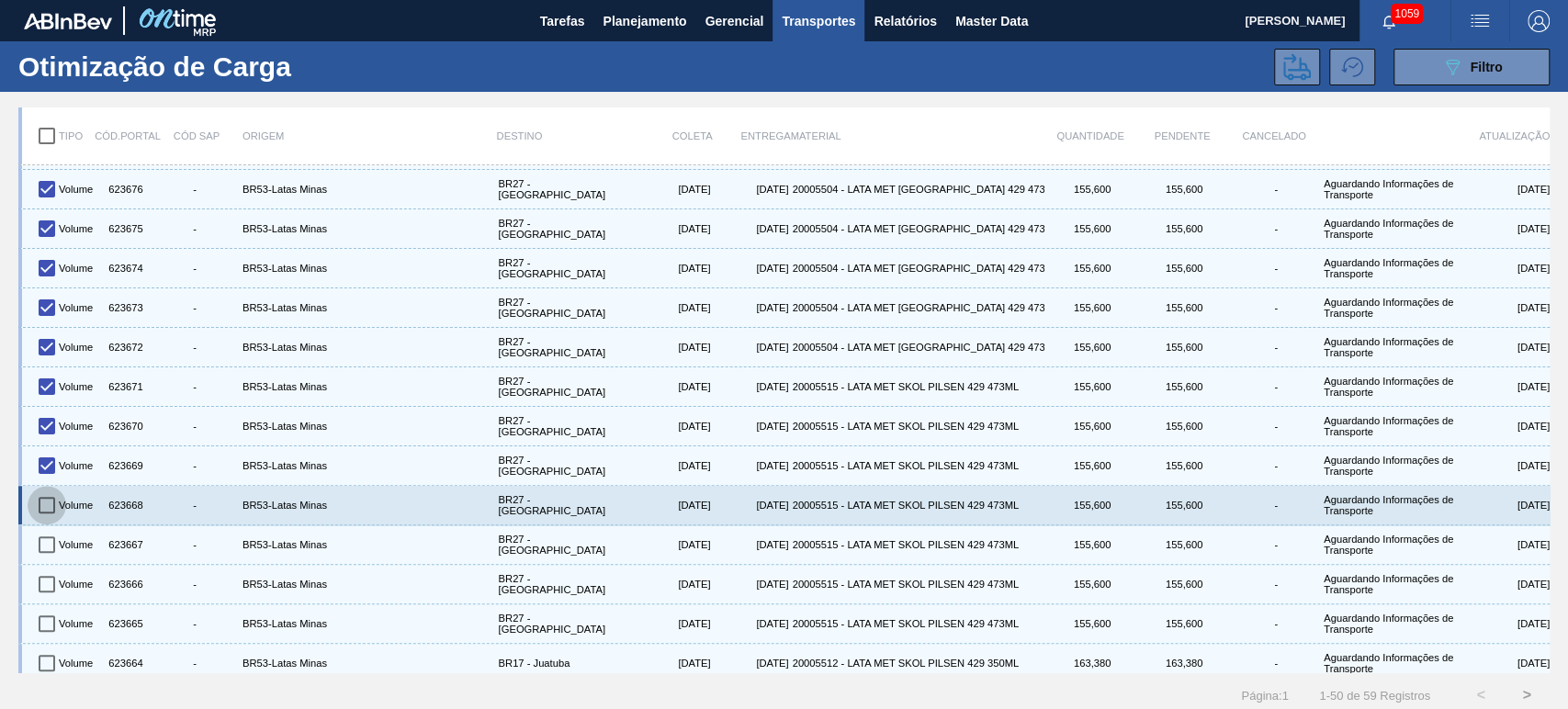
click at [49, 505] on input "checkbox" at bounding box center [46, 504] width 38 height 38
checkbox input "true"
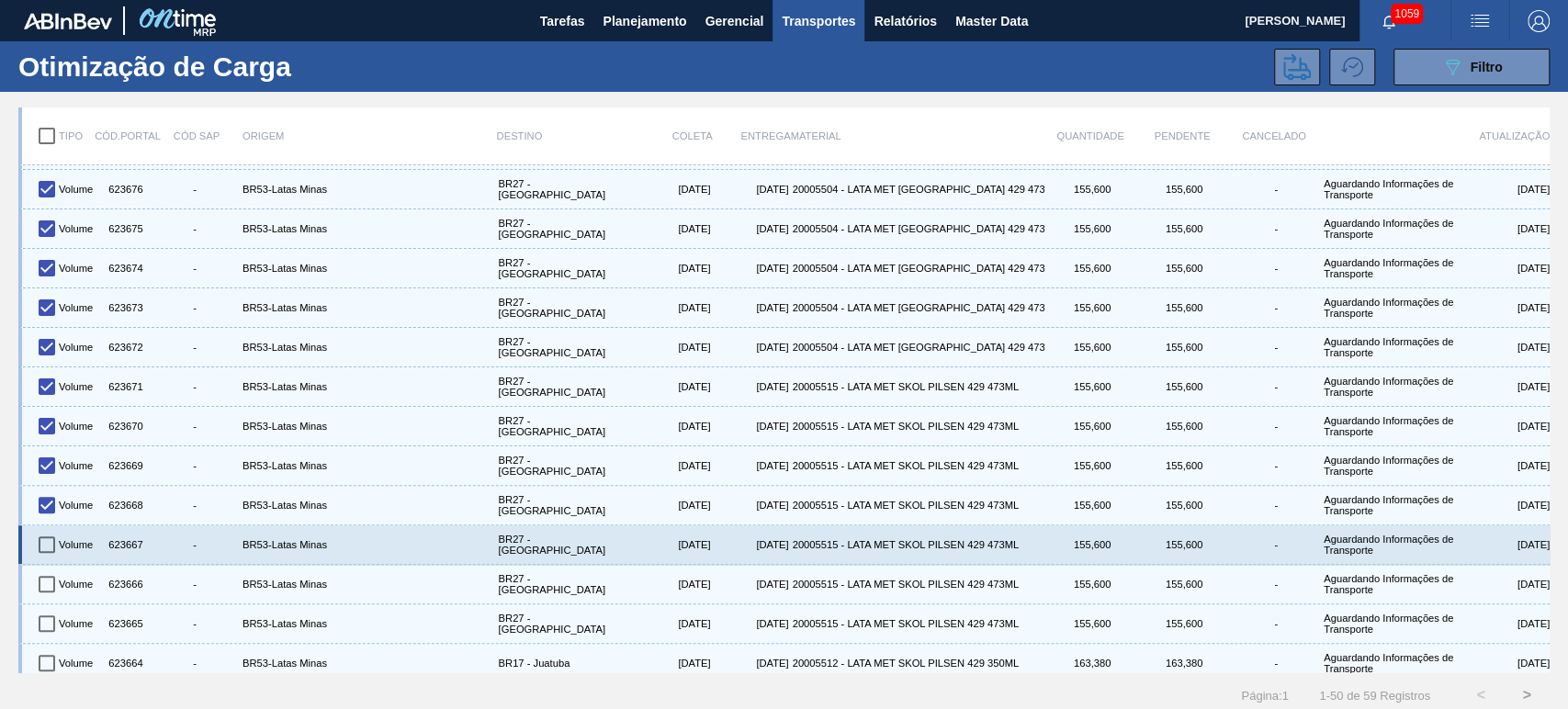
click at [51, 535] on input "checkbox" at bounding box center [46, 543] width 38 height 38
checkbox input "true"
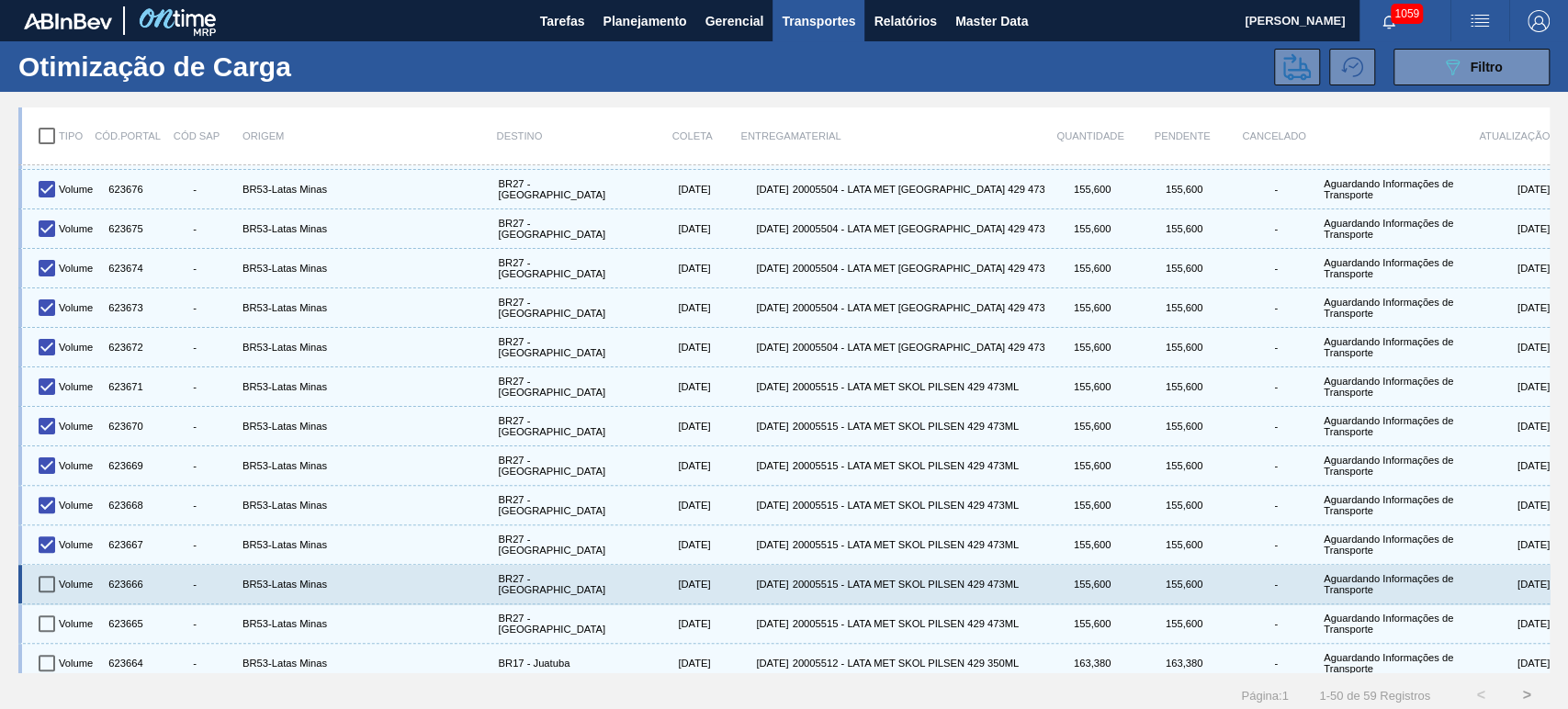
click at [47, 584] on input "checkbox" at bounding box center [46, 583] width 38 height 38
checkbox input "true"
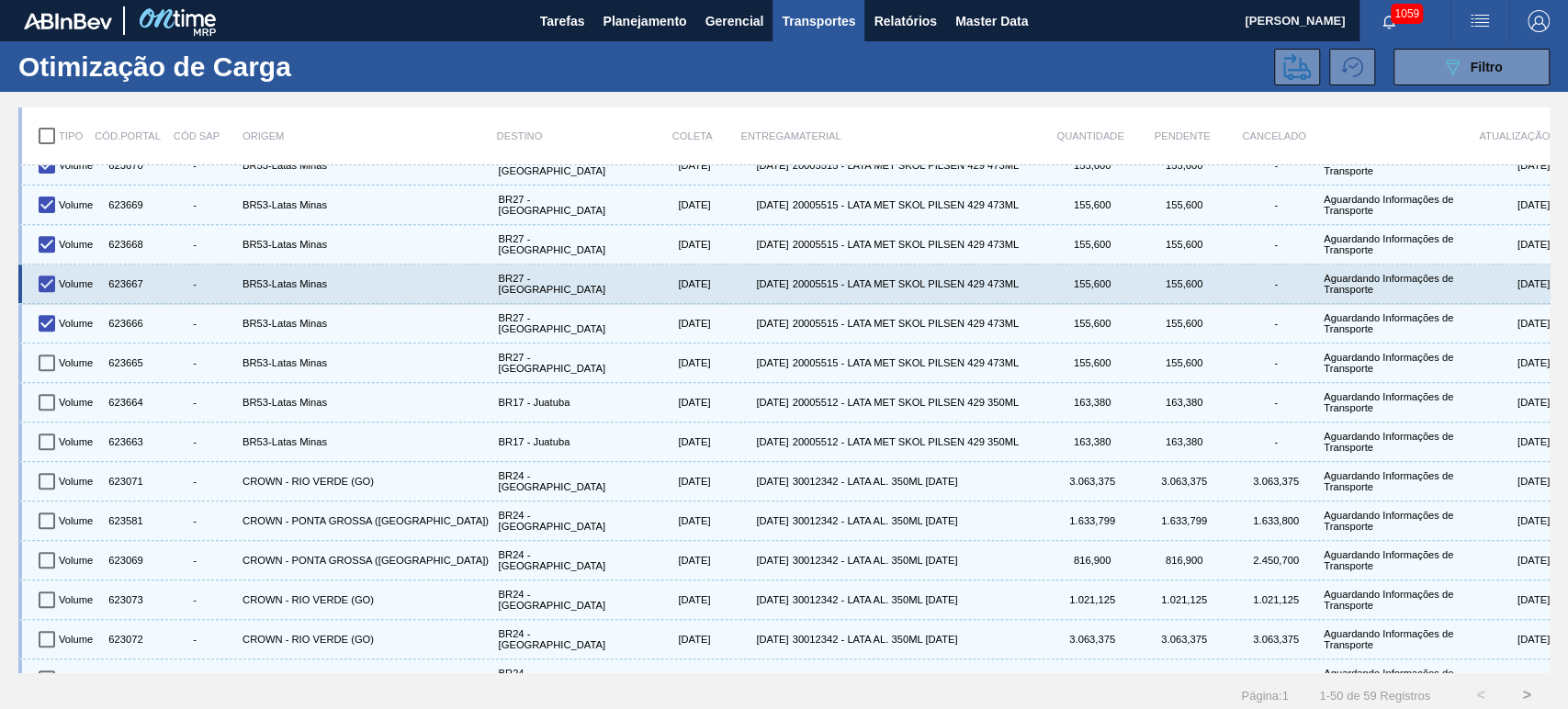
scroll to position [543, 0]
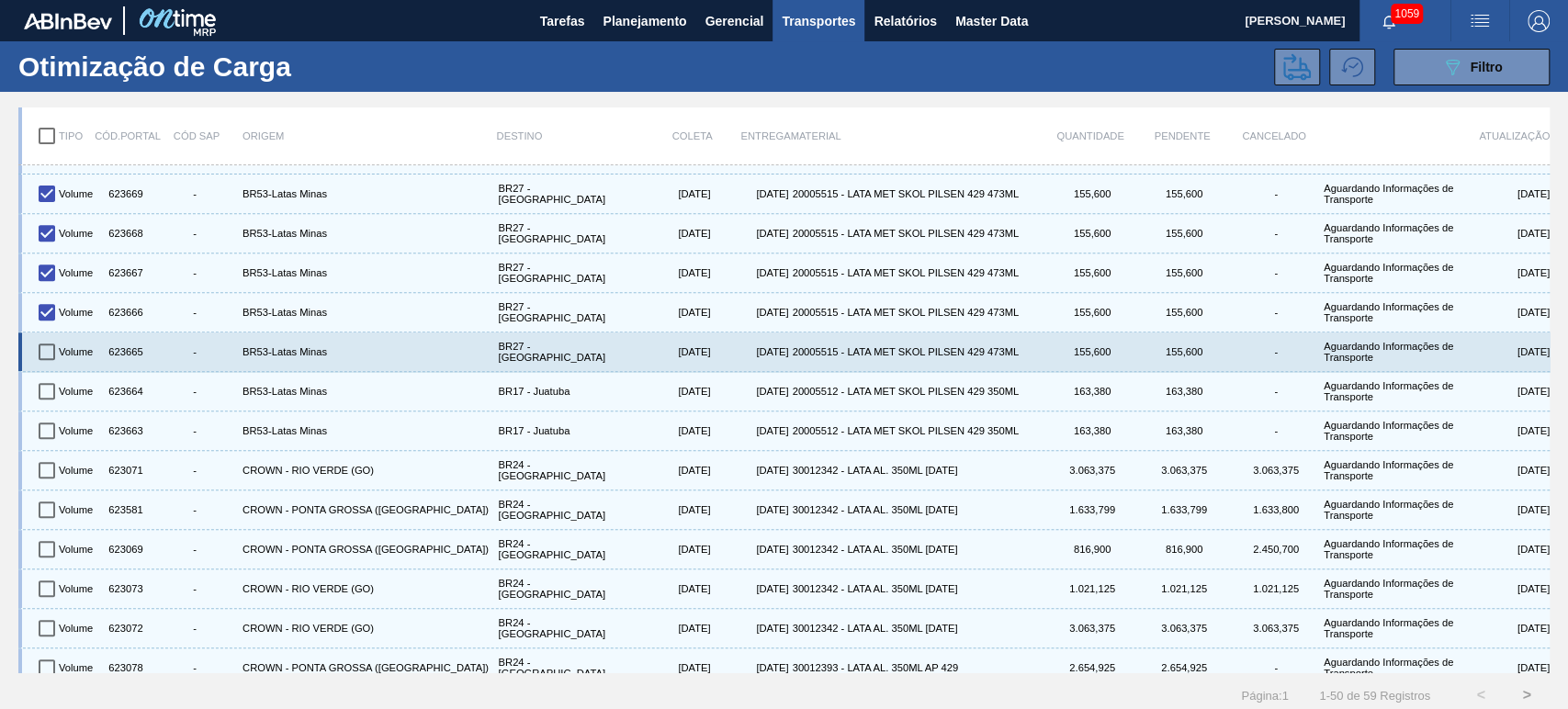
click at [50, 352] on input "checkbox" at bounding box center [46, 351] width 38 height 38
checkbox input "true"
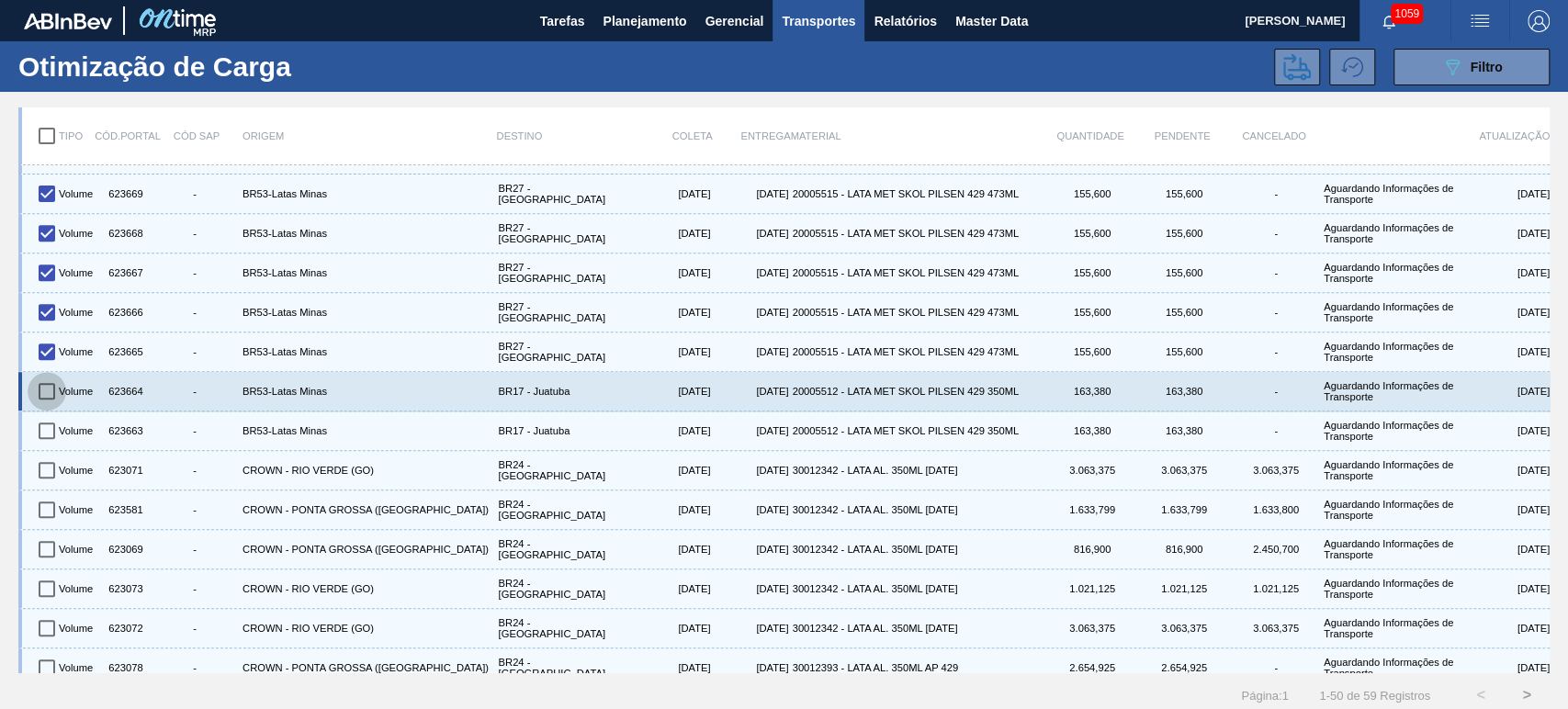
click at [45, 387] on input "checkbox" at bounding box center [46, 390] width 38 height 38
checkbox input "true"
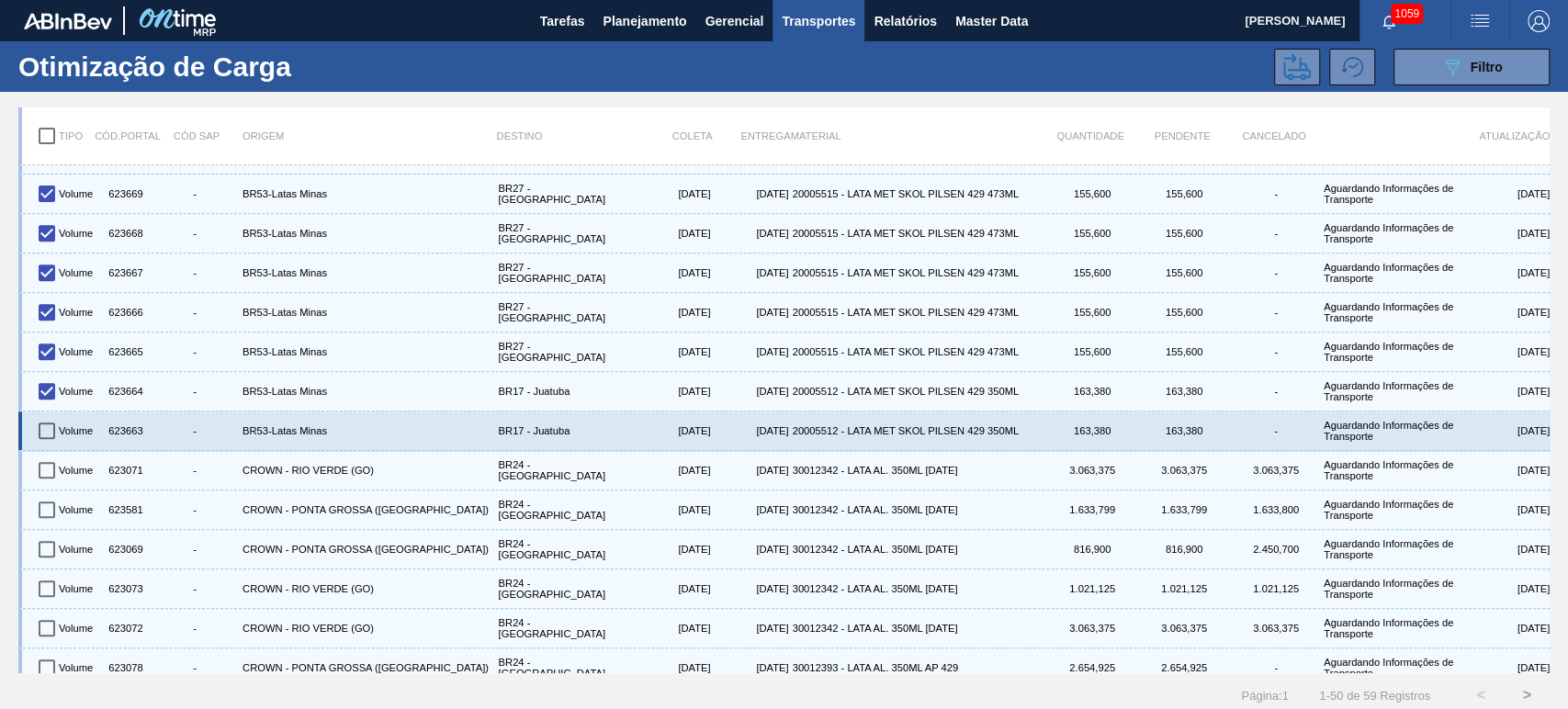
click at [48, 434] on input "checkbox" at bounding box center [46, 430] width 38 height 38
checkbox input "true"
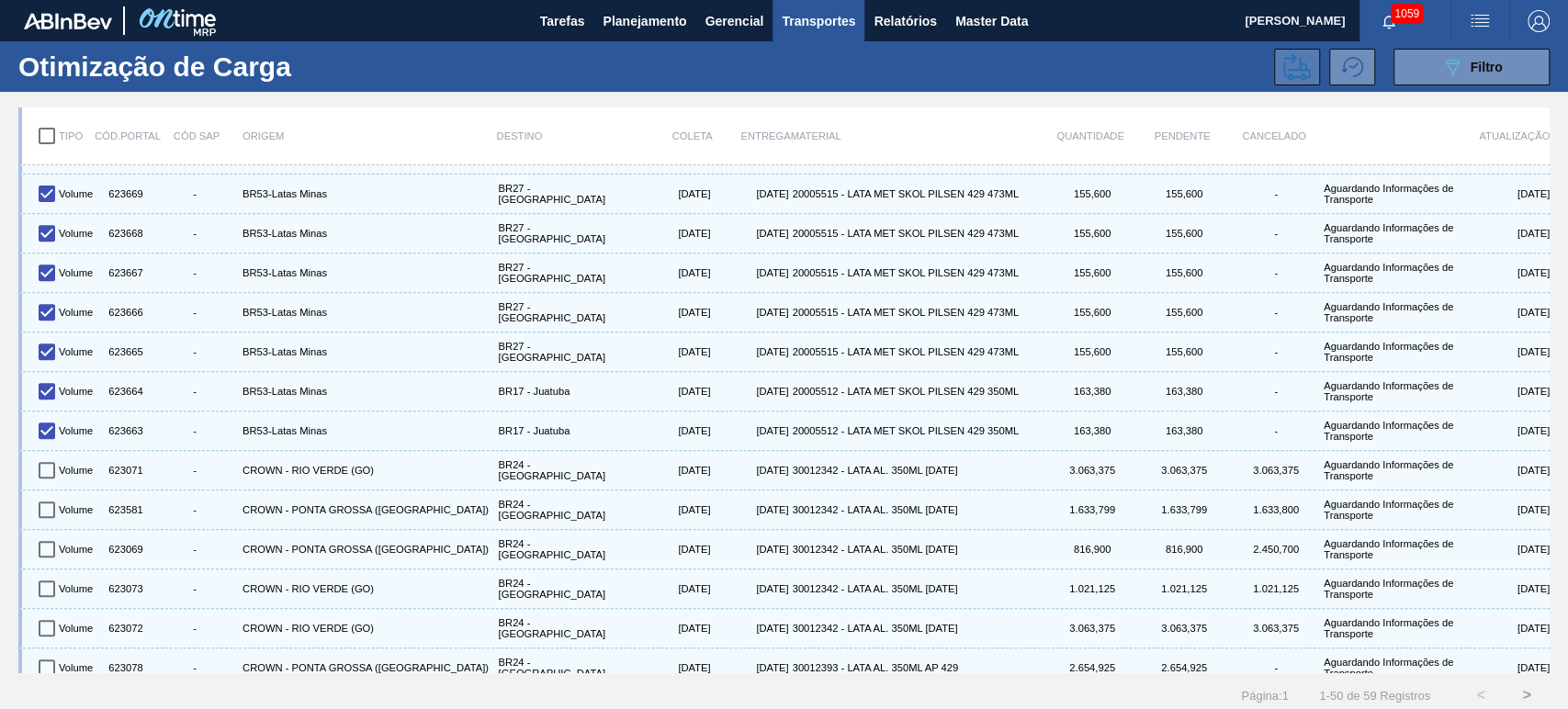
click at [1287, 67] on icon at bounding box center [1297, 67] width 27 height 27
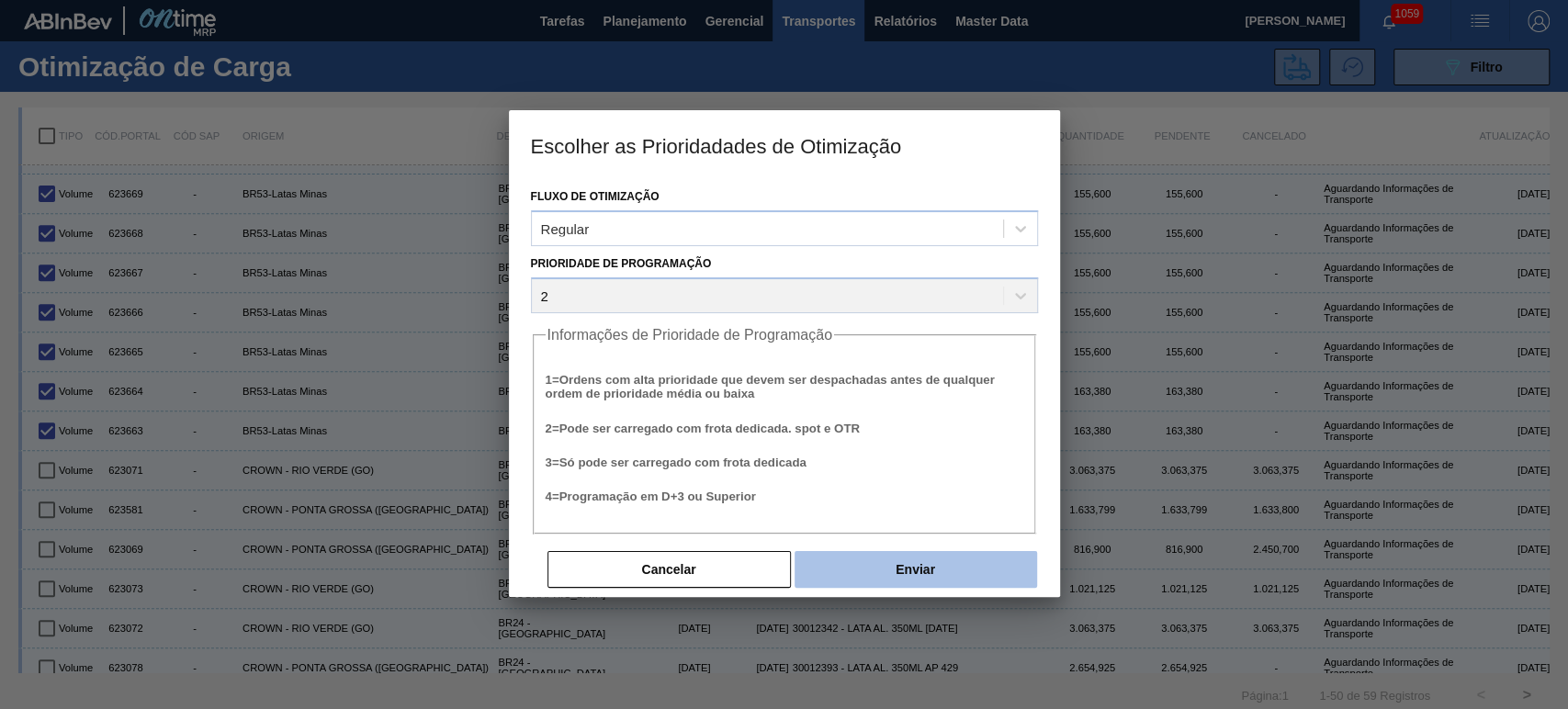
click at [914, 563] on button "Enviar" at bounding box center [915, 569] width 242 height 36
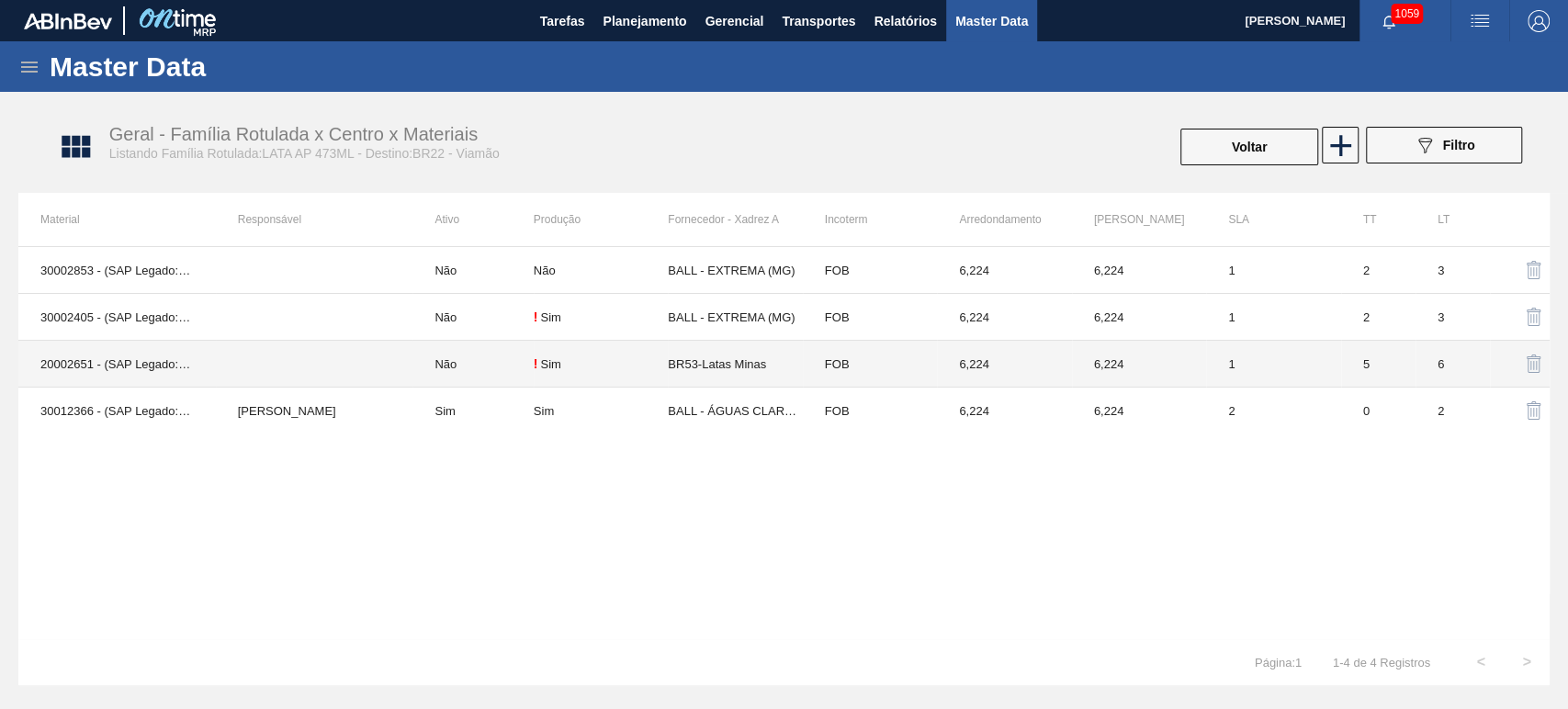
click at [698, 354] on td "BR53-Latas Minas" at bounding box center [735, 364] width 134 height 47
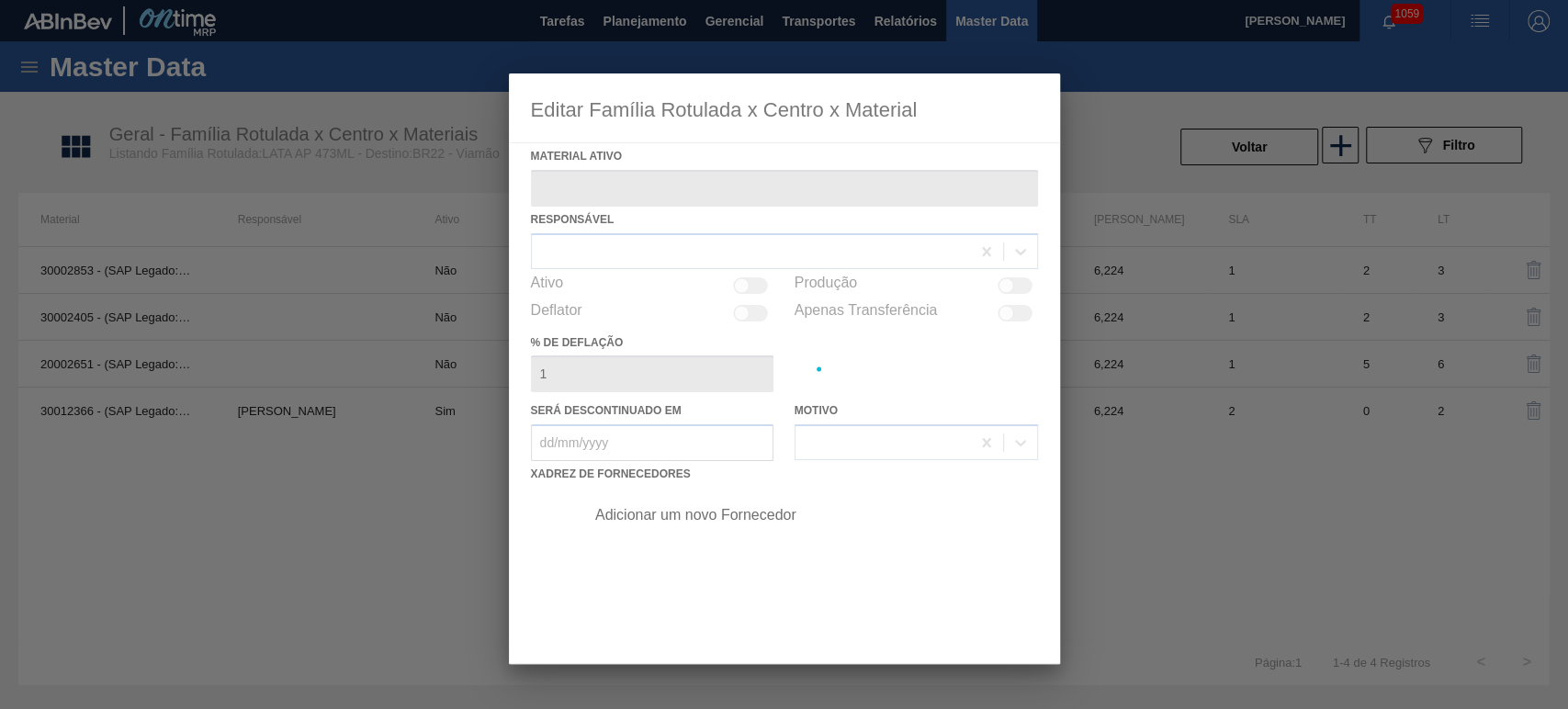
type ativo "20002651 - (SAP Legado: 40010834) - LATA MET ANTARCTICA PILSEN IN65 DG 473ML"
checkbox input "true"
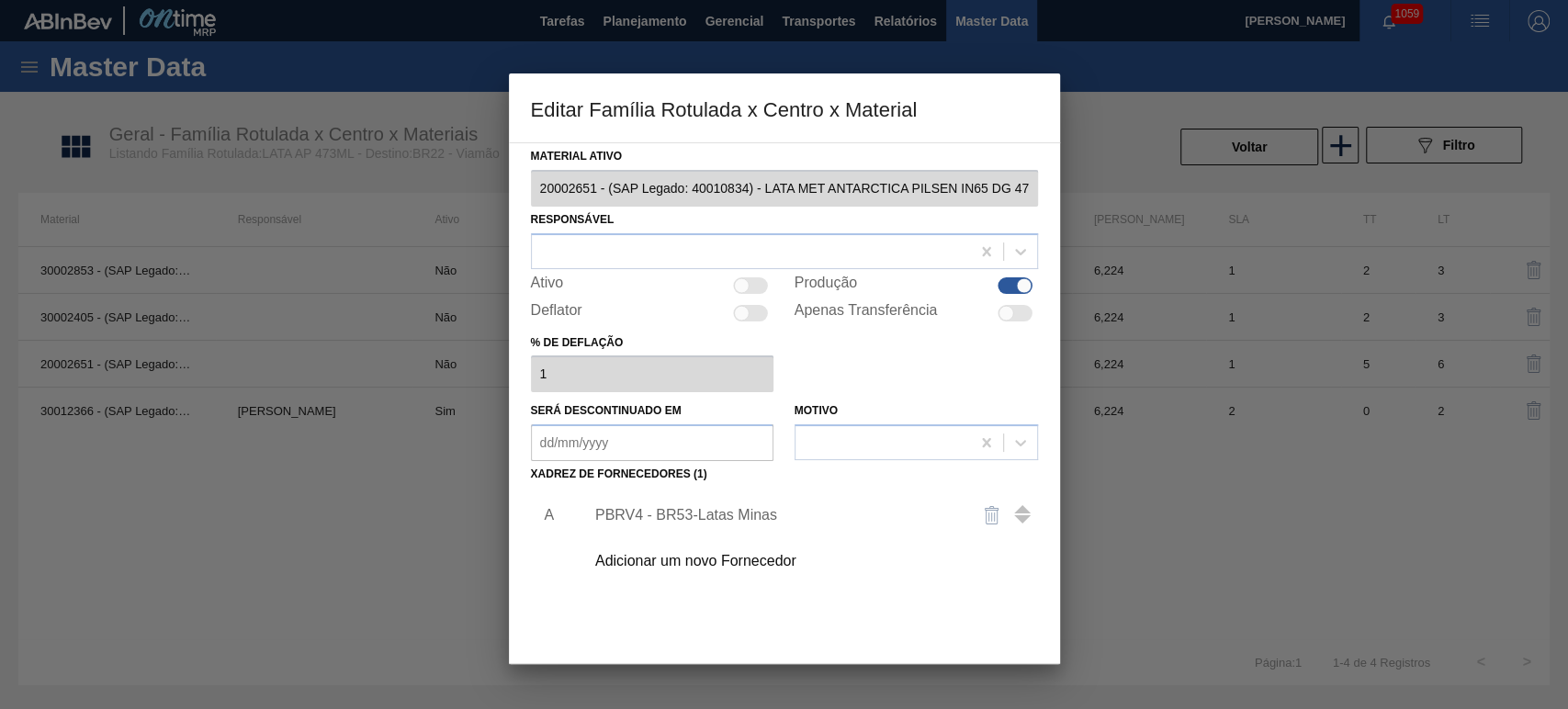
click at [685, 520] on div "PBRV4 - BR53-Latas Minas" at bounding box center [775, 515] width 360 height 17
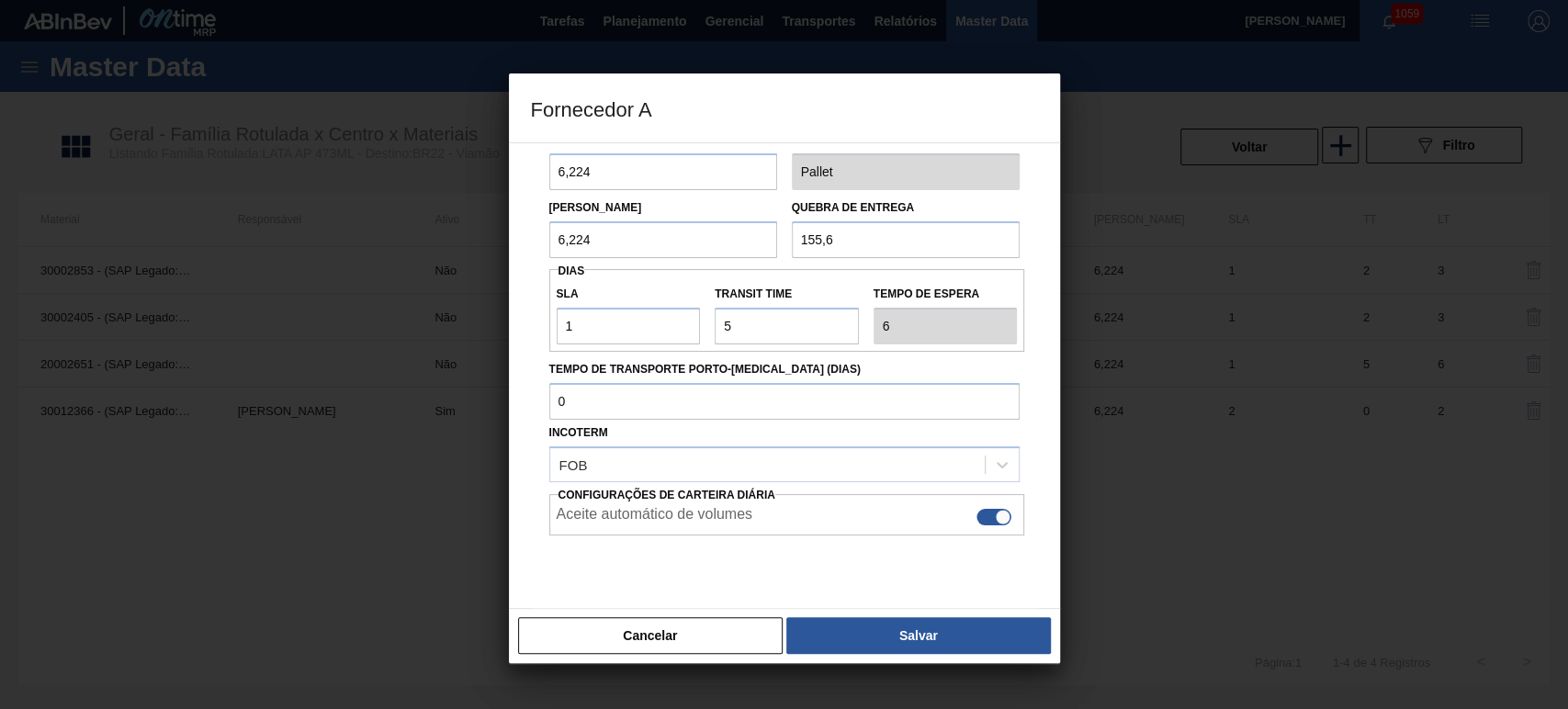
scroll to position [137, 0]
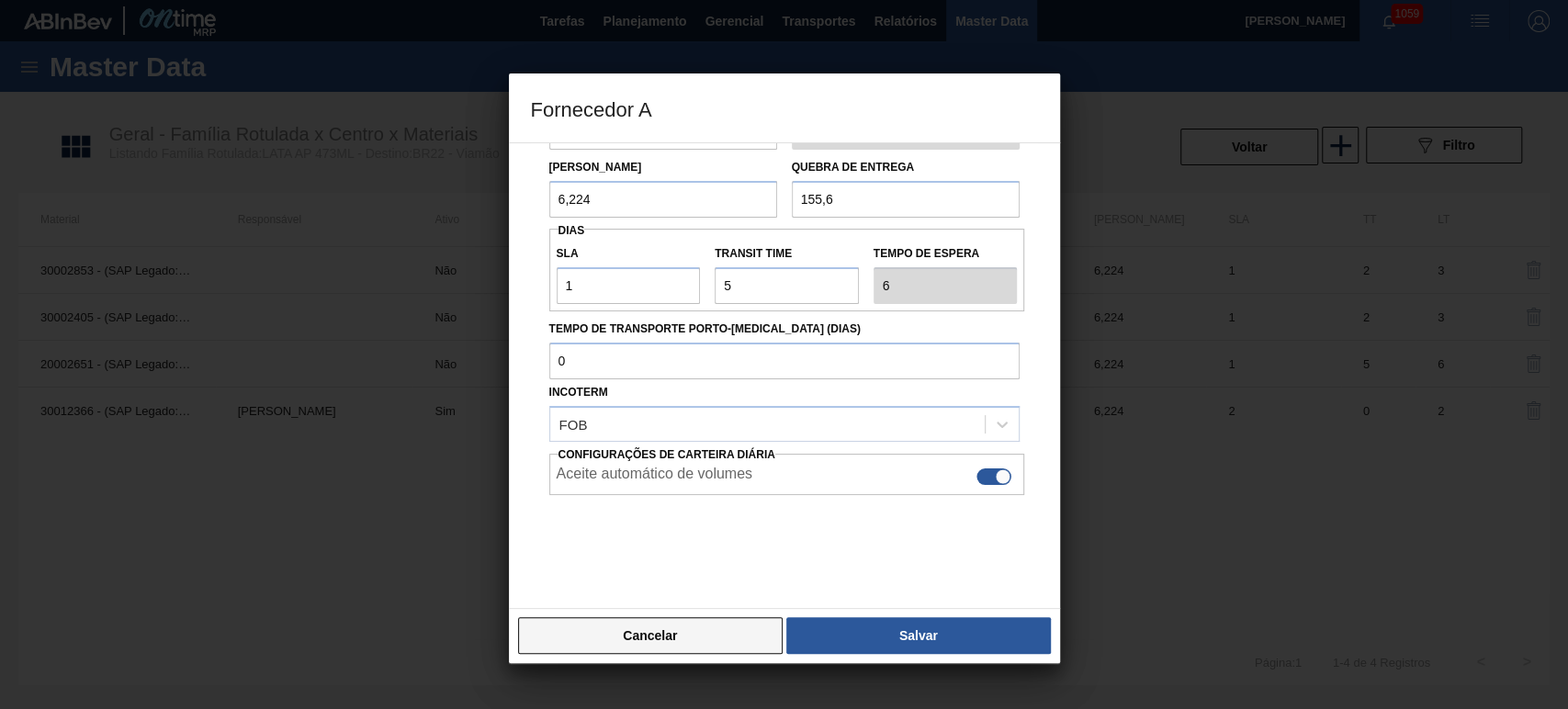
click at [735, 652] on button "Cancelar" at bounding box center [651, 634] width 266 height 36
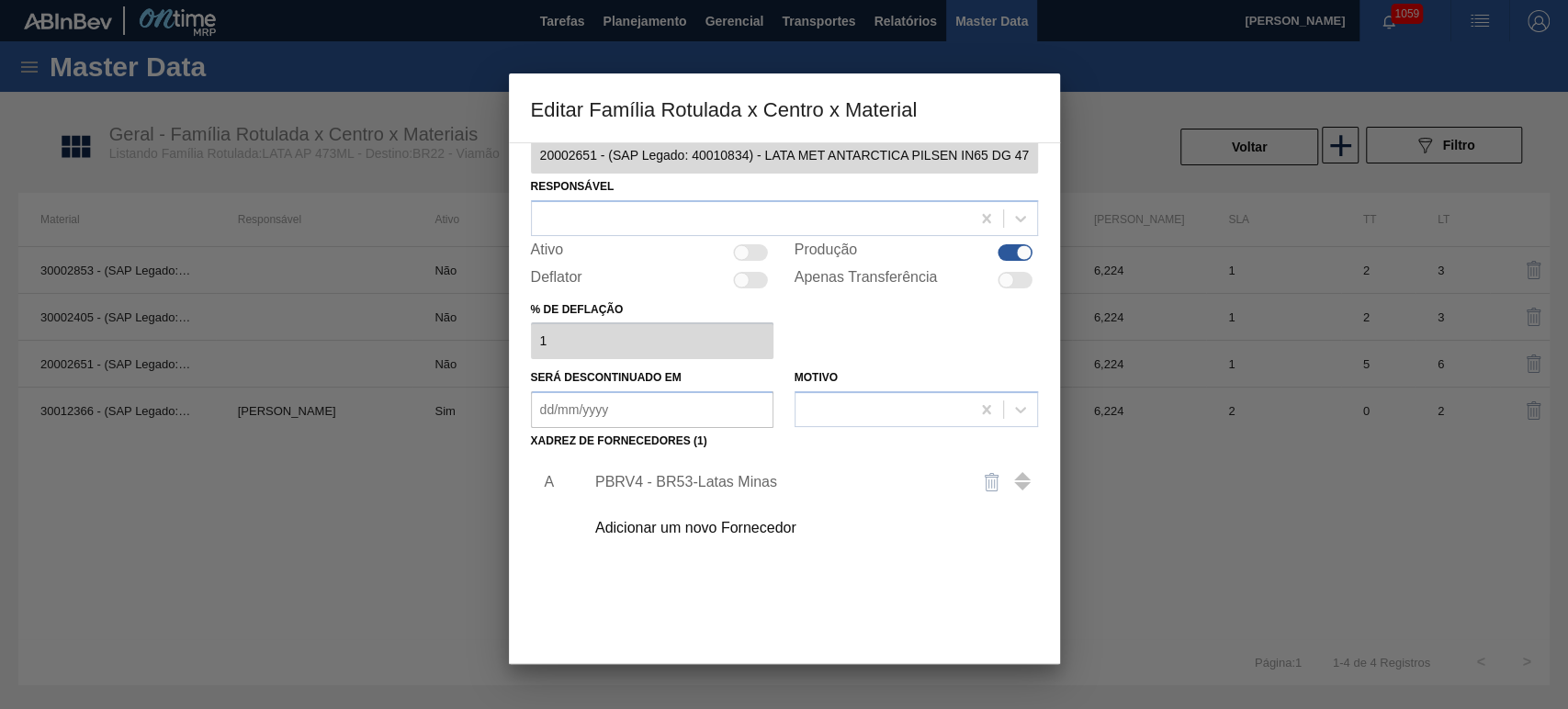
scroll to position [118, 0]
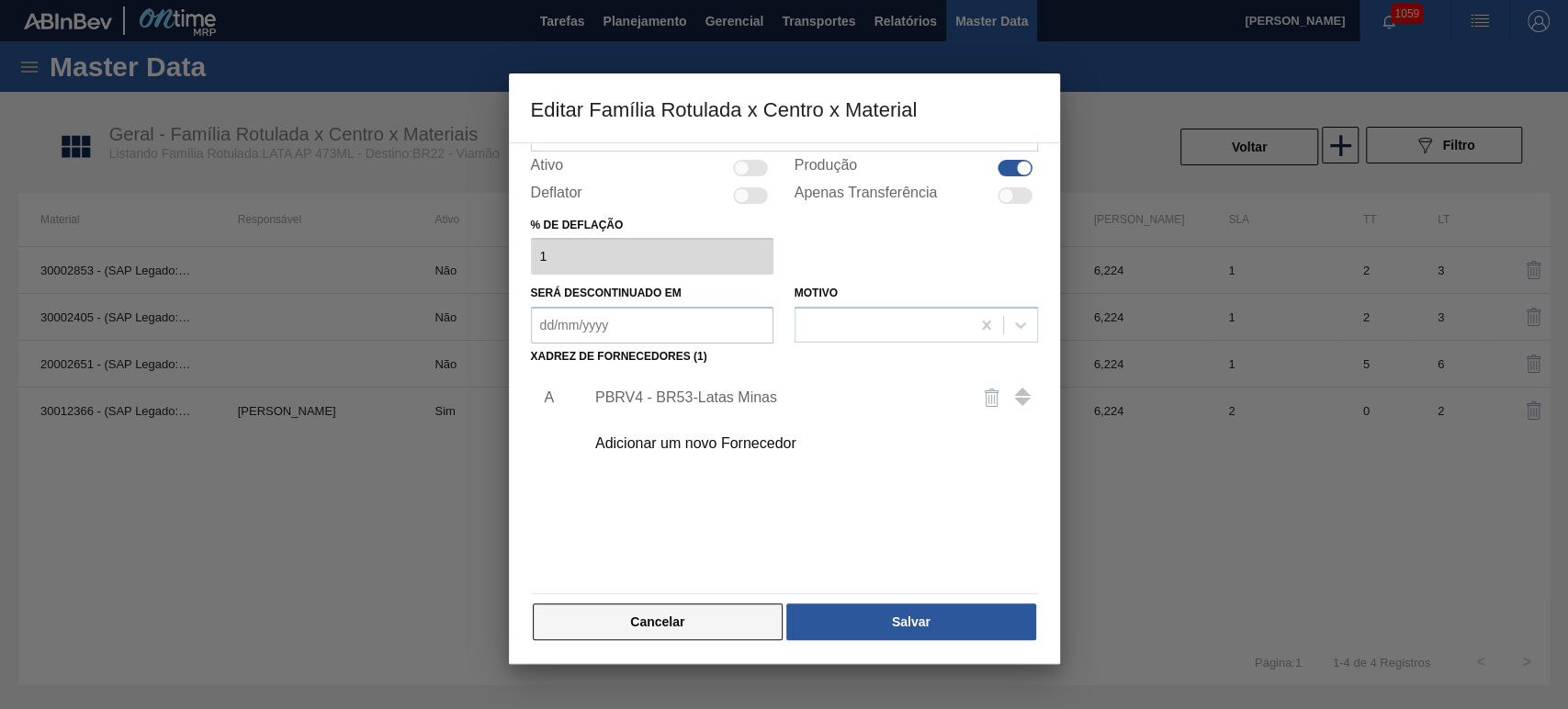
click at [751, 637] on button "Cancelar" at bounding box center [658, 621] width 251 height 36
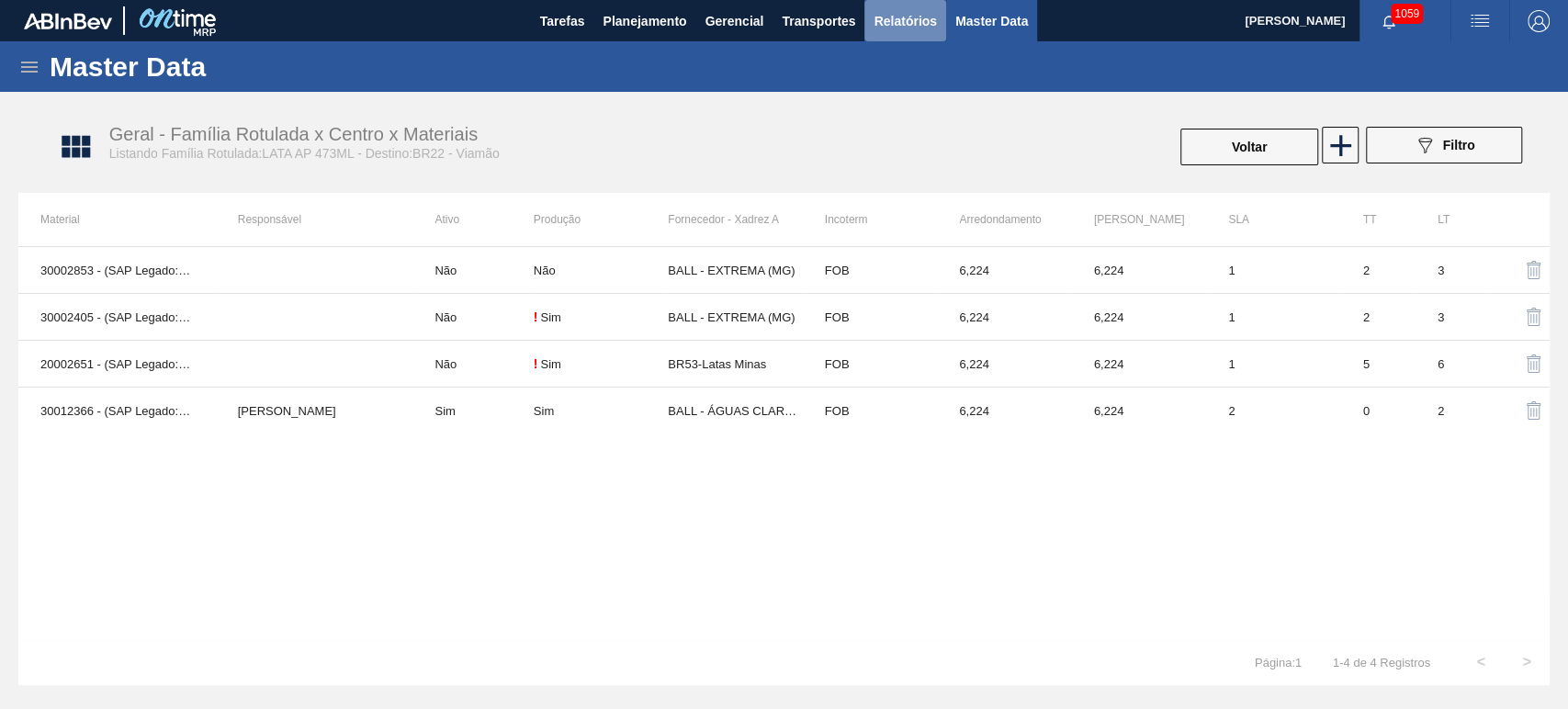
click at [902, 14] on span "Relatórios" at bounding box center [905, 21] width 63 height 22
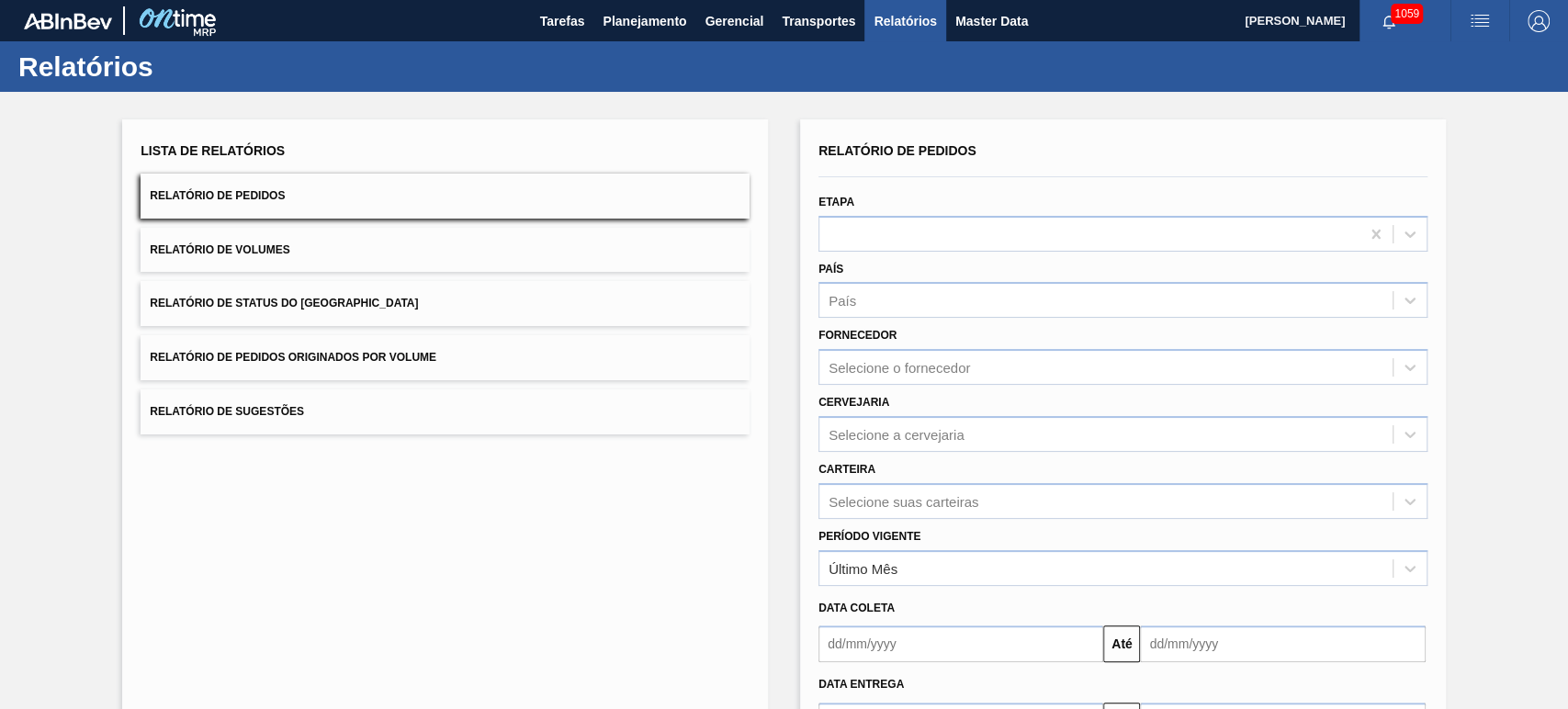
click at [251, 181] on button "Relatório de Pedidos" at bounding box center [444, 196] width 609 height 45
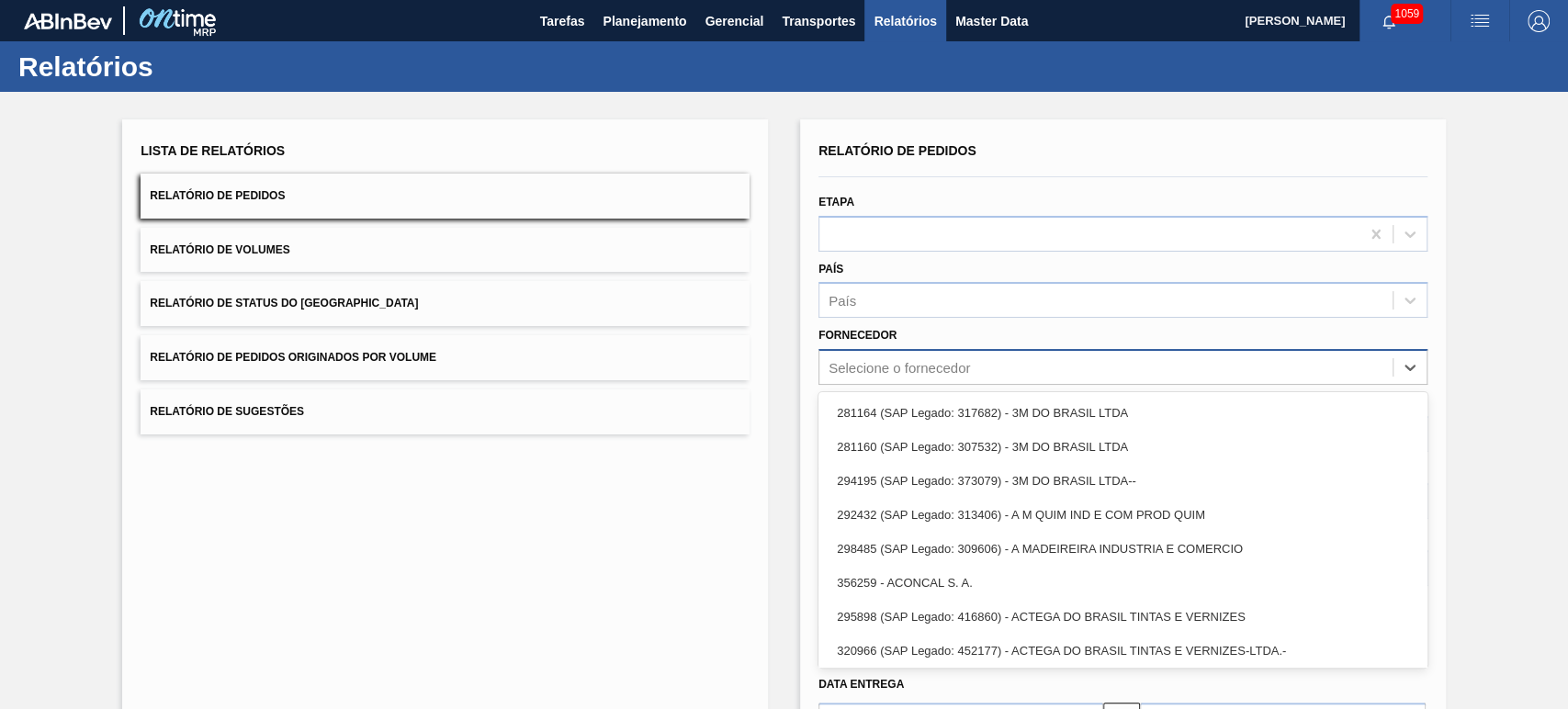
click at [924, 355] on div "Selecione o fornecedor" at bounding box center [1106, 367] width 573 height 26
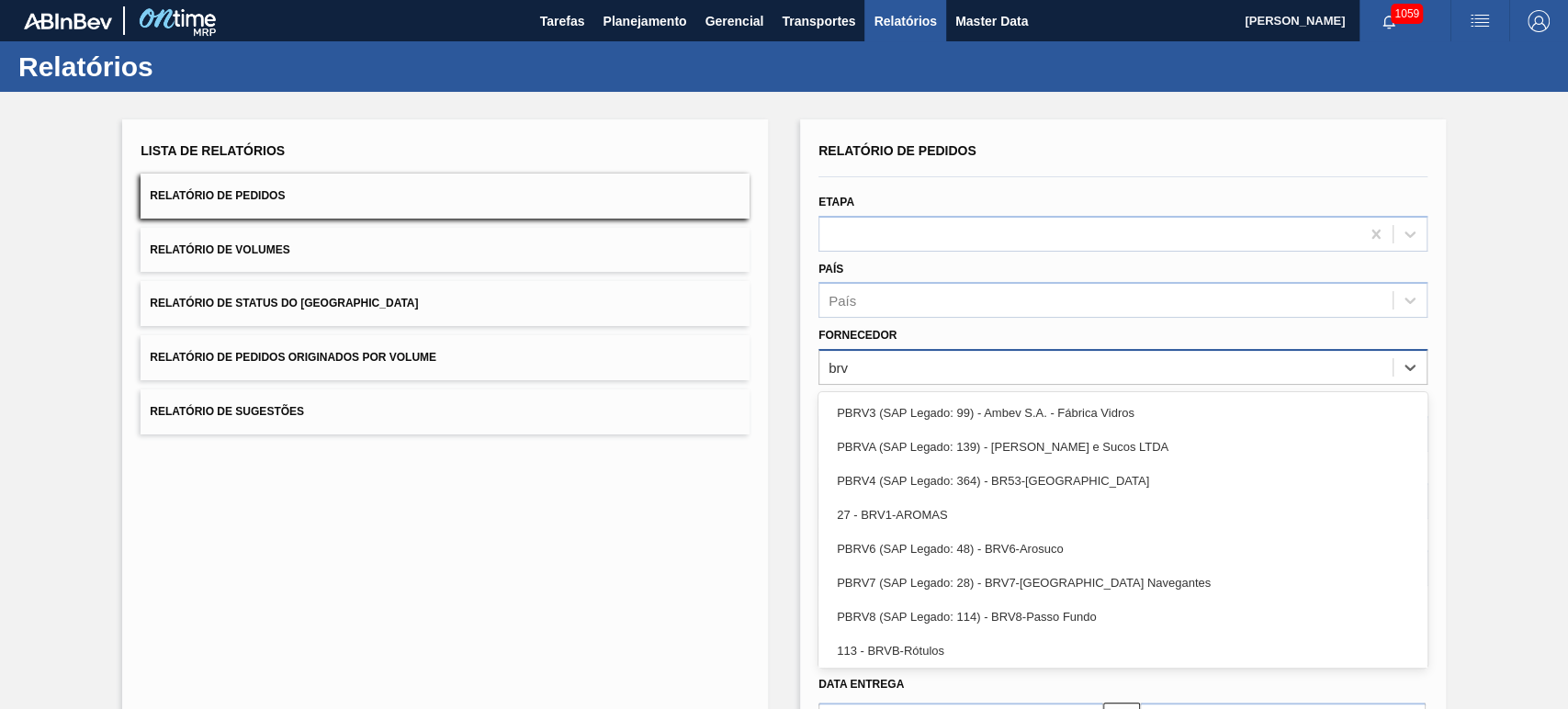
type input "brv4"
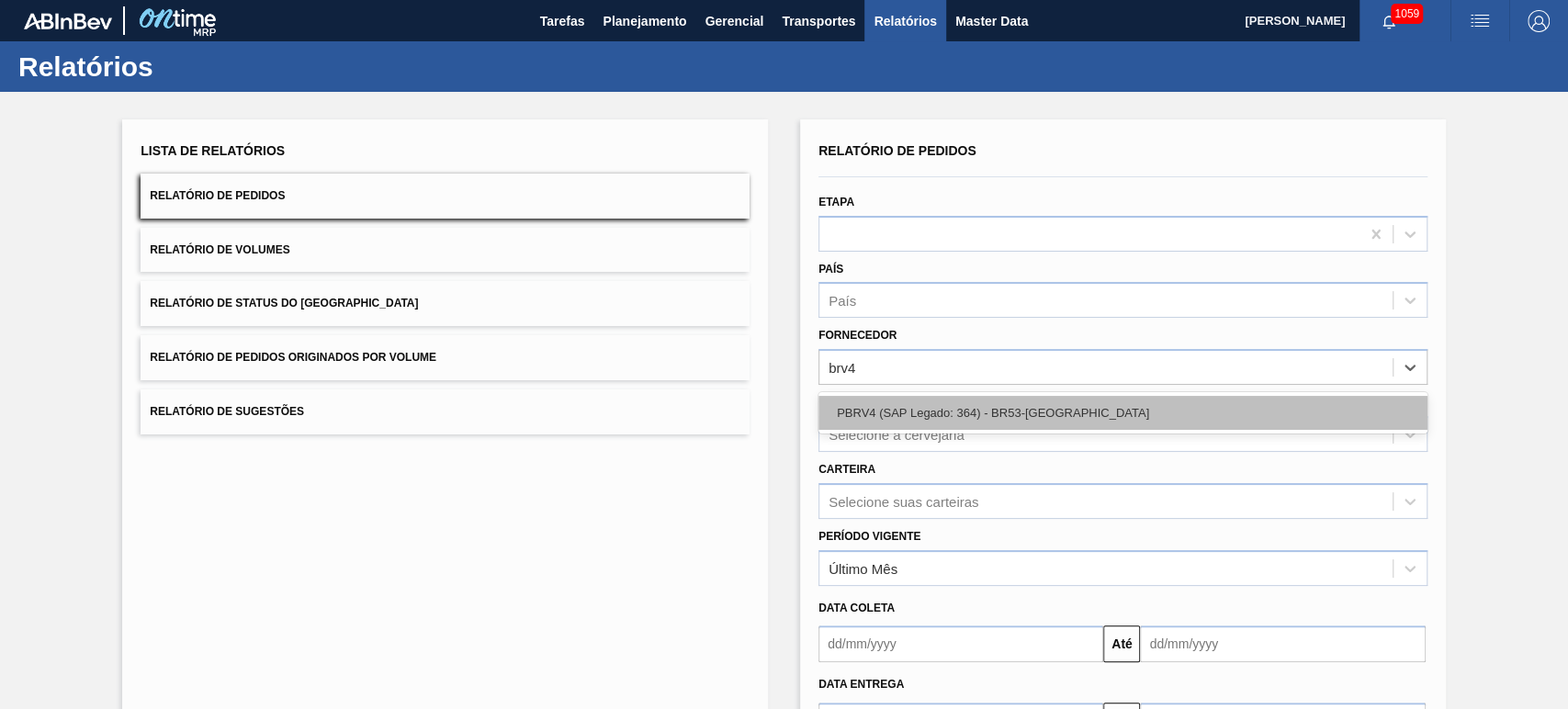
click at [943, 415] on div "PBRV4 (SAP Legado: 364) - BR53-Latas Minas" at bounding box center [1123, 412] width 609 height 34
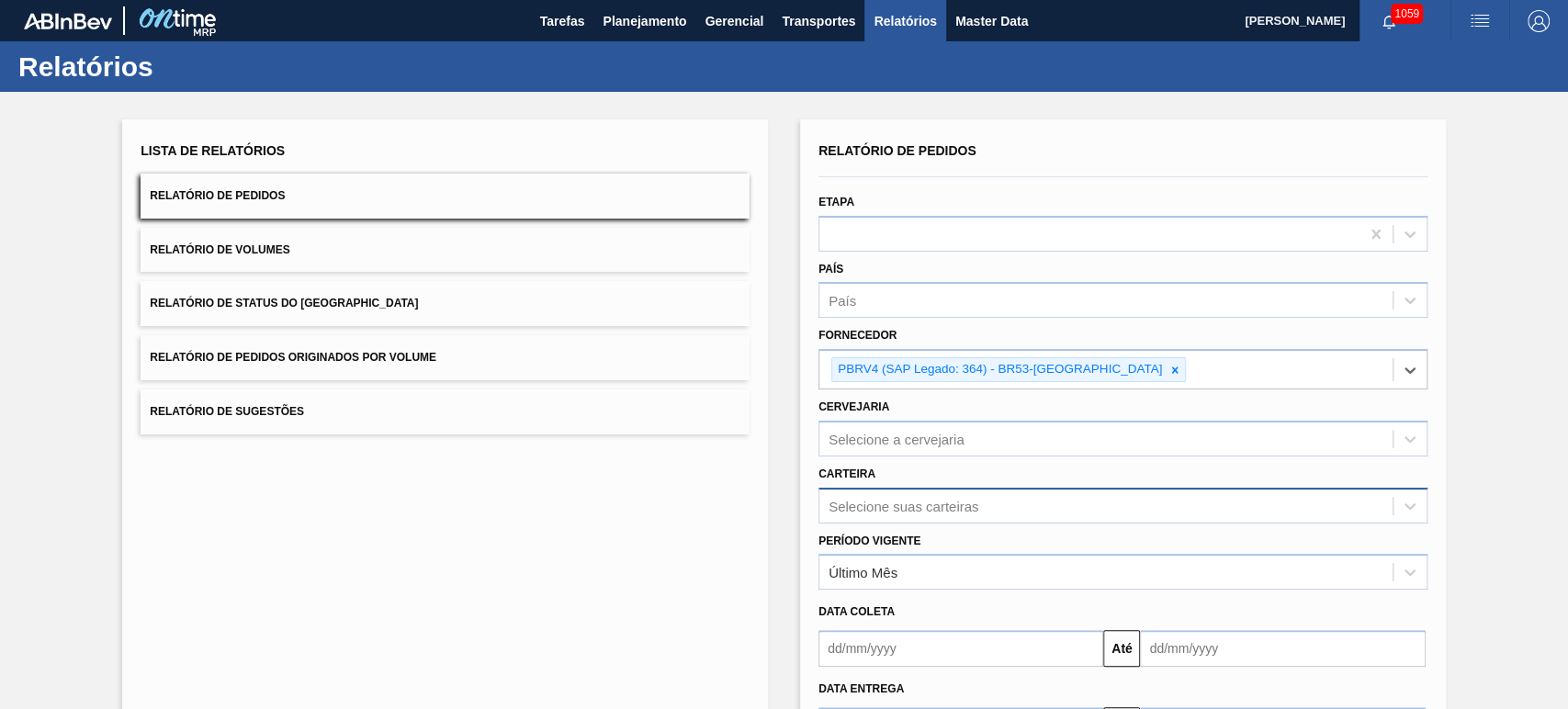
click at [956, 511] on div "Selecione suas carteiras" at bounding box center [1123, 505] width 609 height 36
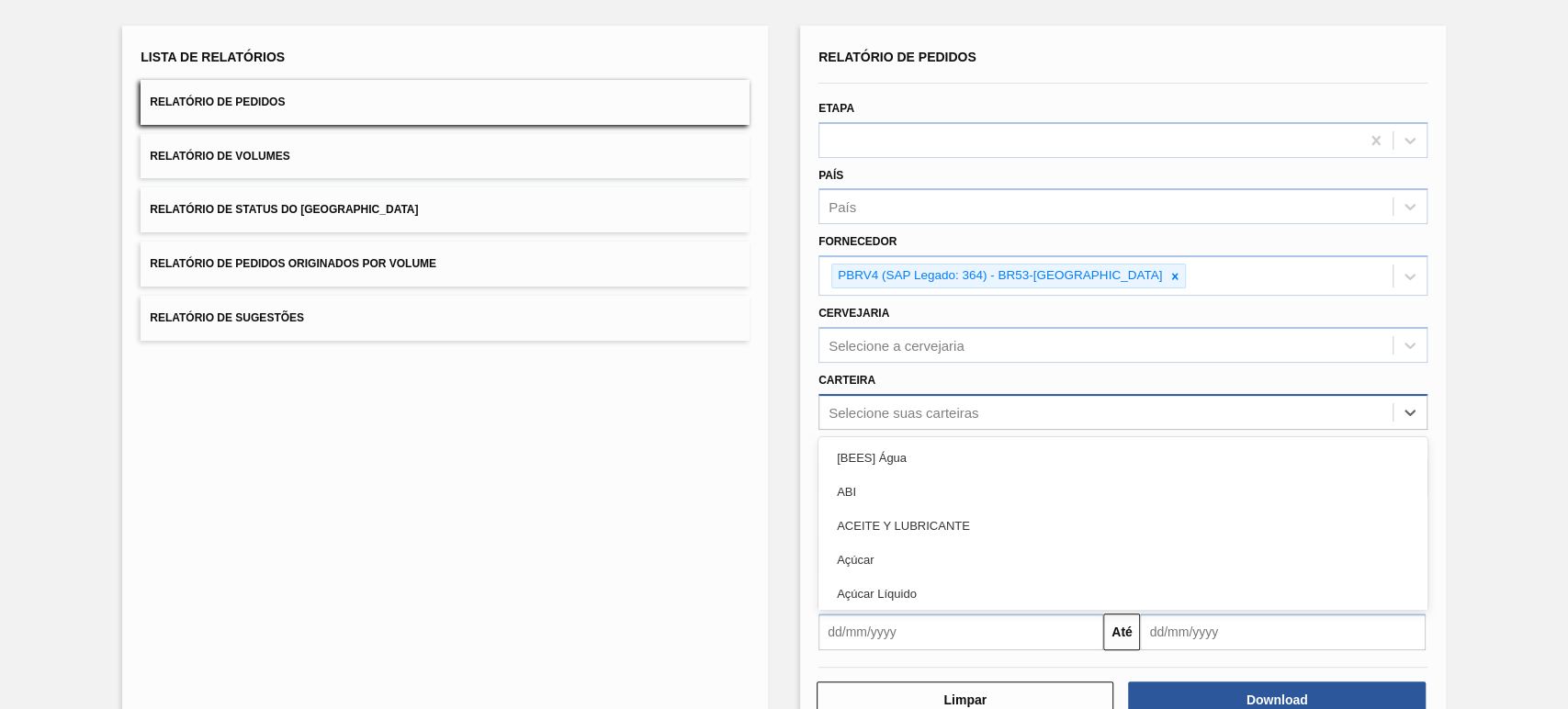
scroll to position [103, 0]
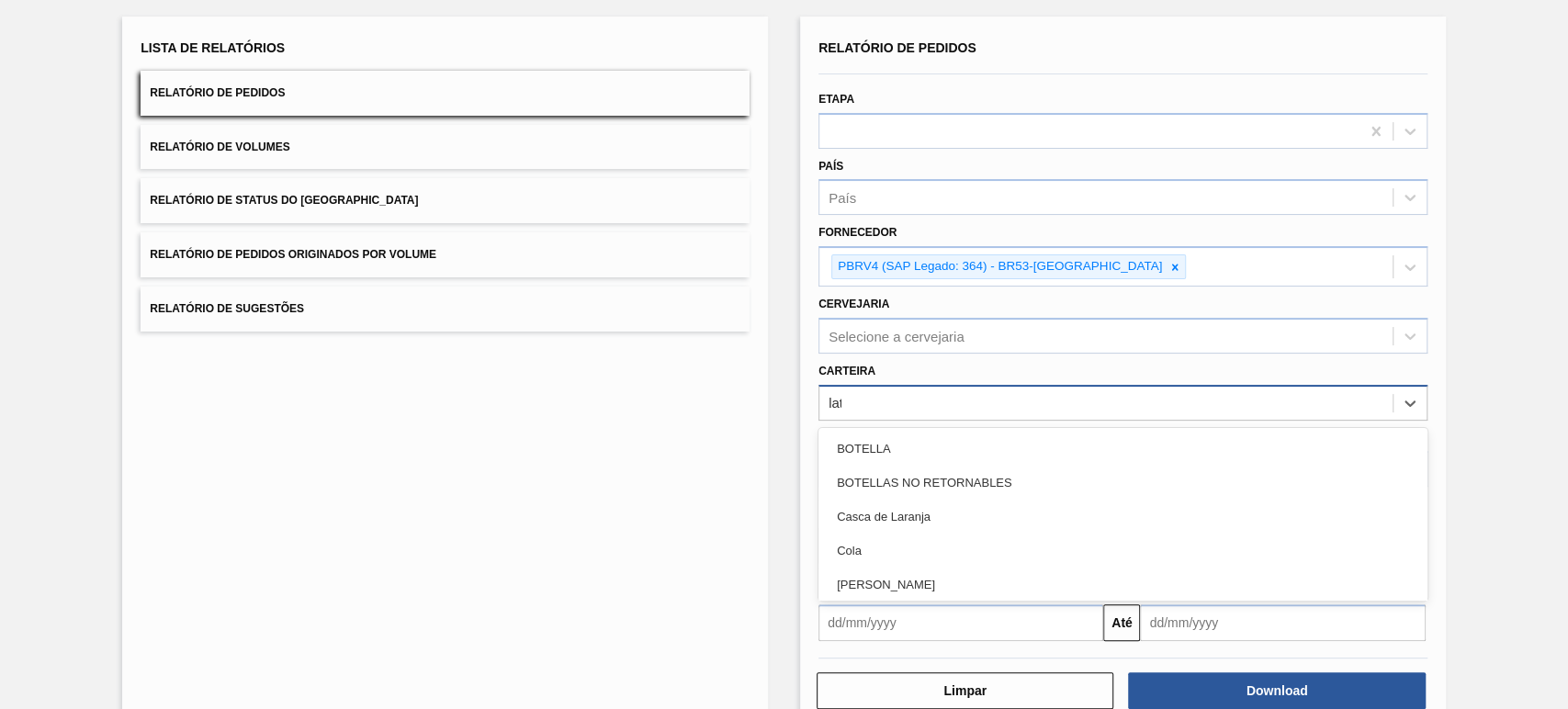
type input "lata"
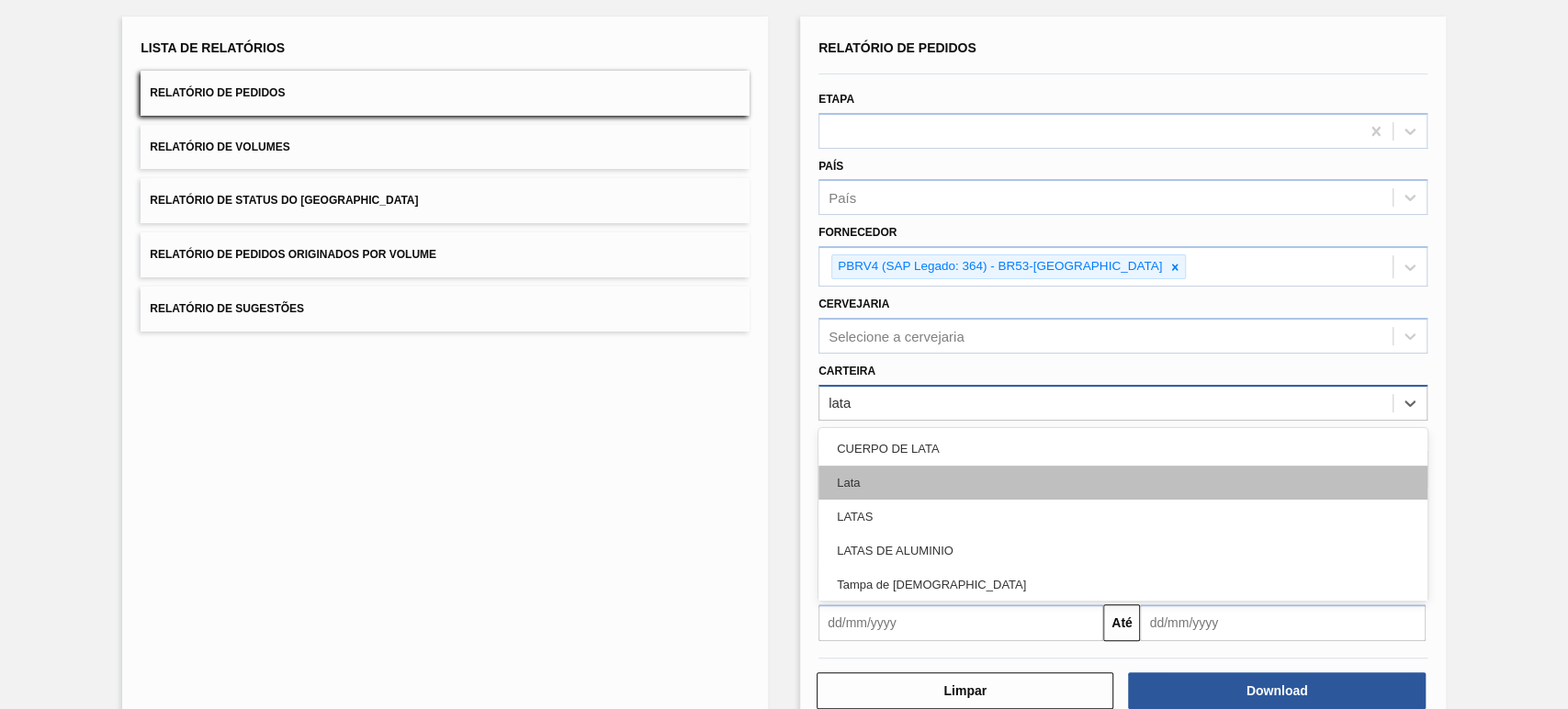
click at [950, 476] on div "Lata" at bounding box center [1123, 482] width 609 height 34
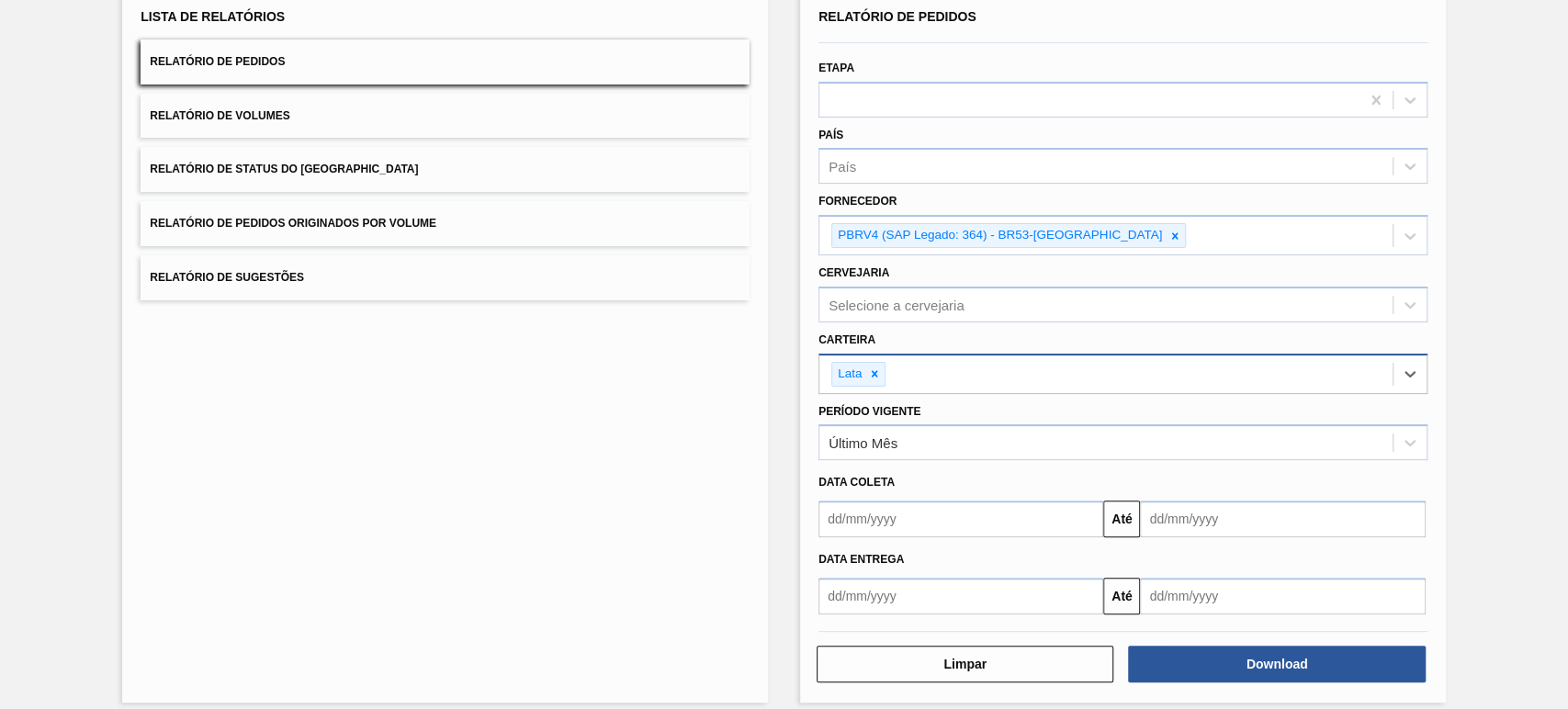
scroll to position [147, 0]
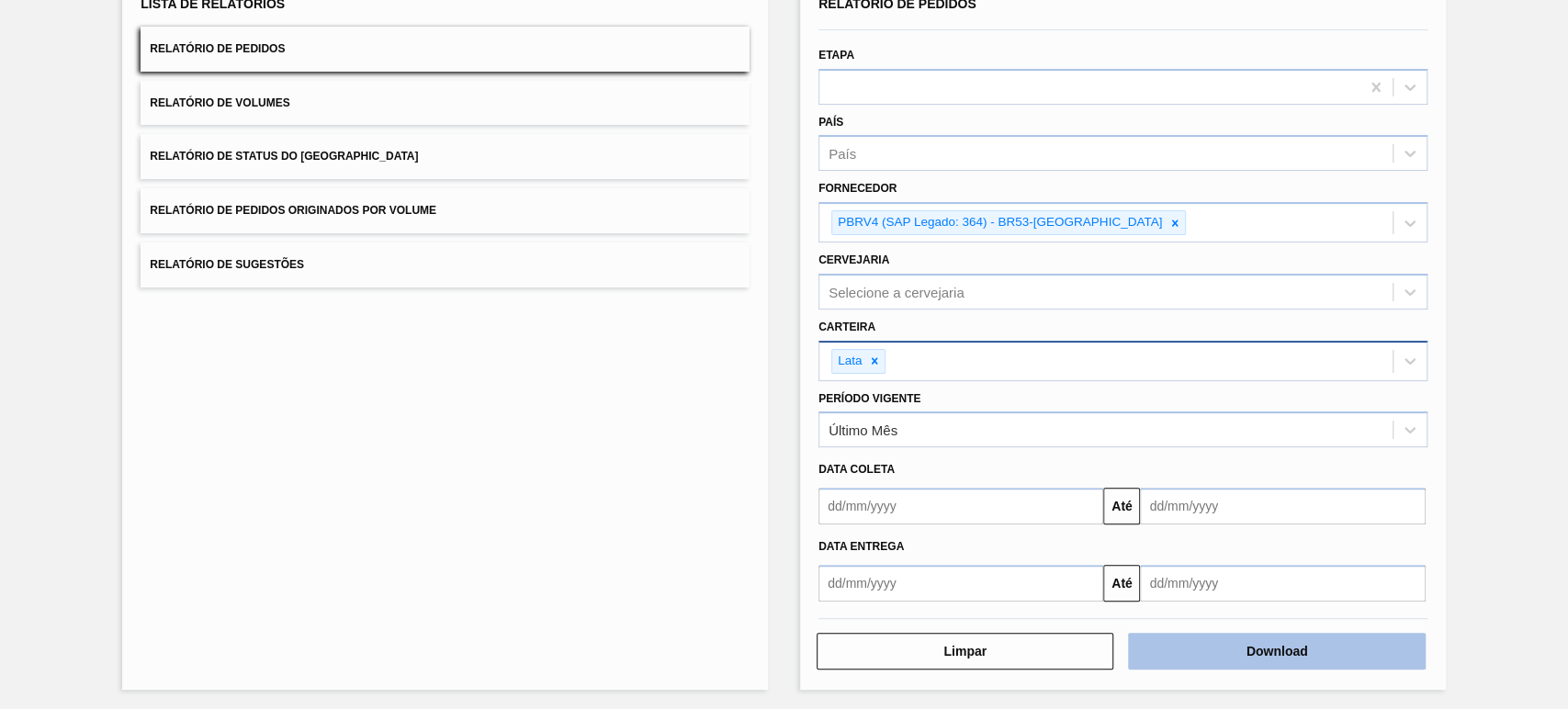
click at [1272, 649] on button "Download" at bounding box center [1276, 650] width 296 height 36
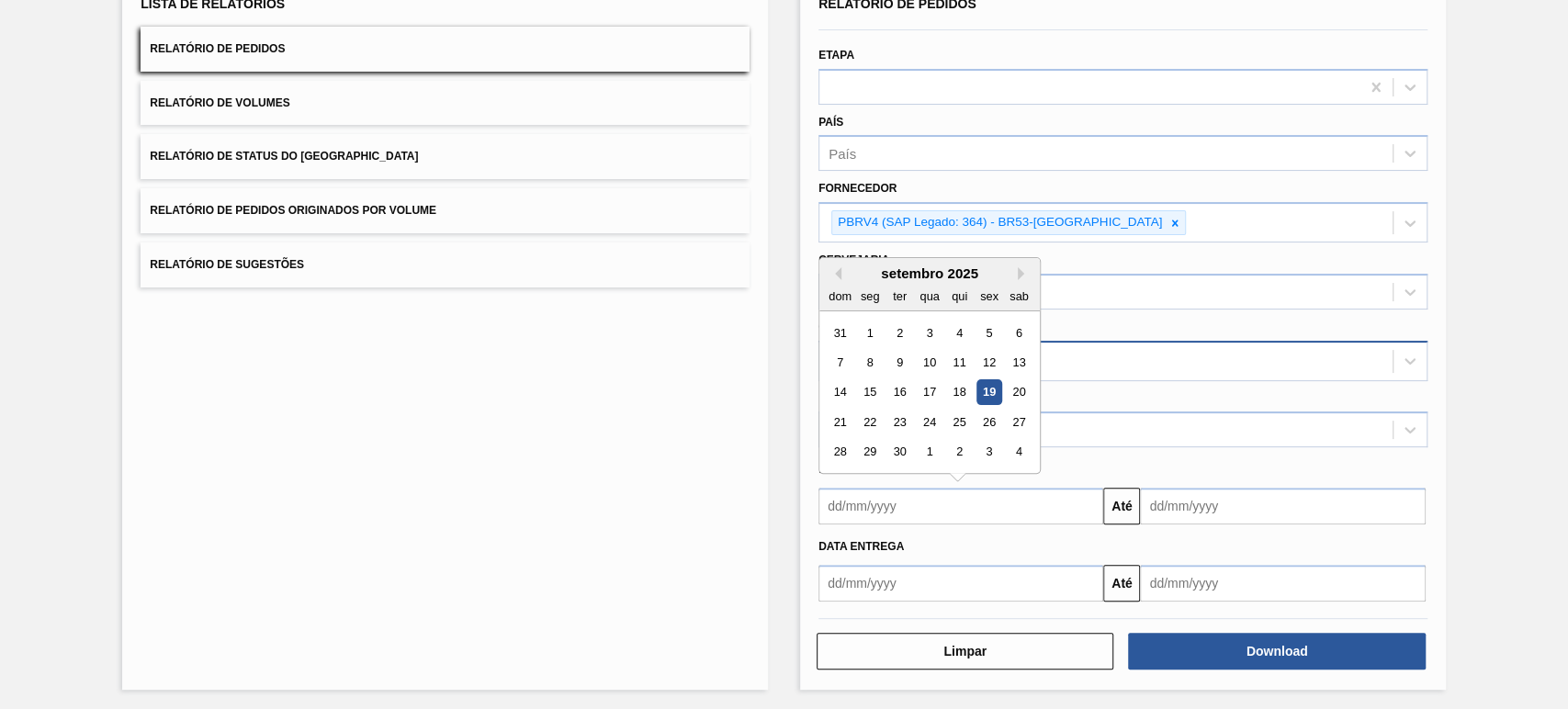
click at [967, 510] on input "text" at bounding box center [961, 505] width 285 height 36
click at [984, 391] on div "19" at bounding box center [988, 392] width 25 height 25
type input "[DATE]"
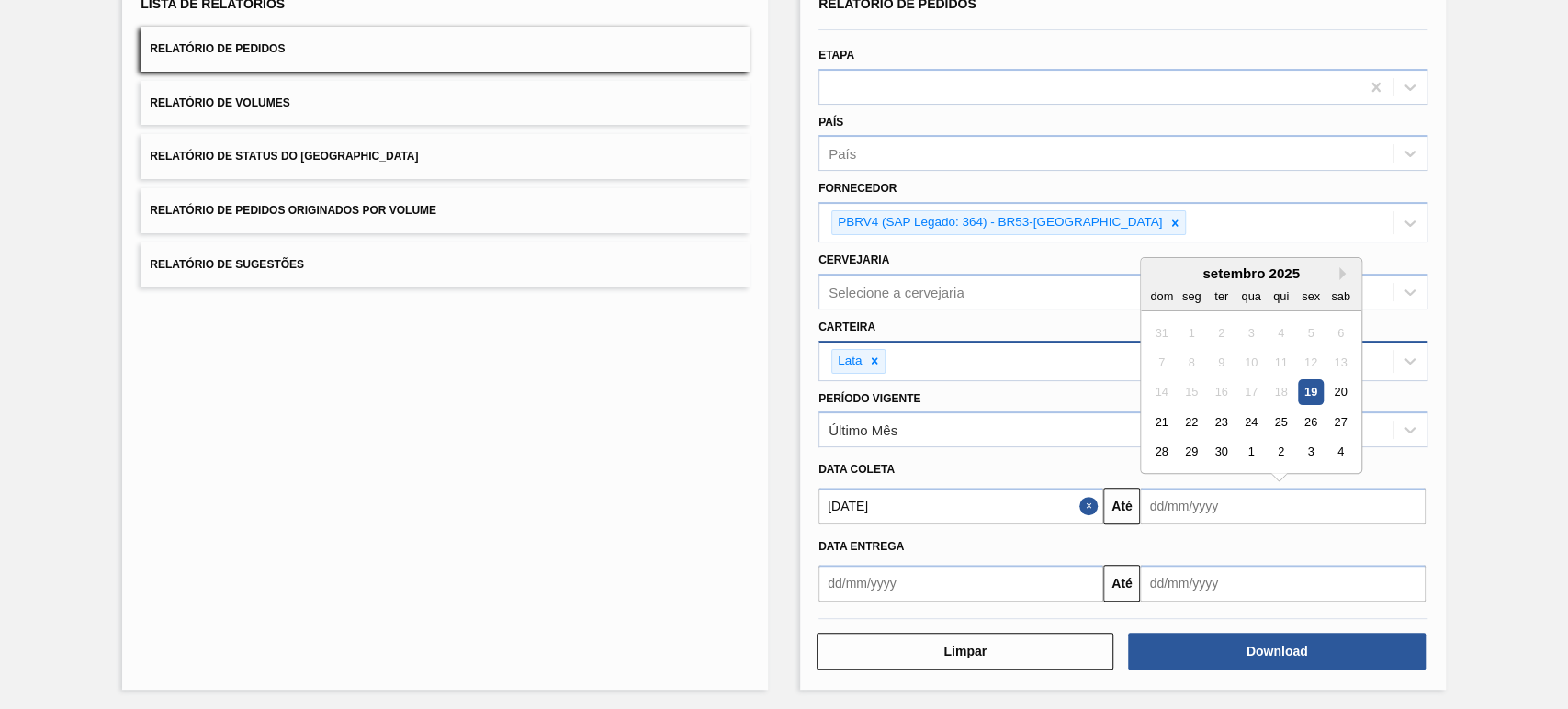
click at [1183, 504] on input "text" at bounding box center [1282, 505] width 285 height 36
click at [1253, 424] on div "24" at bounding box center [1251, 421] width 25 height 25
type input "[DATE]"
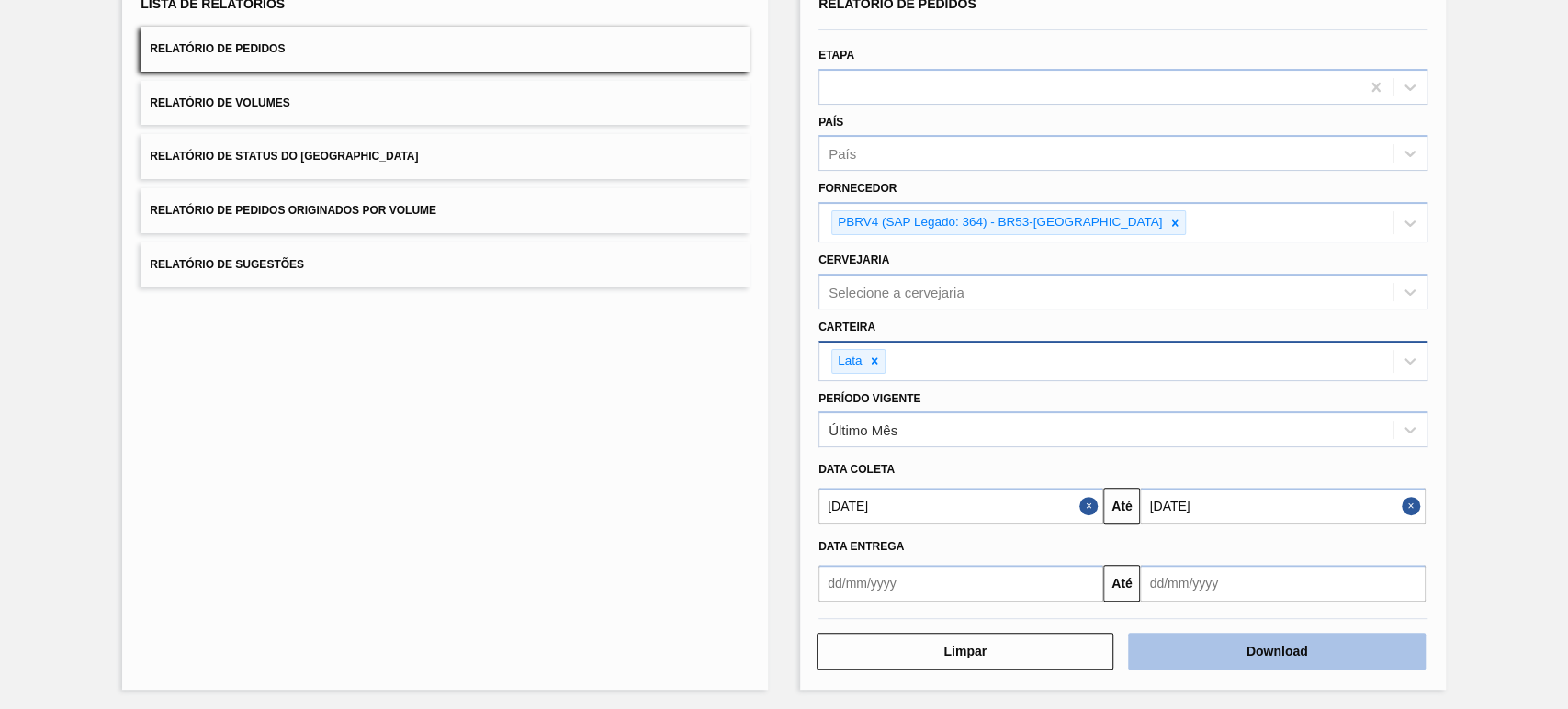
click at [1255, 642] on button "Download" at bounding box center [1276, 650] width 296 height 36
